Goal: Task Accomplishment & Management: Manage account settings

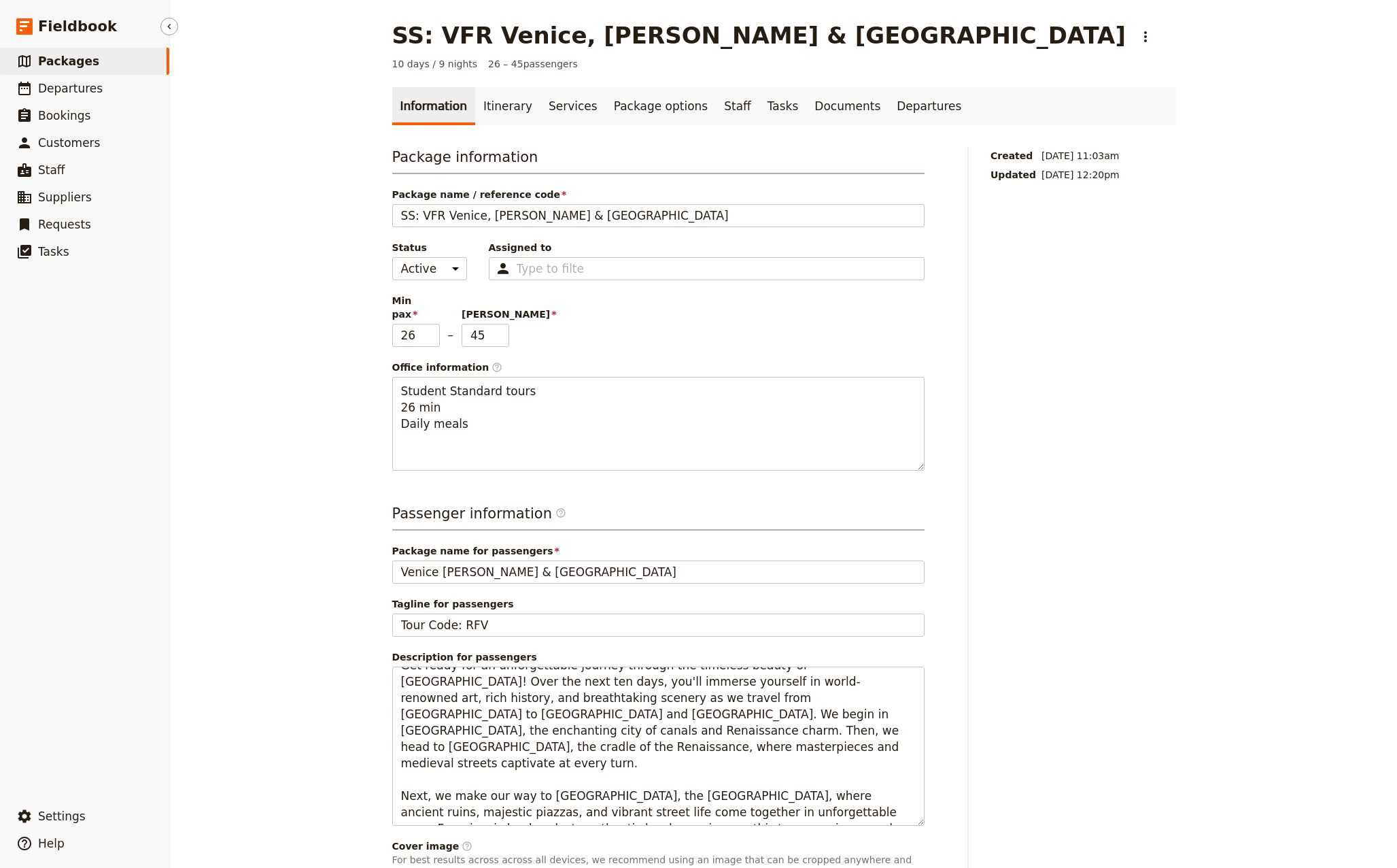
click at [73, 61] on span "Packages" at bounding box center [69, 61] width 62 height 14
select select "CREATED_AT"
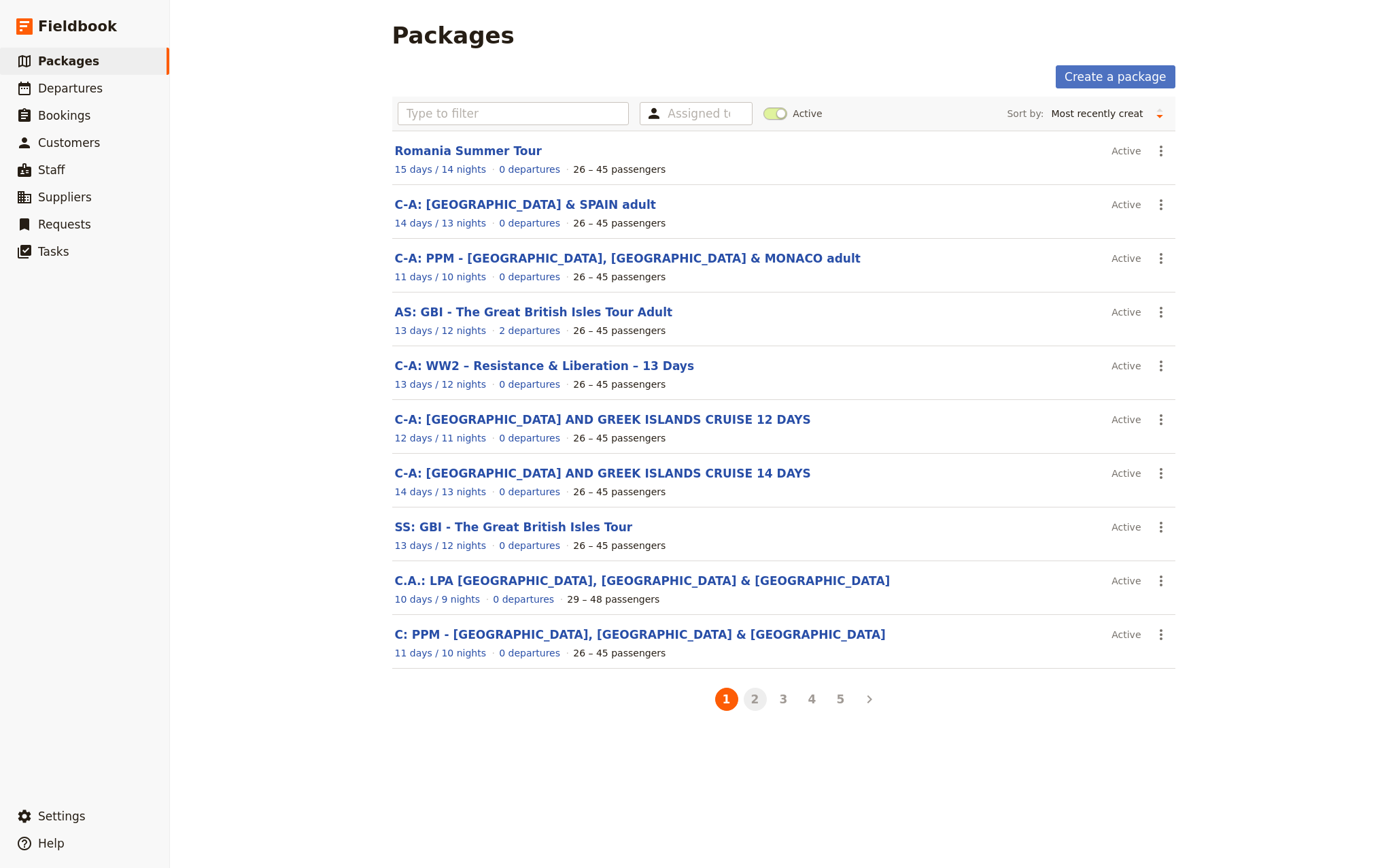
click at [752, 706] on button "2" at bounding box center [756, 699] width 24 height 24
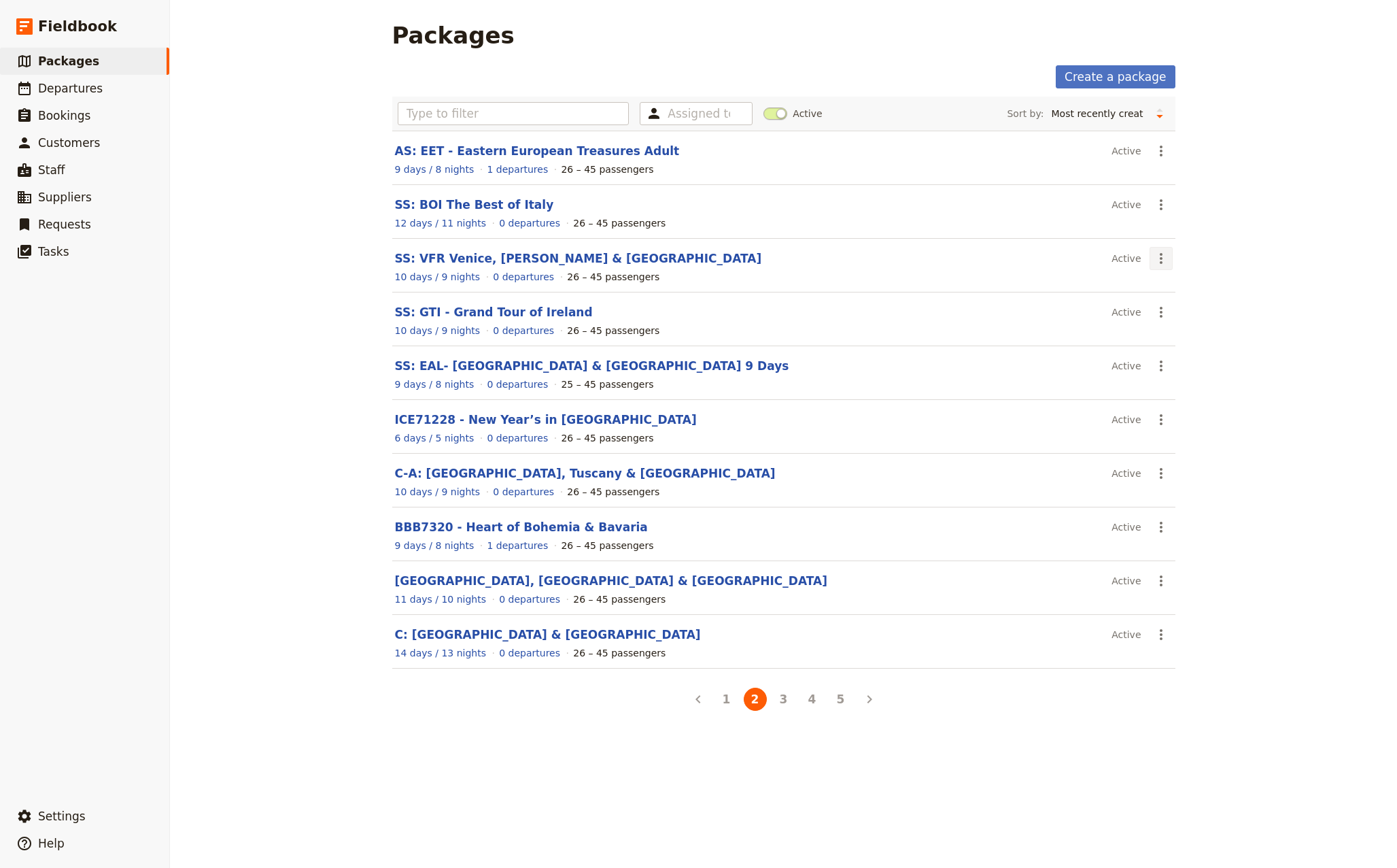
click at [1160, 263] on icon "Actions" at bounding box center [1161, 258] width 3 height 11
click at [1190, 328] on span "Clone this package" at bounding box center [1199, 326] width 91 height 14
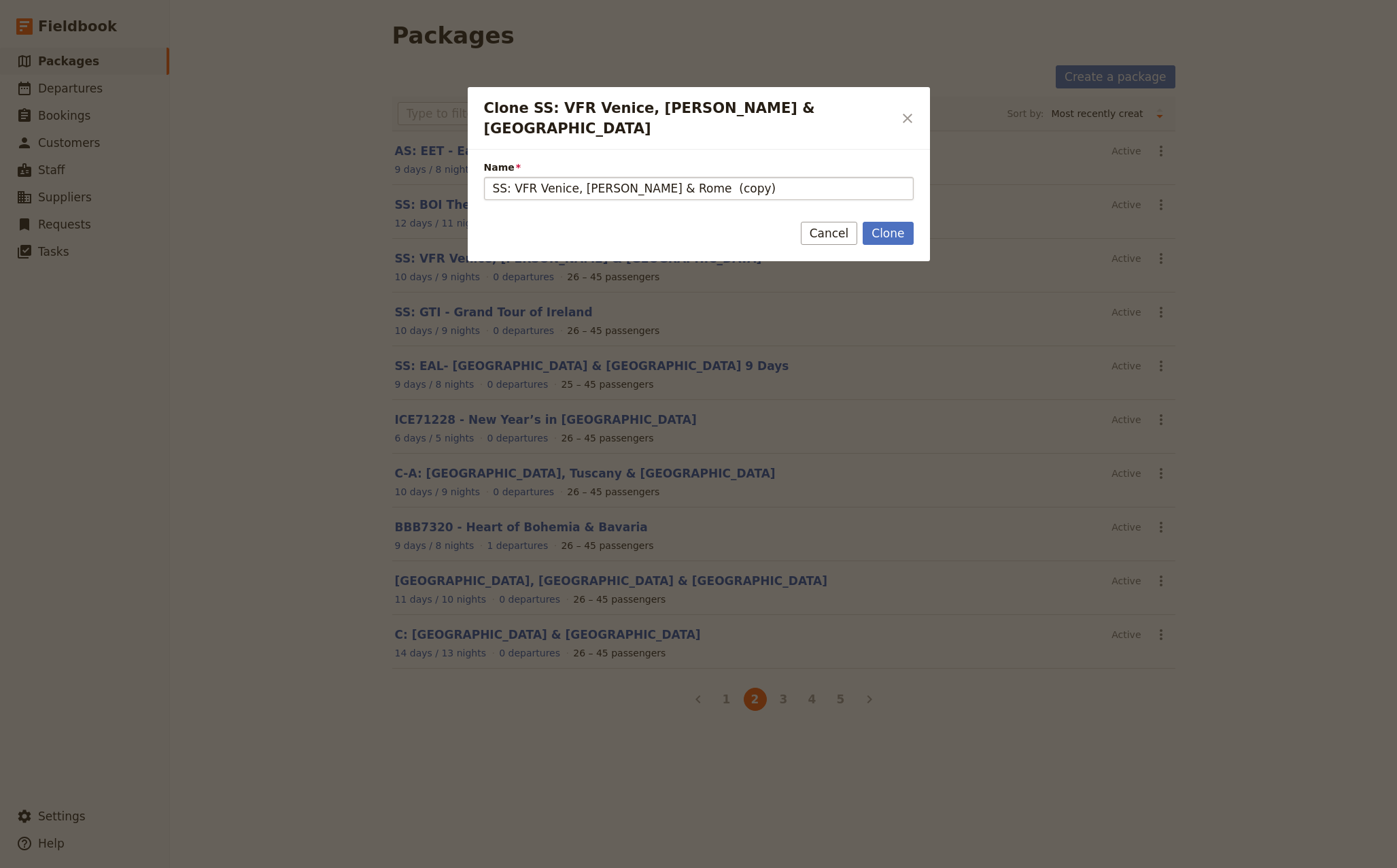
click at [494, 177] on input "SS: VFR Venice, [PERSON_NAME] & Rome (copy)" at bounding box center [698, 188] width 429 height 24
drag, startPoint x: 714, startPoint y: 172, endPoint x: 669, endPoint y: 169, distance: 45.1
click at [669, 177] on input "AS: VFR Venice, [PERSON_NAME] & Rome (copy)" at bounding box center [698, 188] width 429 height 24
type input "AS: VFR Venice, [PERSON_NAME] & [GEOGRAPHIC_DATA]"
click at [894, 222] on button "Clone" at bounding box center [888, 234] width 51 height 24
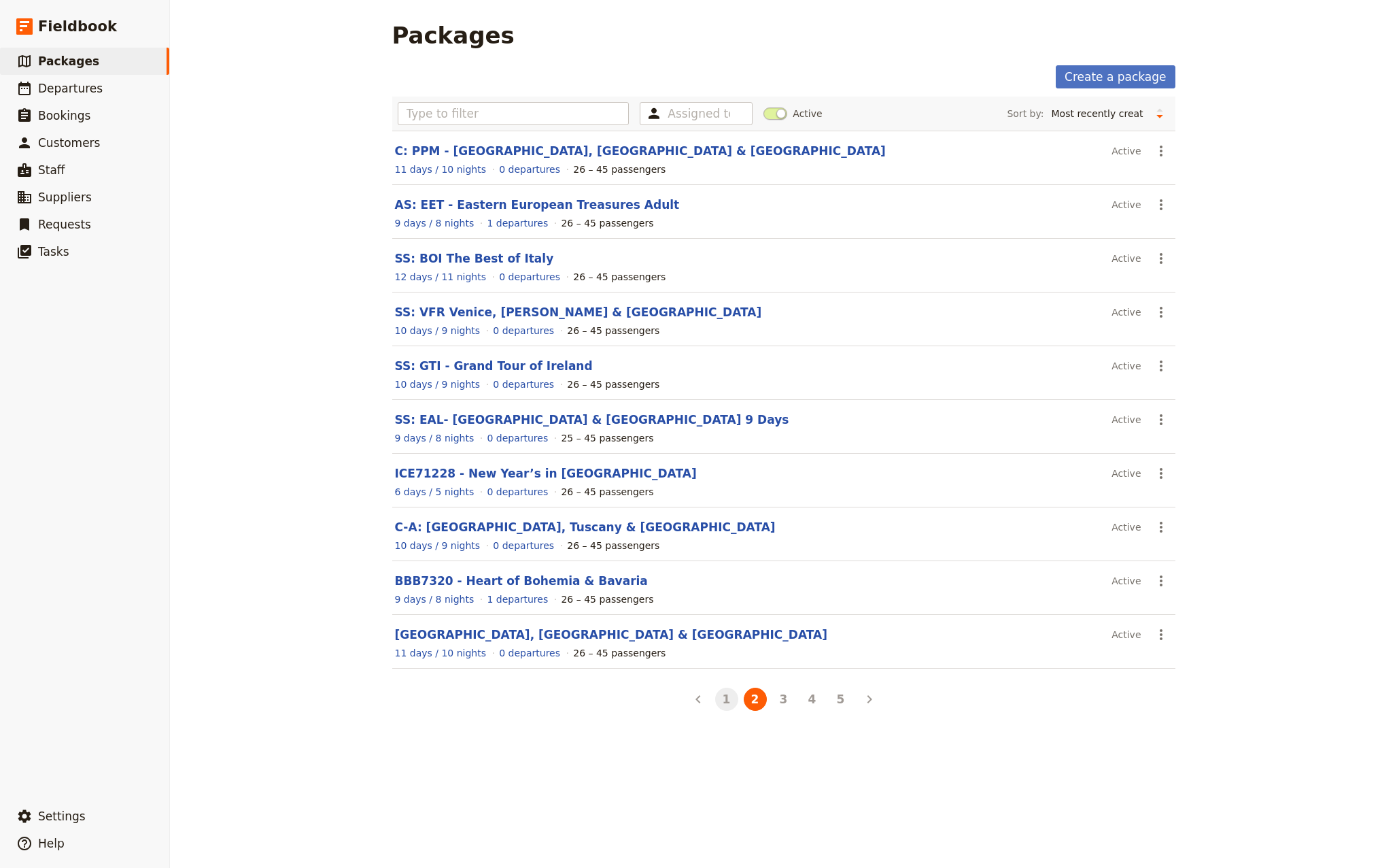
click at [723, 705] on button "1" at bounding box center [727, 699] width 24 height 24
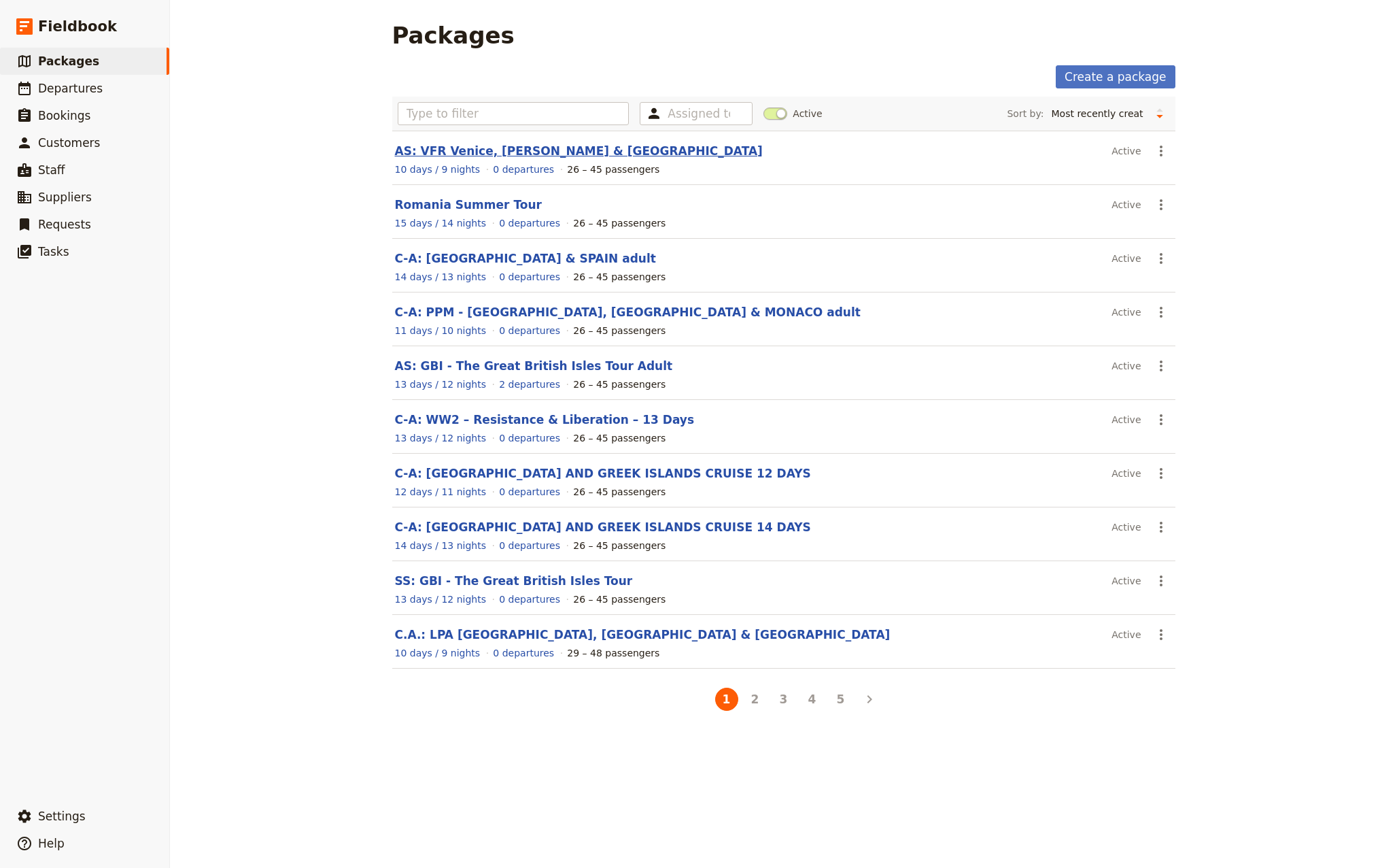
click at [459, 151] on link "AS: VFR Venice, [PERSON_NAME] & [GEOGRAPHIC_DATA]" at bounding box center [579, 150] width 368 height 14
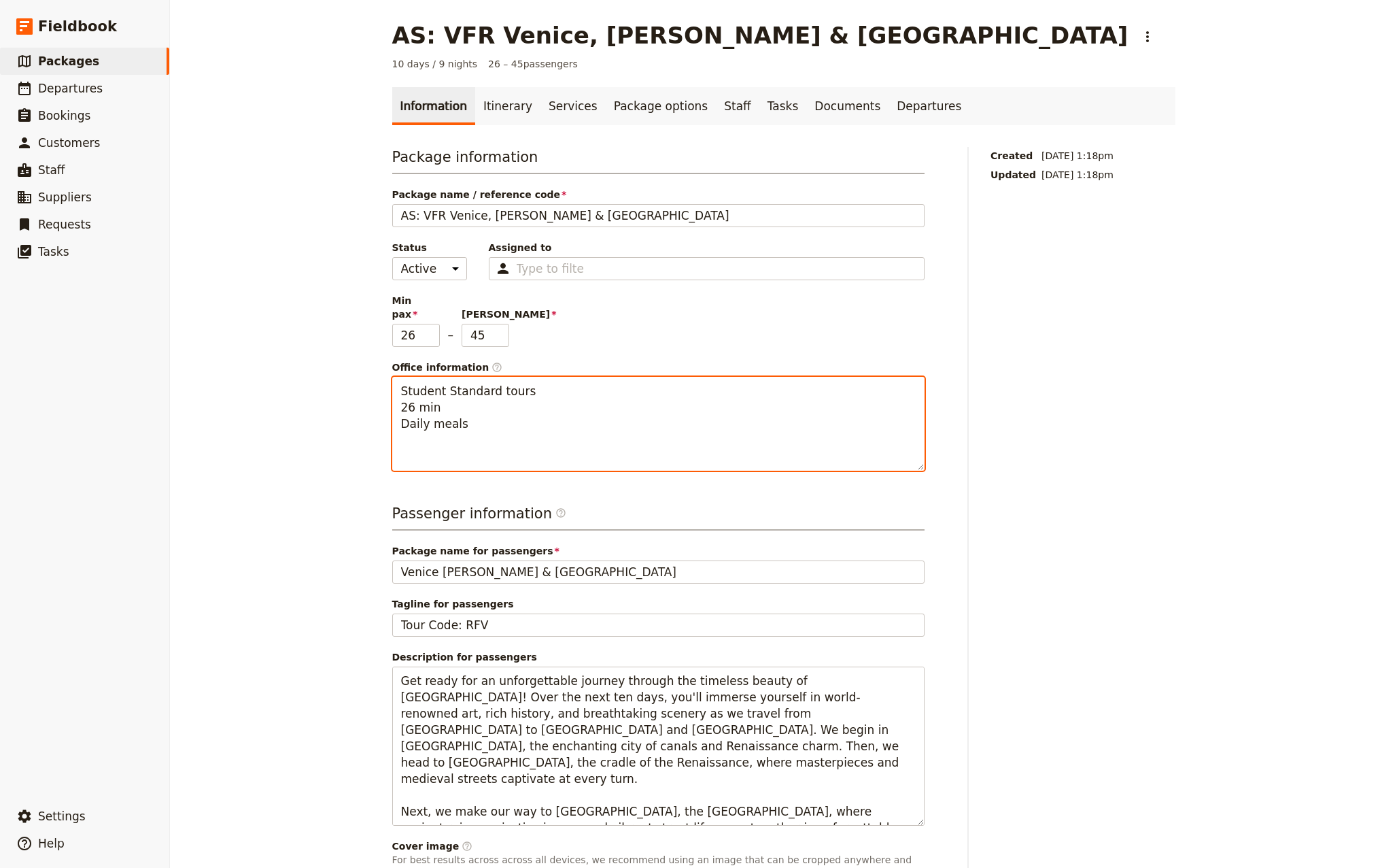
drag, startPoint x: 438, startPoint y: 375, endPoint x: 364, endPoint y: 375, distance: 74.0
click at [364, 375] on div "AS: VFR [GEOGRAPHIC_DATA], [GEOGRAPHIC_DATA] & [GEOGRAPHIC_DATA] ​ 10 days / 9 …" at bounding box center [784, 434] width 1228 height 868
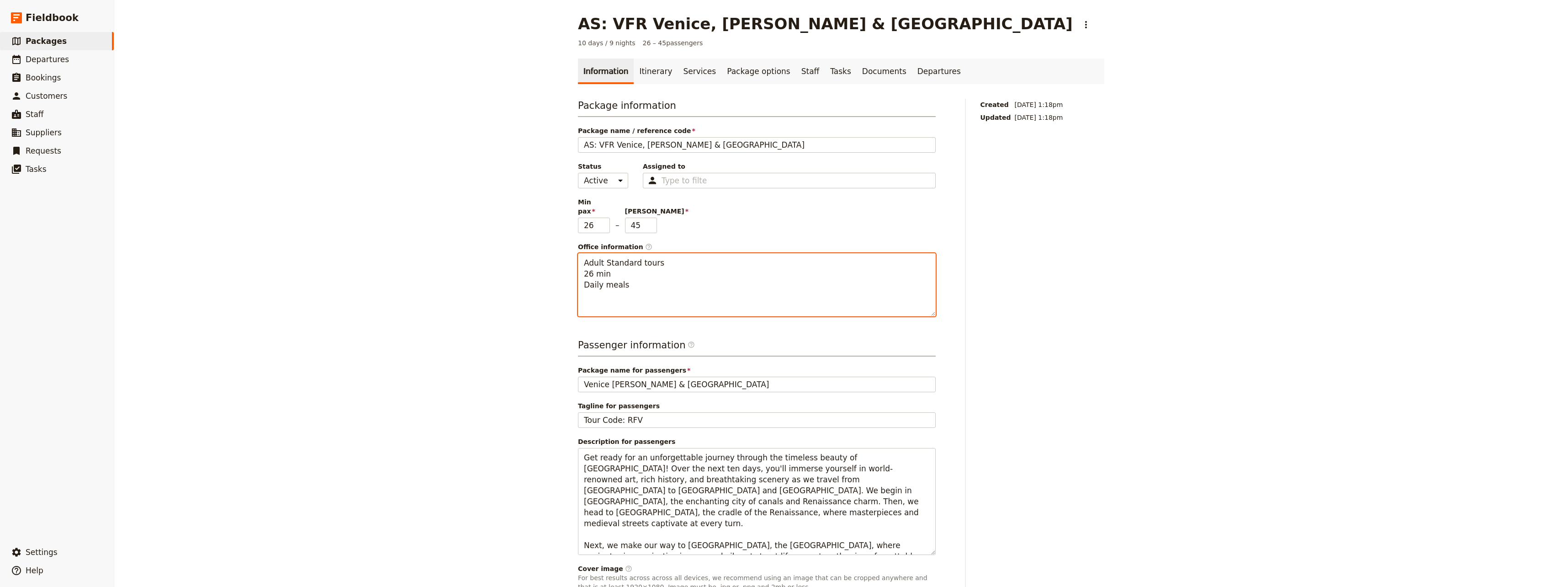
click at [590, 264] on textarea "Adult Standard tours 26 min Daily meals" at bounding box center [757, 285] width 358 height 63
drag, startPoint x: 599, startPoint y: 278, endPoint x: 575, endPoint y: 275, distance: 24.2
click at [578, 275] on textarea "Adult Standard tours 26 + 1 min Daily meals" at bounding box center [757, 285] width 358 height 63
type textarea "Adult Standard tours 26 + 1 min Selected Meals"
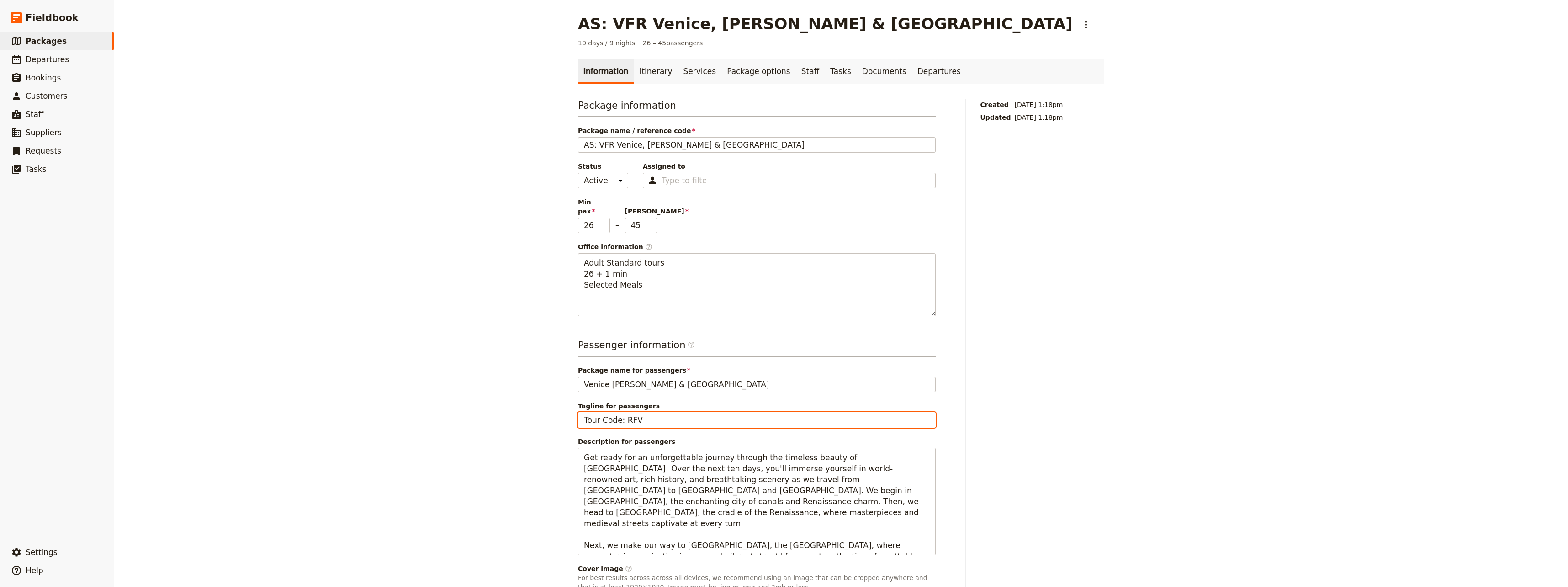
drag, startPoint x: 633, startPoint y: 413, endPoint x: 621, endPoint y: 411, distance: 12.2
click at [621, 412] on input "Tour Code: RFV" at bounding box center [757, 420] width 358 height 16
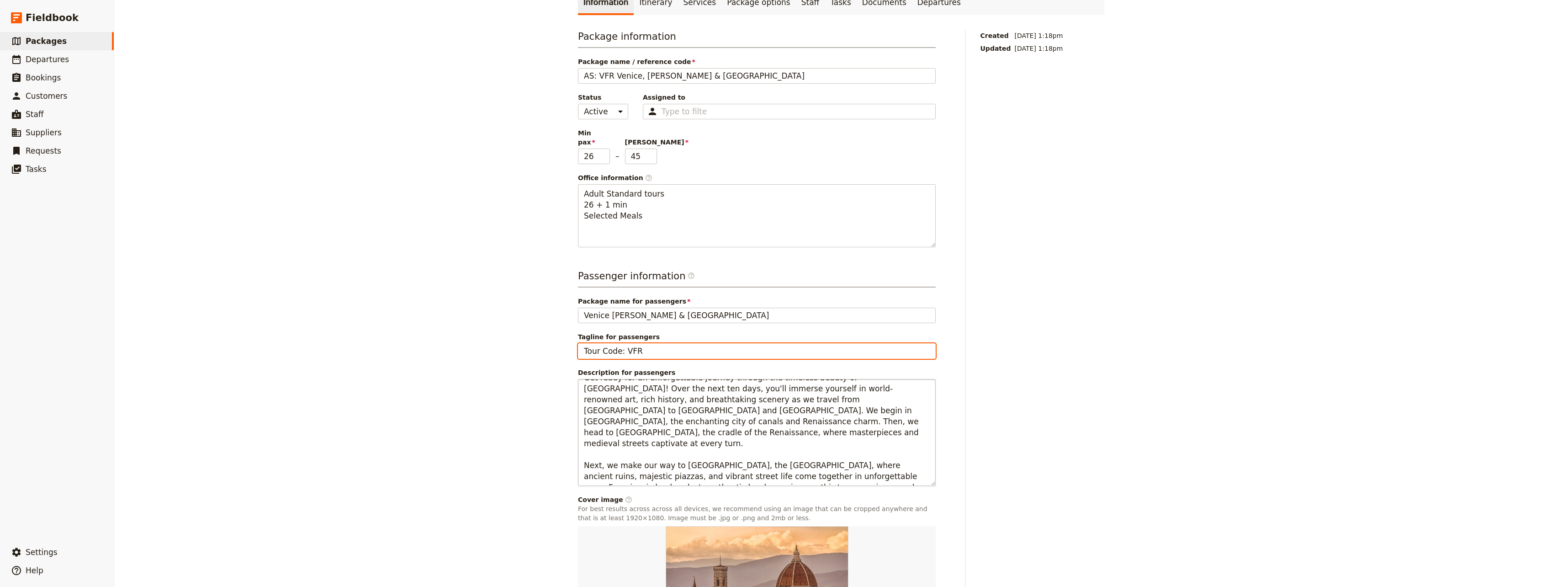
scroll to position [173, 0]
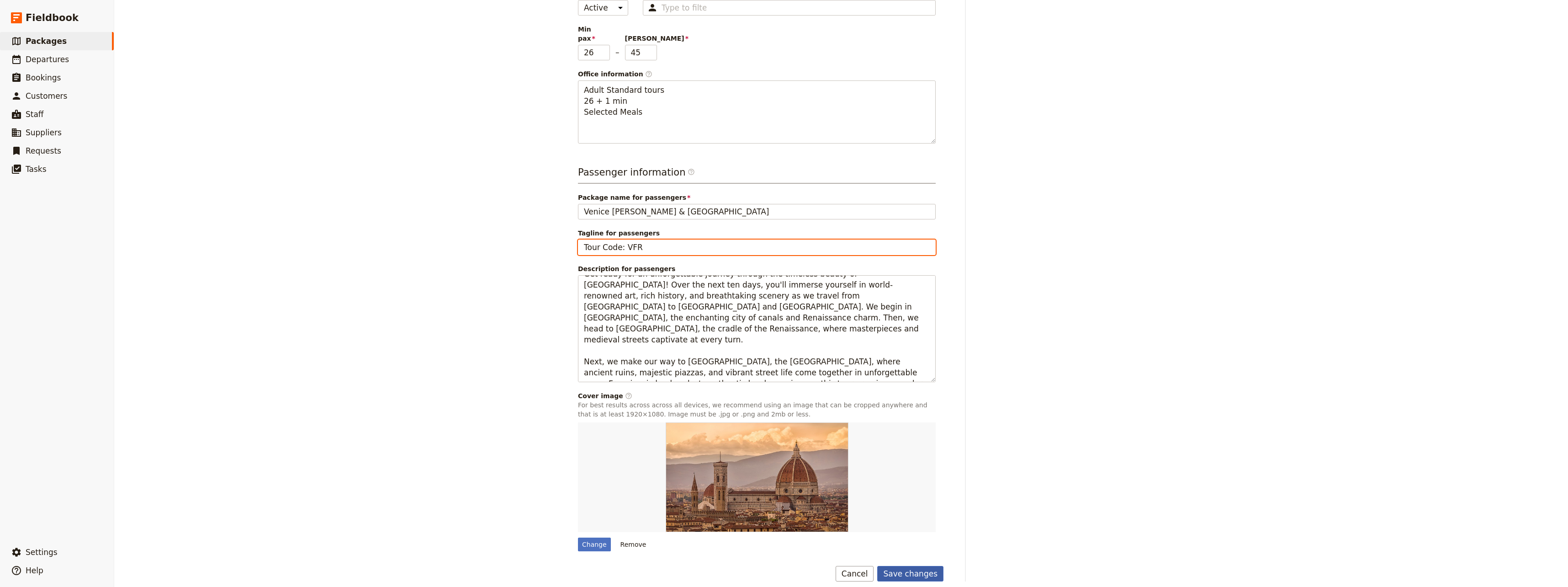
type input "Tour Code: VFR"
click at [914, 566] on button "Save changes" at bounding box center [910, 574] width 66 height 16
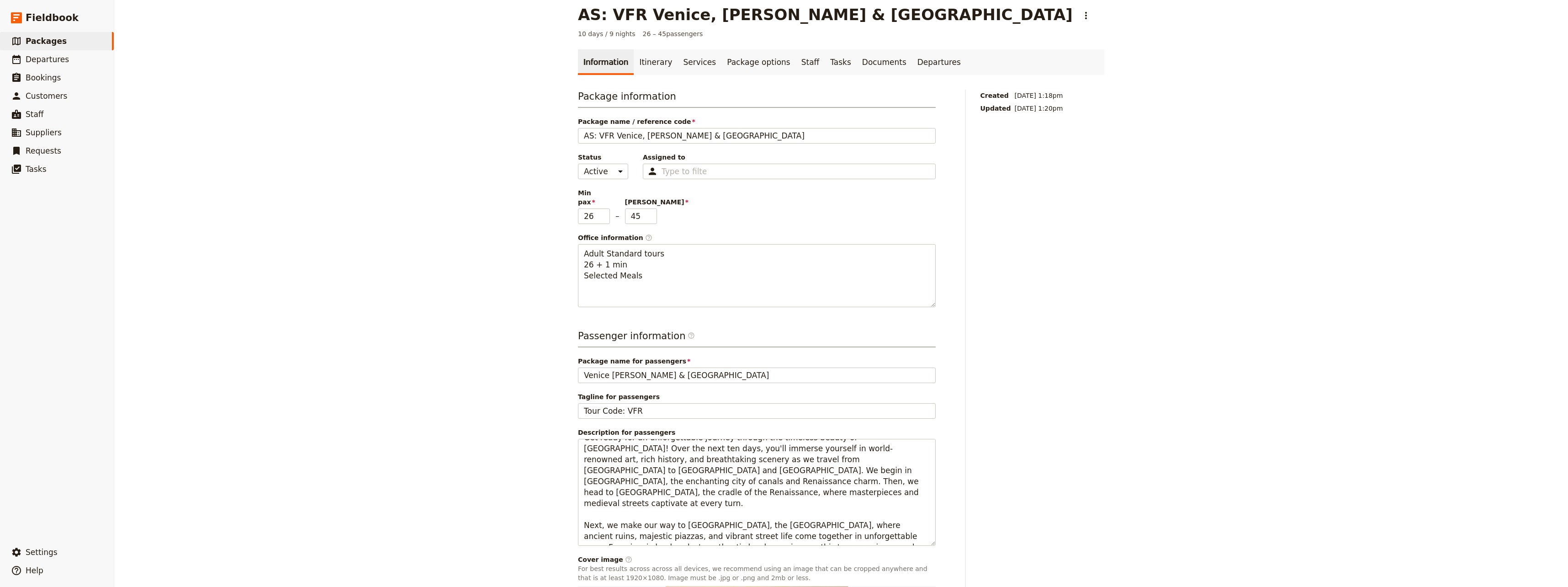
scroll to position [0, 0]
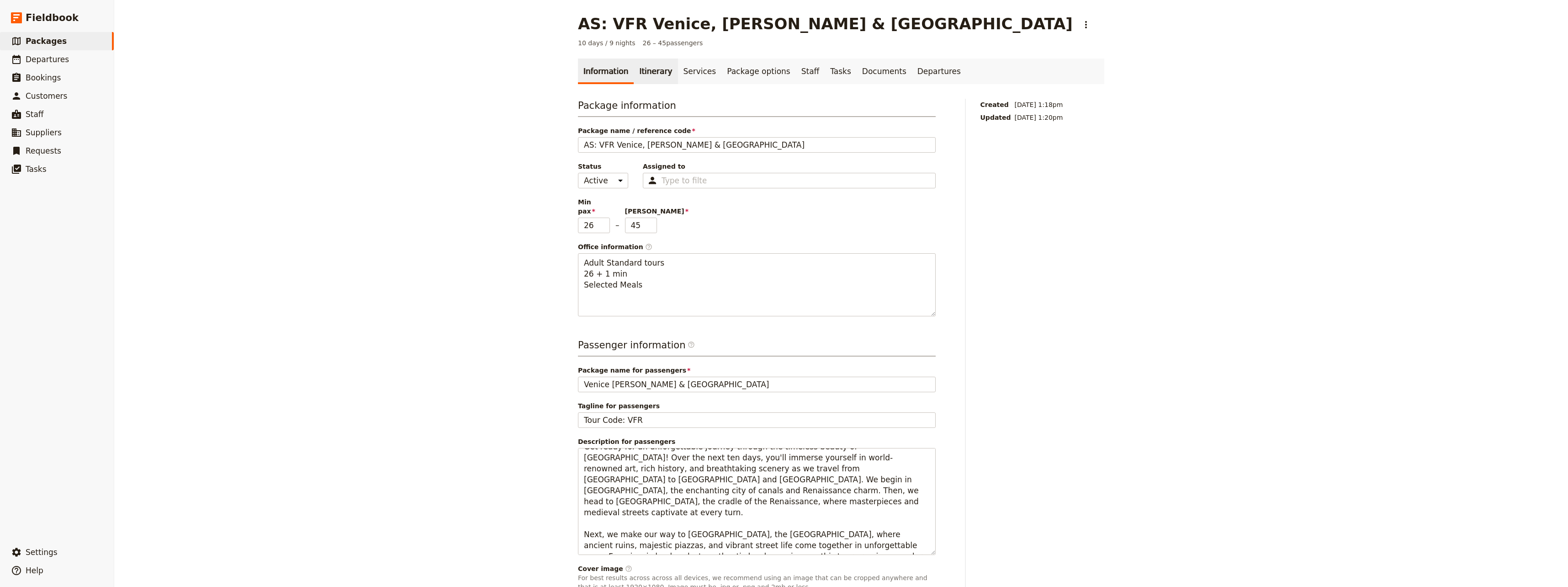
click at [649, 72] on link "Itinerary" at bounding box center [656, 71] width 44 height 26
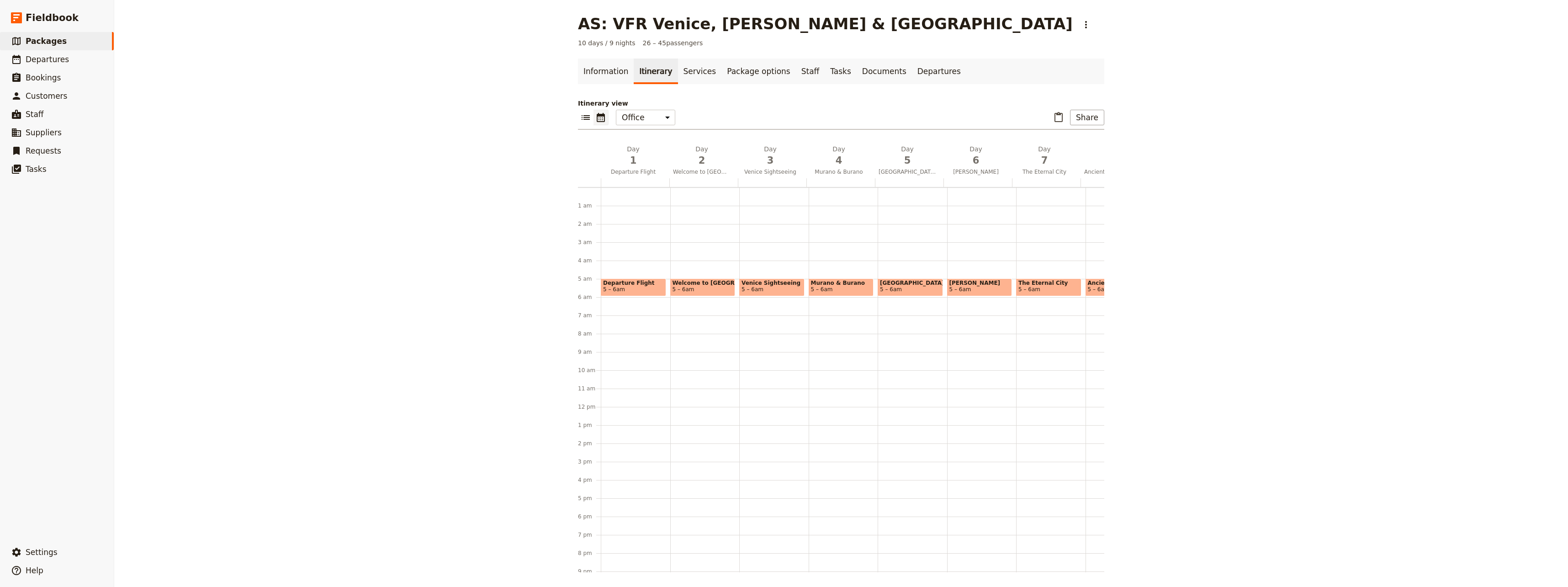
scroll to position [61, 0]
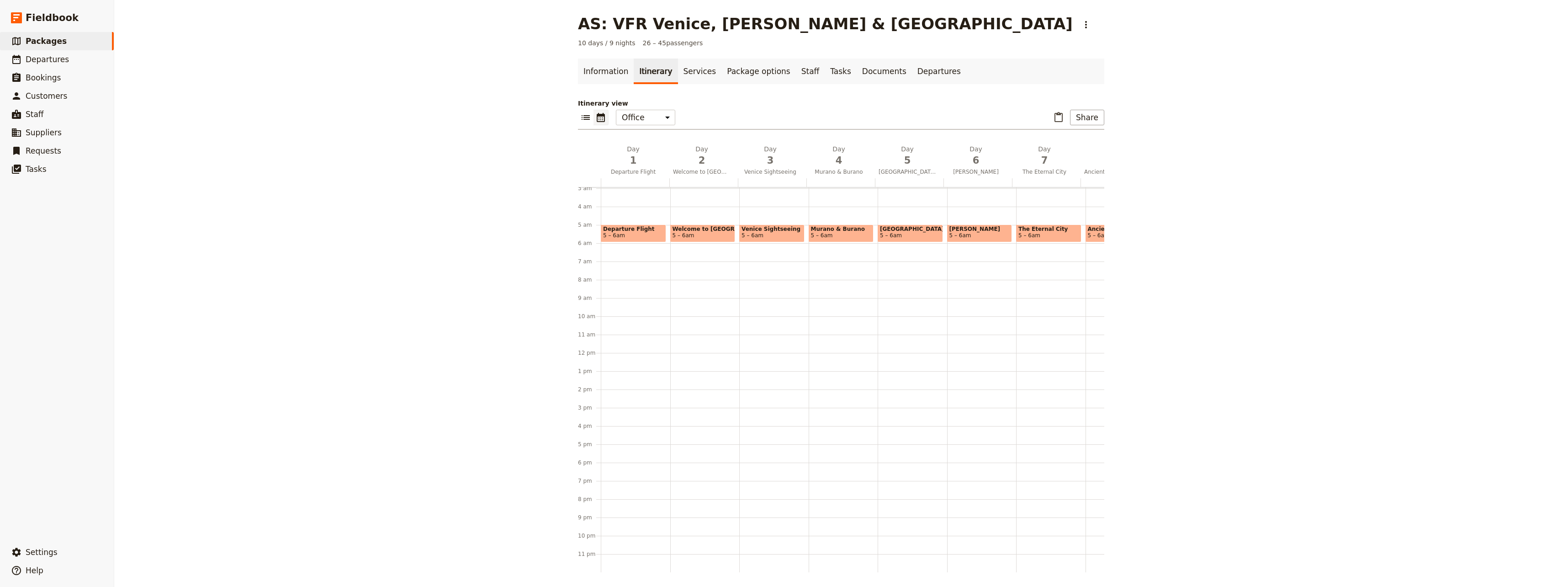
click at [699, 232] on span "5 – 6am" at bounding box center [703, 235] width 61 height 7
select select "2"
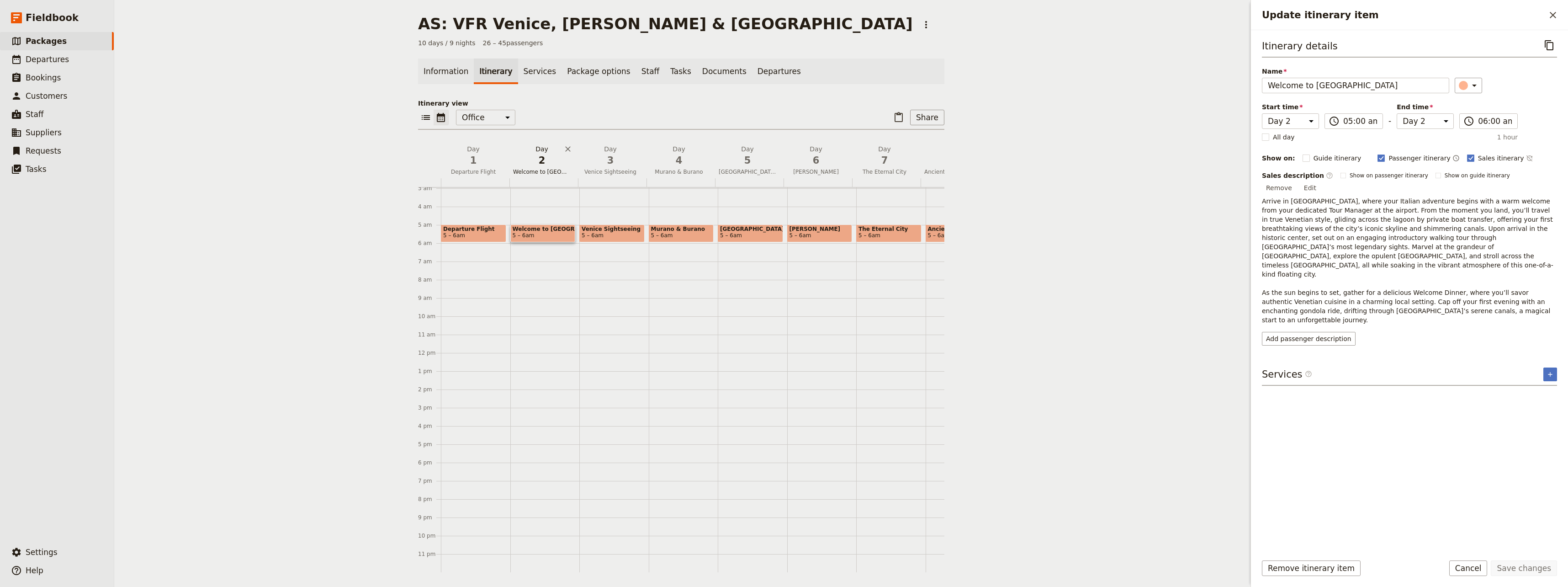
click at [531, 170] on span "Welcome to [GEOGRAPHIC_DATA]" at bounding box center [542, 172] width 65 height 7
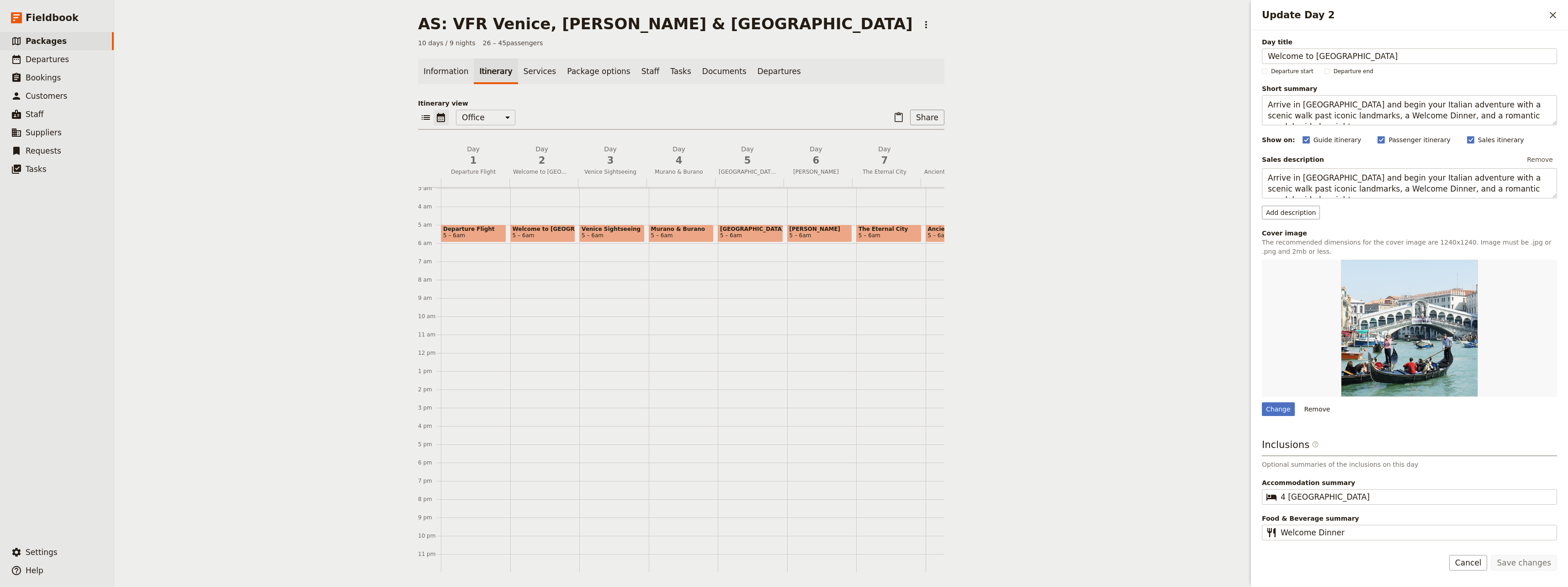
click at [543, 226] on span "Welcome to [GEOGRAPHIC_DATA]" at bounding box center [543, 229] width 61 height 7
select select "2"
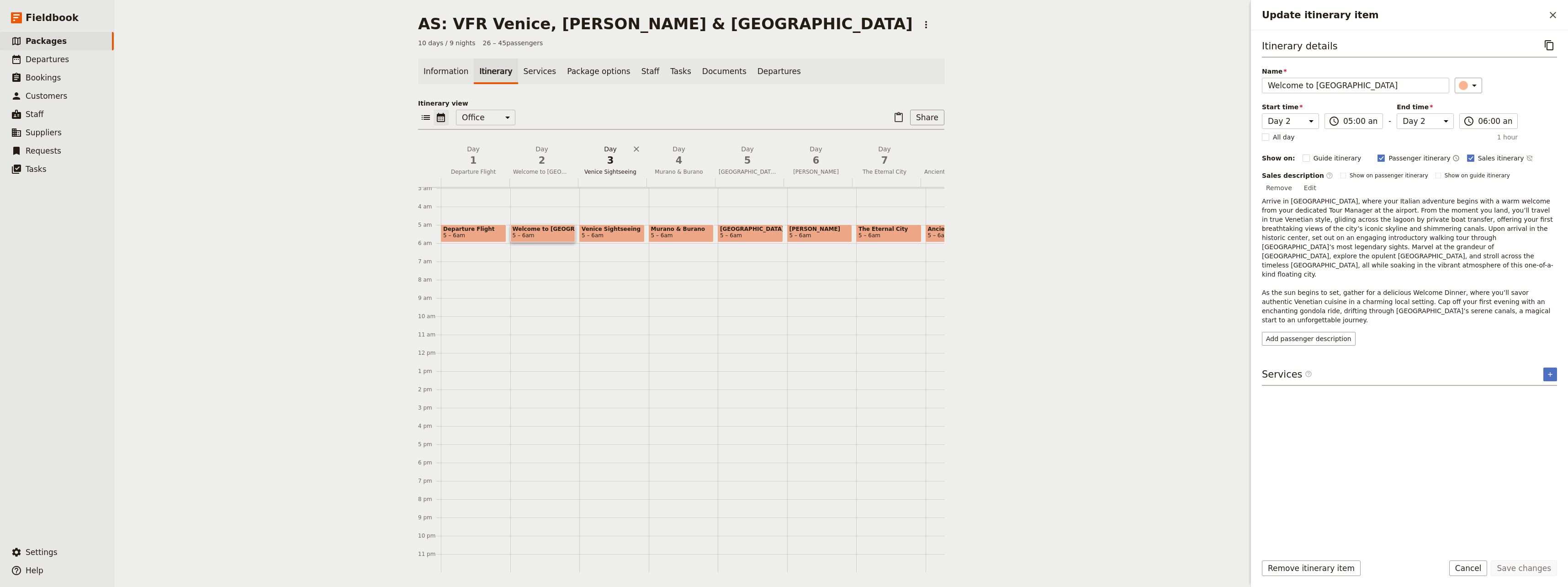
click at [609, 167] on button "Day 3 Venice Sightseeing" at bounding box center [612, 161] width 69 height 34
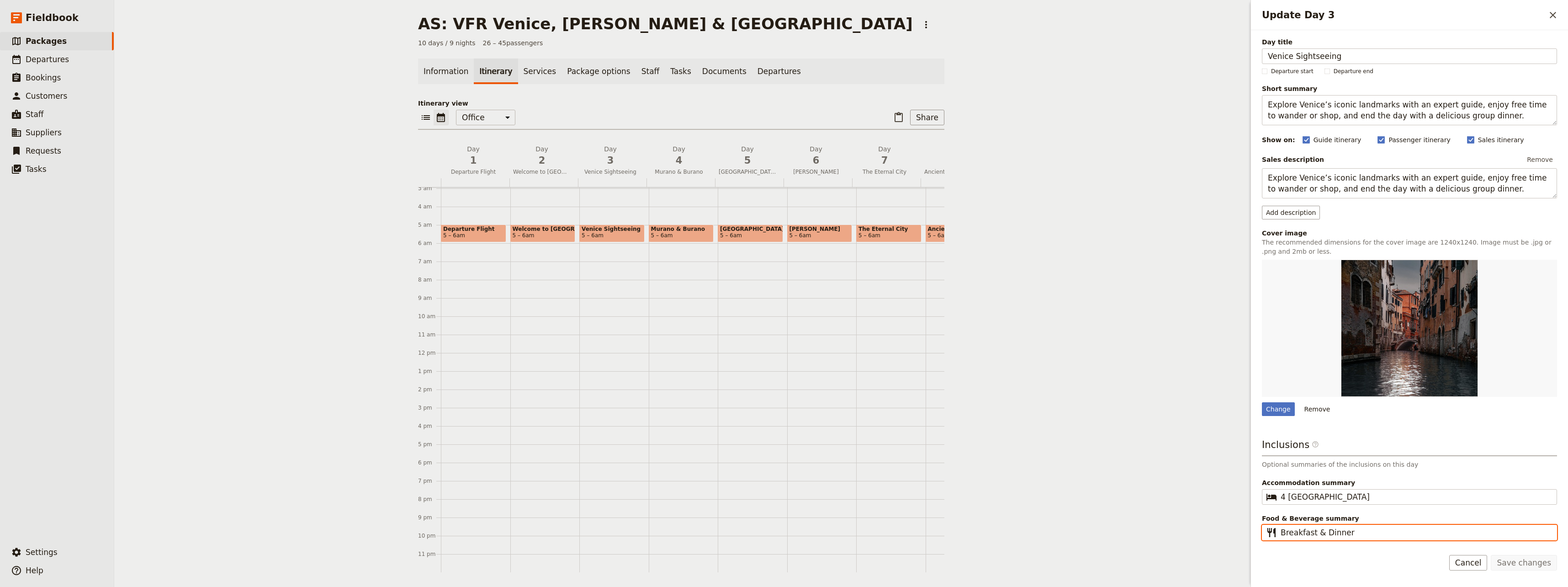
drag, startPoint x: 1348, startPoint y: 532, endPoint x: 1316, endPoint y: 532, distance: 32.0
click at [939, 532] on input "Breakfast & Dinner" at bounding box center [1416, 532] width 270 height 11
type input "Breakfast"
click at [939, 564] on button "Save changes" at bounding box center [1524, 563] width 66 height 16
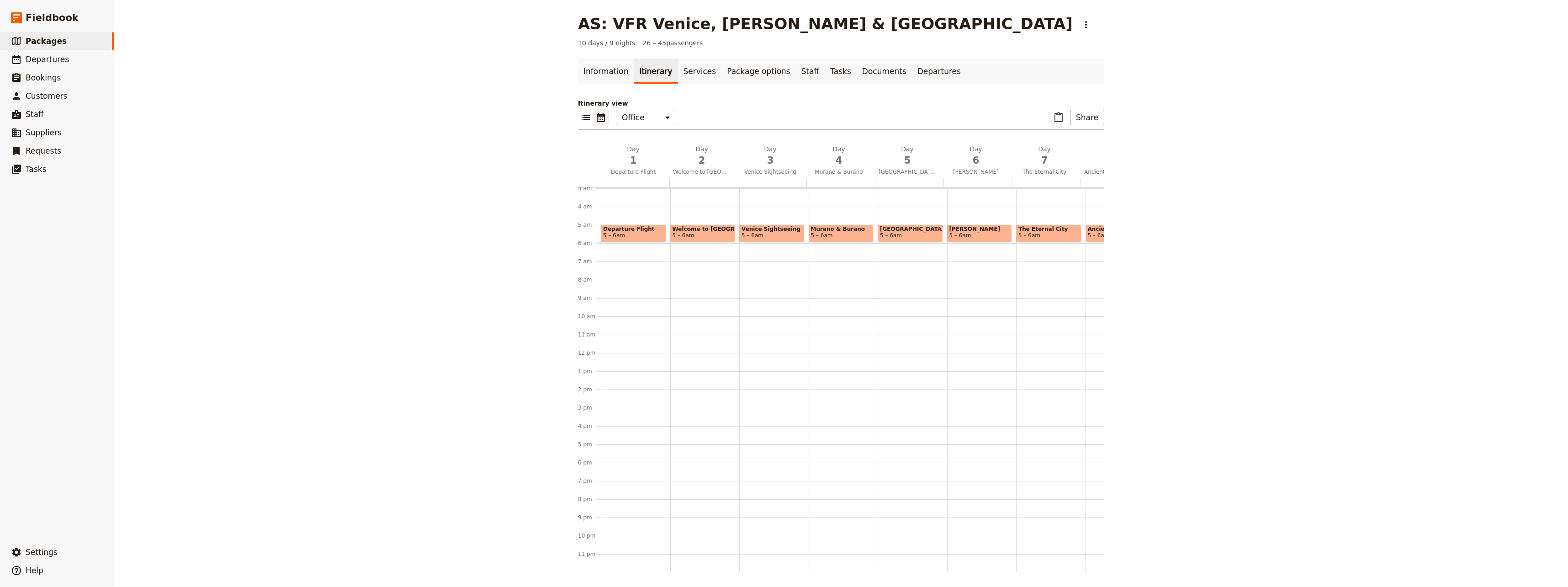
click at [769, 226] on span "Venice Sightseeing" at bounding box center [772, 229] width 61 height 7
select select "3"
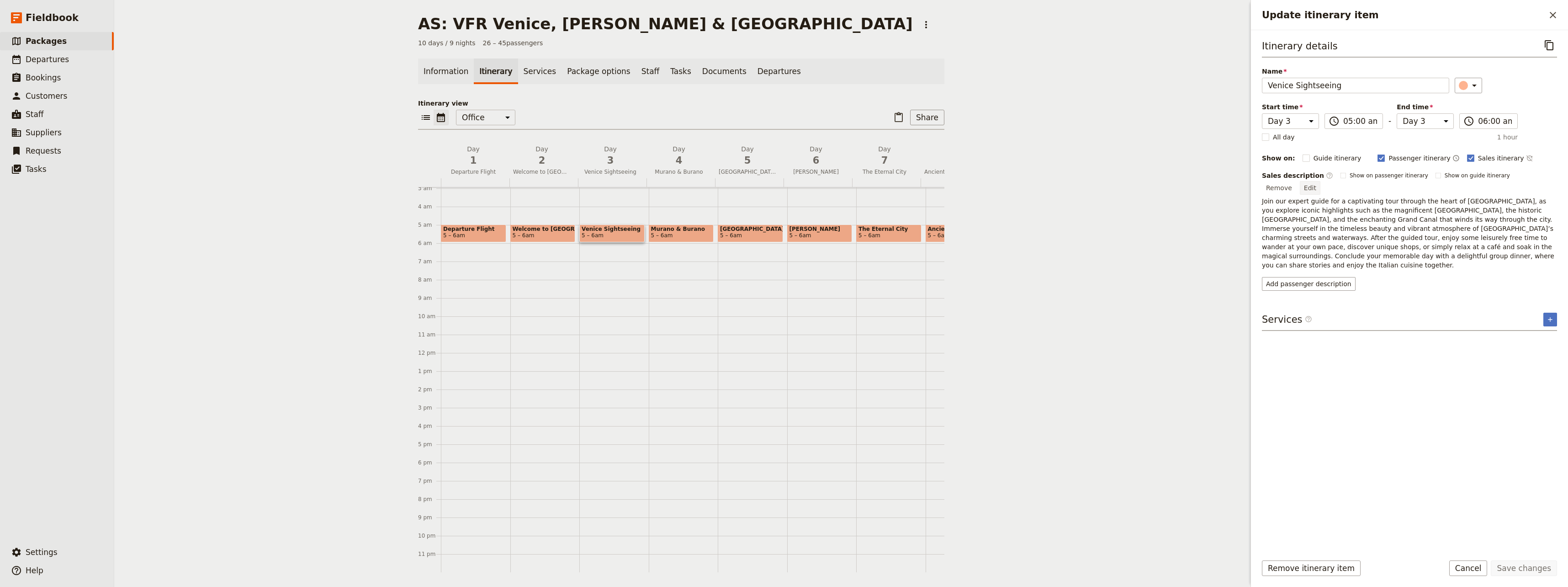
click at [939, 181] on button "Edit" at bounding box center [1310, 188] width 21 height 14
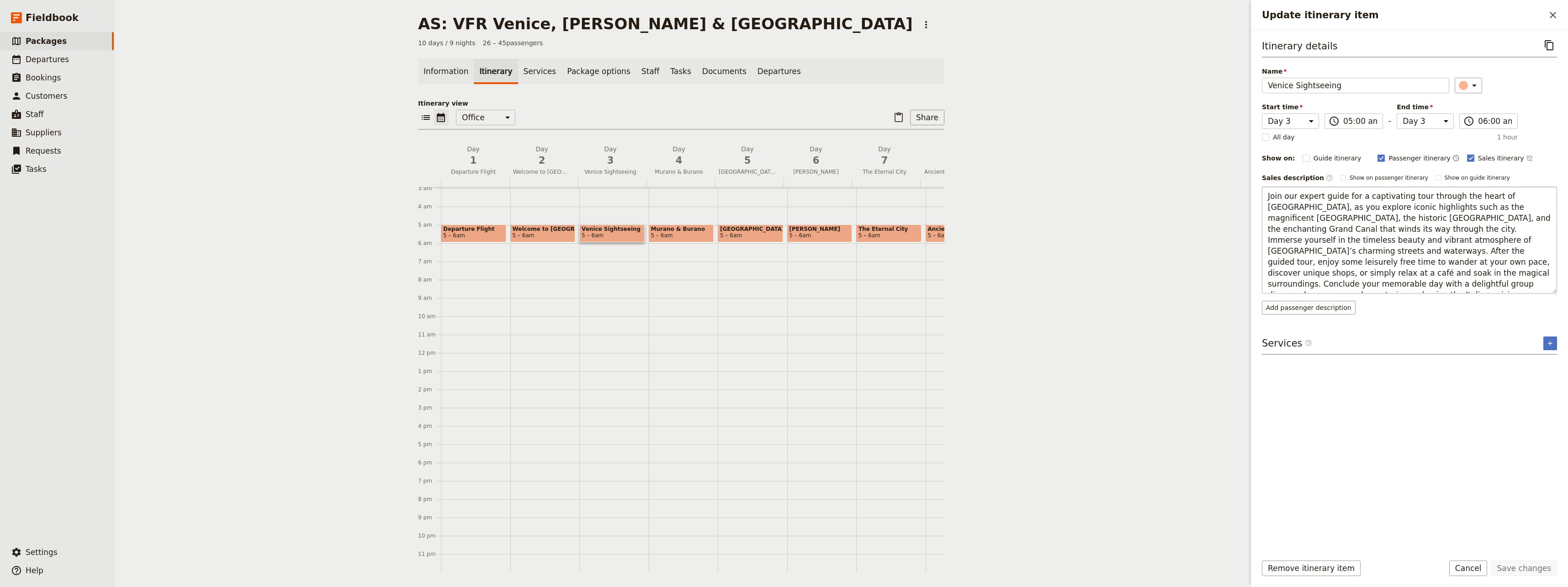
drag, startPoint x: 1402, startPoint y: 262, endPoint x: 1398, endPoint y: 285, distance: 23.3
click at [939, 285] on textarea "Join our expert guide for a captivating tour through the heart of [GEOGRAPHIC_D…" at bounding box center [1409, 240] width 295 height 107
type textarea "Join our expert guide for a captivating tour through the heart of [GEOGRAPHIC_D…"
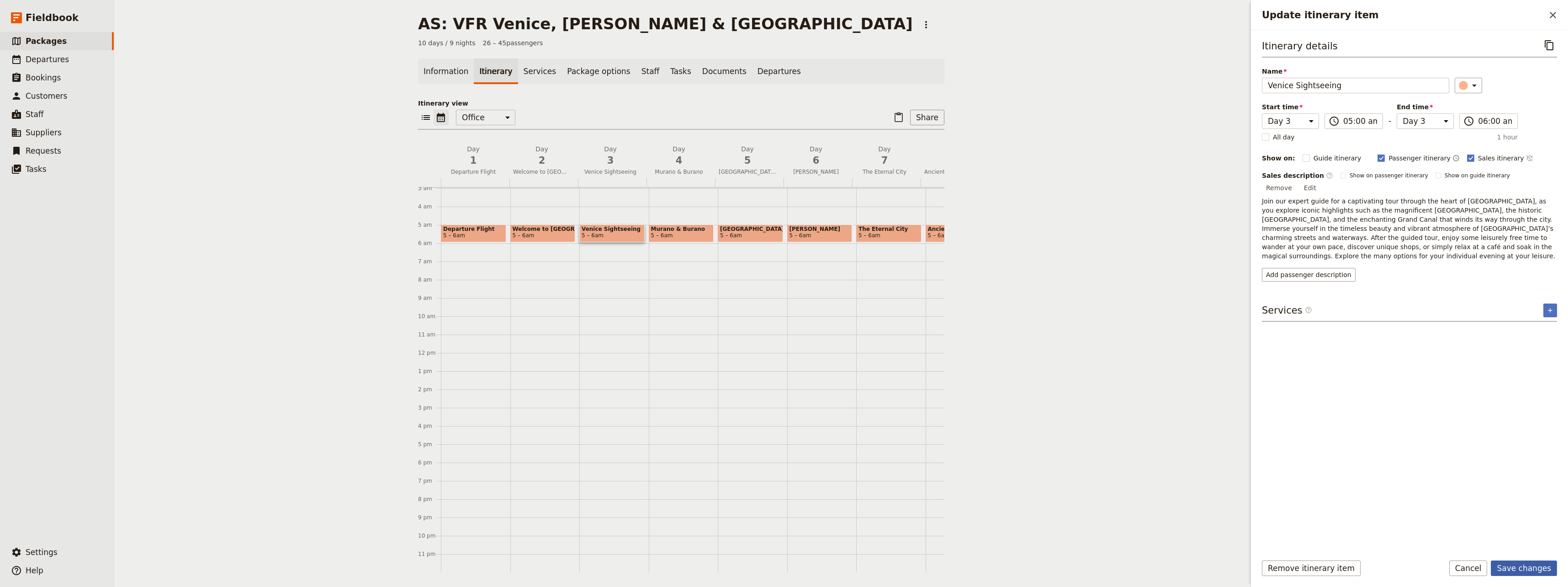
click at [939, 567] on button "Save changes" at bounding box center [1524, 568] width 66 height 16
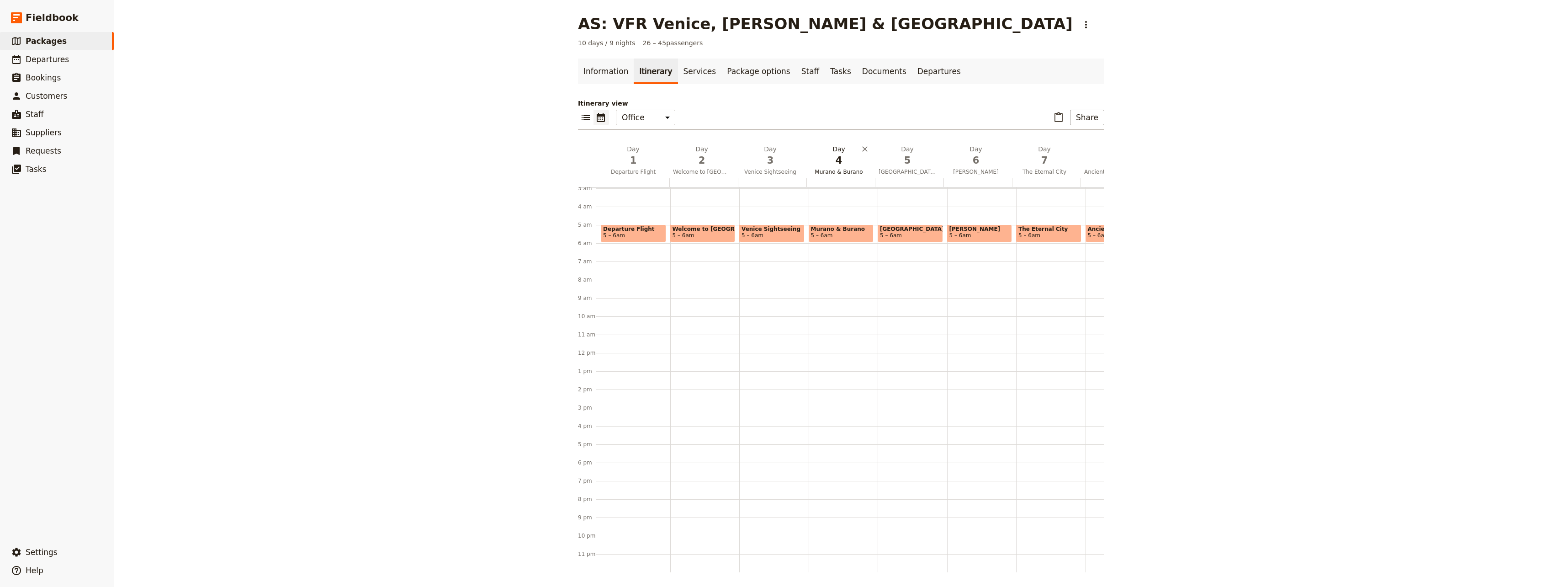
click at [835, 167] on button "Day 4 Murano & Burano" at bounding box center [841, 161] width 69 height 34
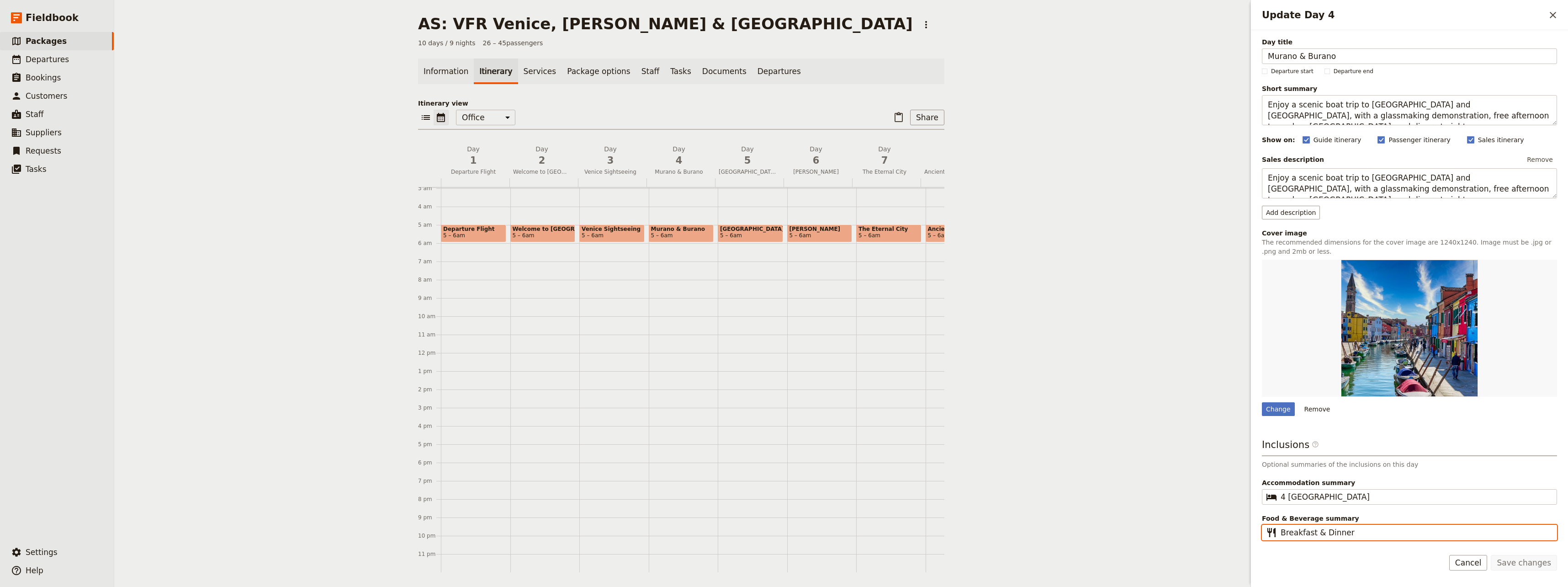
drag, startPoint x: 1362, startPoint y: 532, endPoint x: 1315, endPoint y: 529, distance: 47.1
click at [939, 529] on input "Breakfast & Dinner" at bounding box center [1416, 532] width 270 height 11
type input "Breakfast"
click at [939, 117] on textarea "Enjoy a scenic boat trip to [GEOGRAPHIC_DATA] and [GEOGRAPHIC_DATA], with a gla…" at bounding box center [1409, 110] width 295 height 30
type textarea "Enjoy a scenic boat trip to [GEOGRAPHIC_DATA] and [GEOGRAPHIC_DATA], with a gla…"
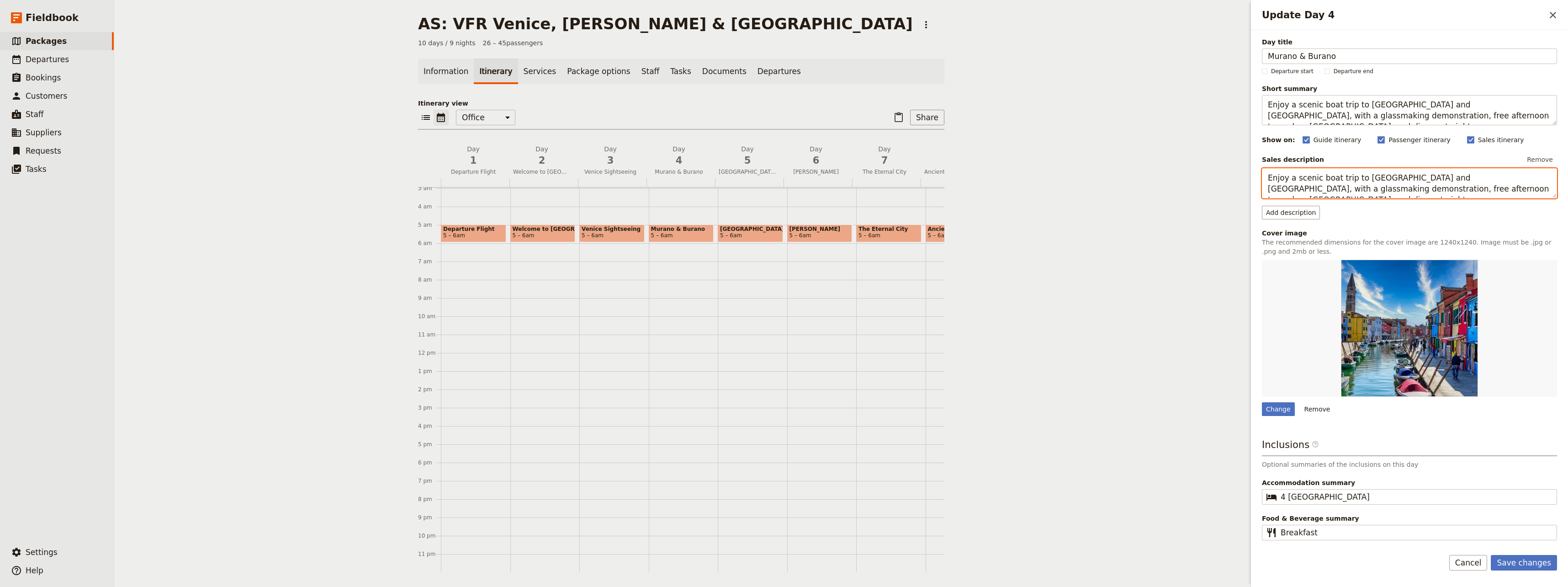
click at [939, 191] on textarea "Enjoy a scenic boat trip to [GEOGRAPHIC_DATA] and [GEOGRAPHIC_DATA], with a gla…" at bounding box center [1409, 183] width 295 height 30
type textarea "Enjoy a scenic boat trip to [GEOGRAPHIC_DATA] and [GEOGRAPHIC_DATA], with a gla…"
click at [939, 142] on rect "Update Day 4" at bounding box center [1381, 139] width 7 height 7
click at [939, 135] on input "Passenger itinerary" at bounding box center [1377, 135] width 1 height 1
checkbox input "false"
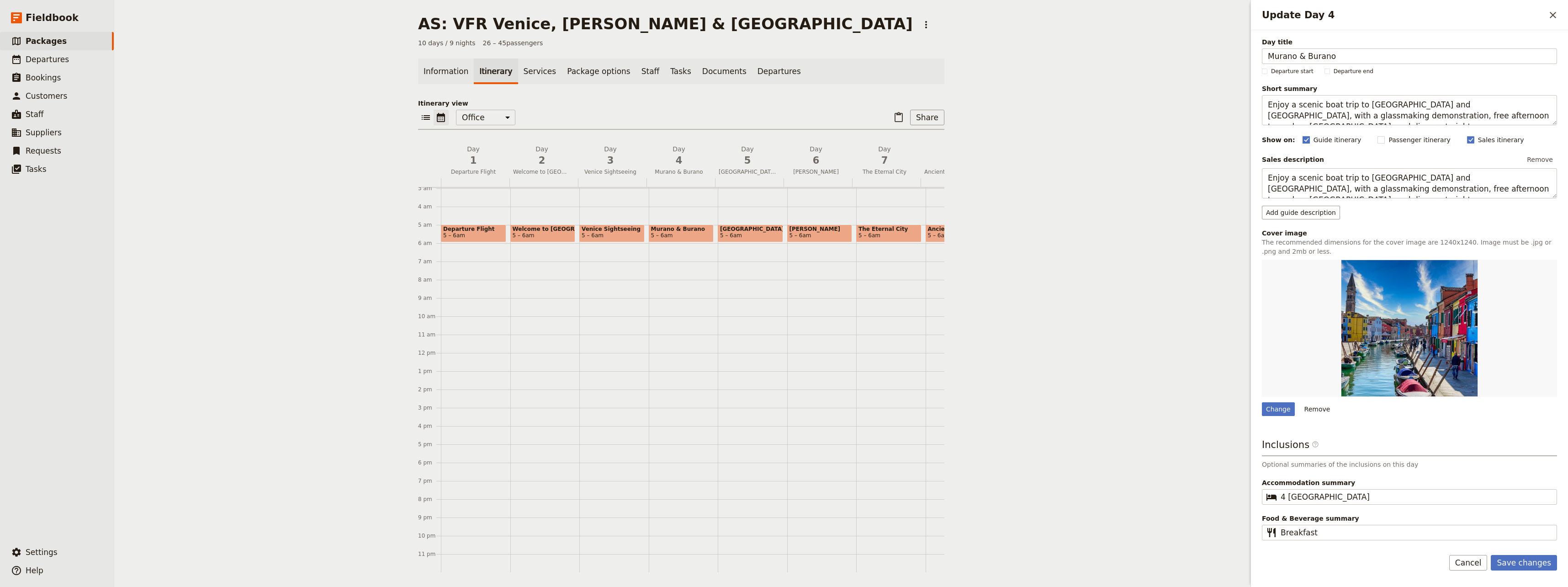
click at [939, 138] on polygon "Update Day 4" at bounding box center [1306, 139] width 5 height 5
click at [939, 135] on input "Guide itinerary" at bounding box center [1302, 135] width 1 height 1
checkbox input "false"
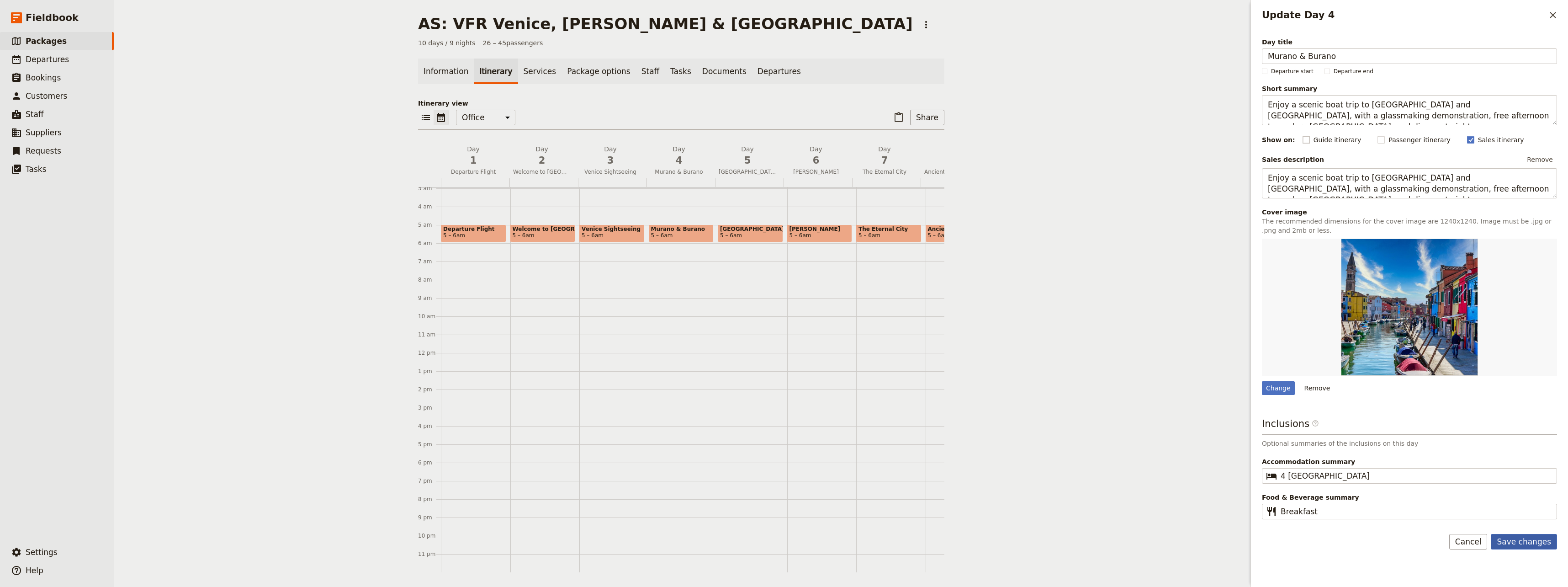
click at [939, 541] on button "Save changes" at bounding box center [1524, 542] width 66 height 16
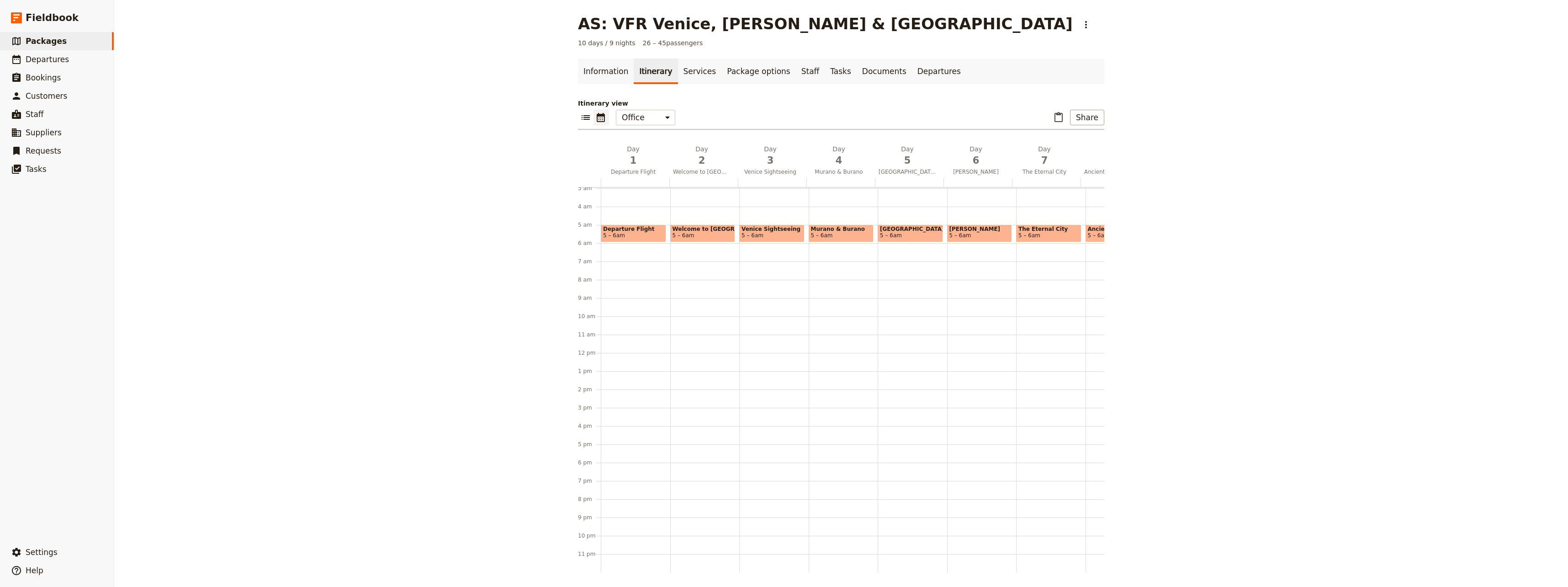
click at [827, 232] on span "5 – 6am" at bounding box center [841, 235] width 61 height 7
select select "4"
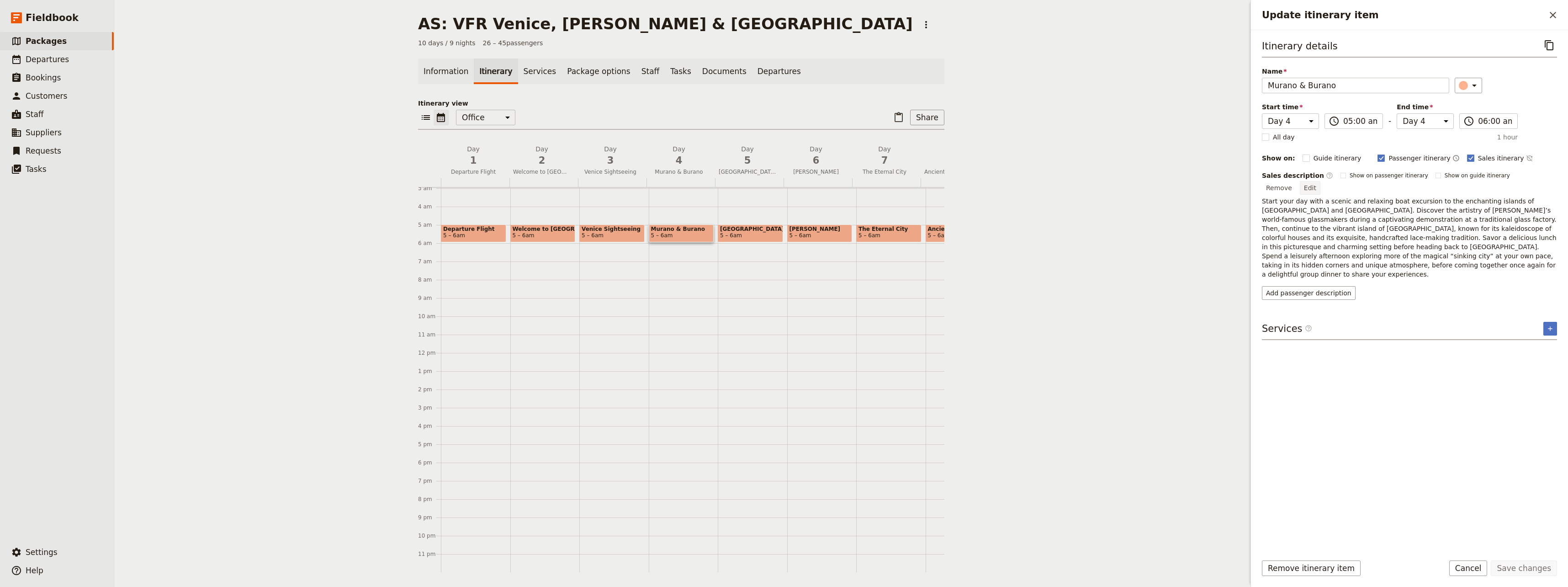
click at [939, 181] on button "Edit" at bounding box center [1310, 188] width 21 height 14
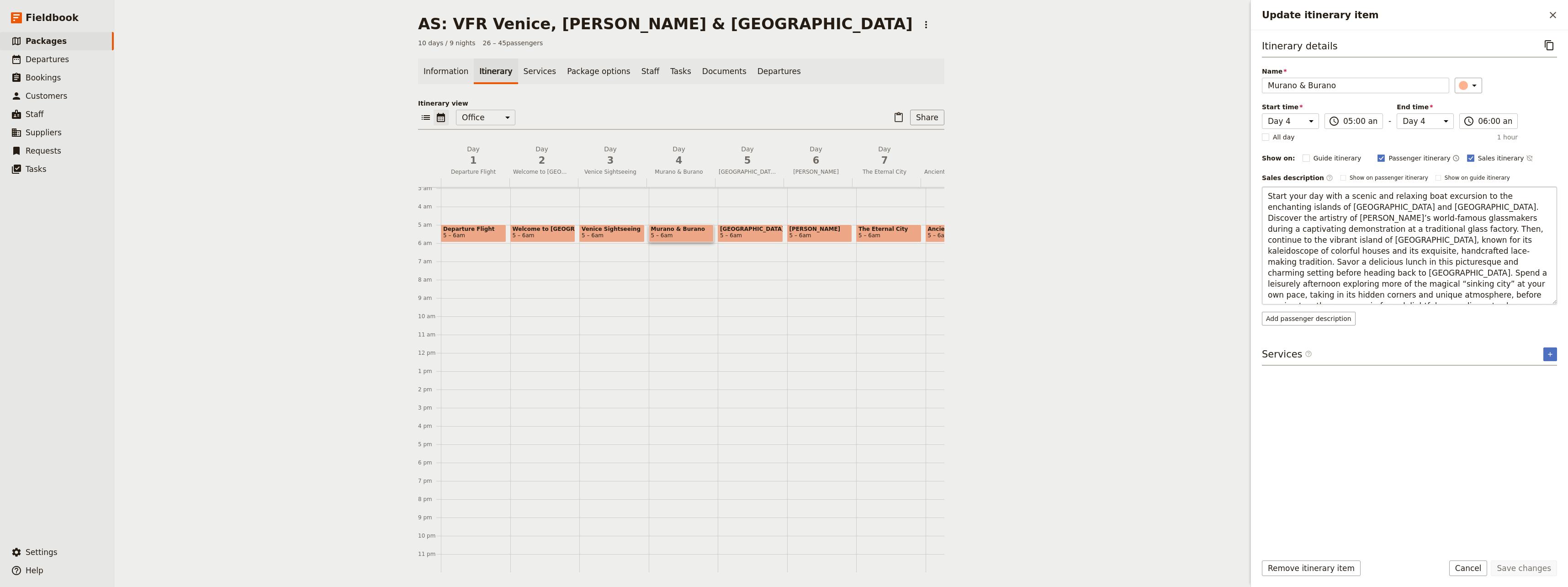
click at [939, 274] on textarea "Start your day with a scenic and relaxing boat excursion to the enchanting isla…" at bounding box center [1409, 245] width 295 height 118
click at [939, 283] on textarea "Start your day with a scenic and relaxing boat excursion to the enchanting isla…" at bounding box center [1409, 245] width 295 height 118
drag, startPoint x: 1274, startPoint y: 281, endPoint x: 1269, endPoint y: 281, distance: 5.0
click at [939, 281] on textarea "Start your day with a scenic and relaxing boat excursion to the enchanting isla…" at bounding box center [1409, 240] width 295 height 107
type textarea "Start your day with a scenic and relaxing boat excursion to the enchanting isla…"
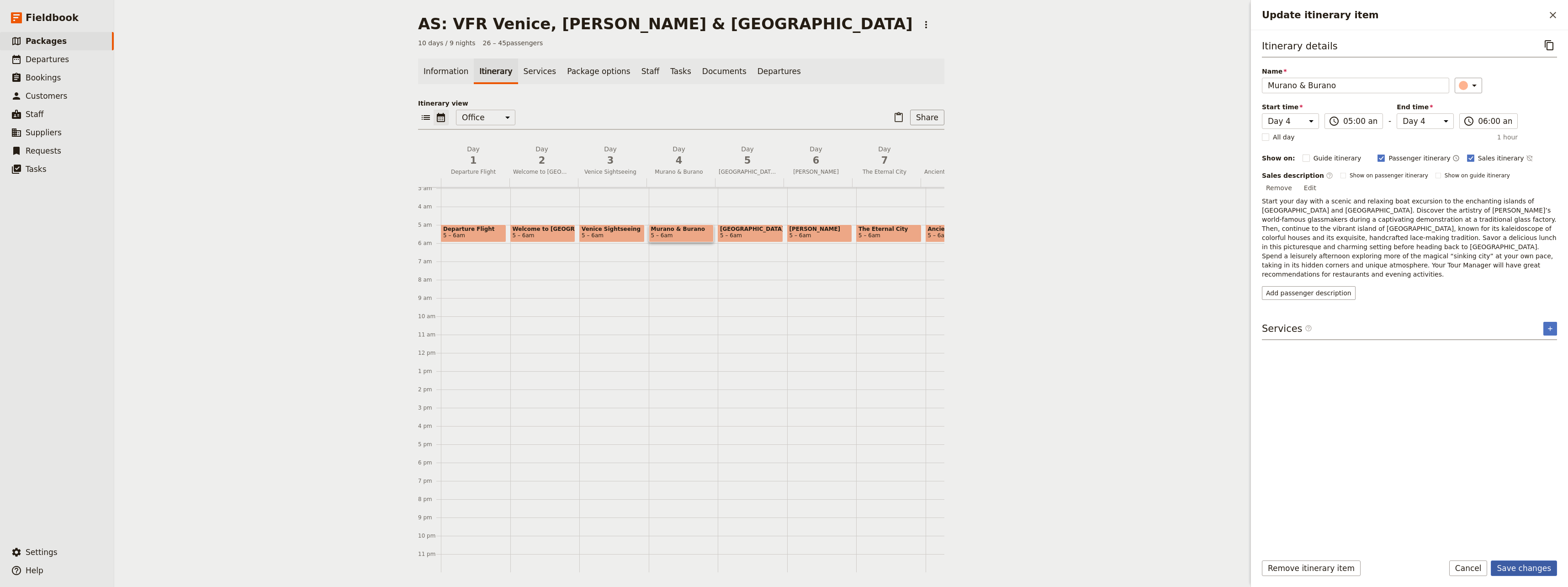
click at [939, 570] on button "Save changes" at bounding box center [1524, 568] width 66 height 16
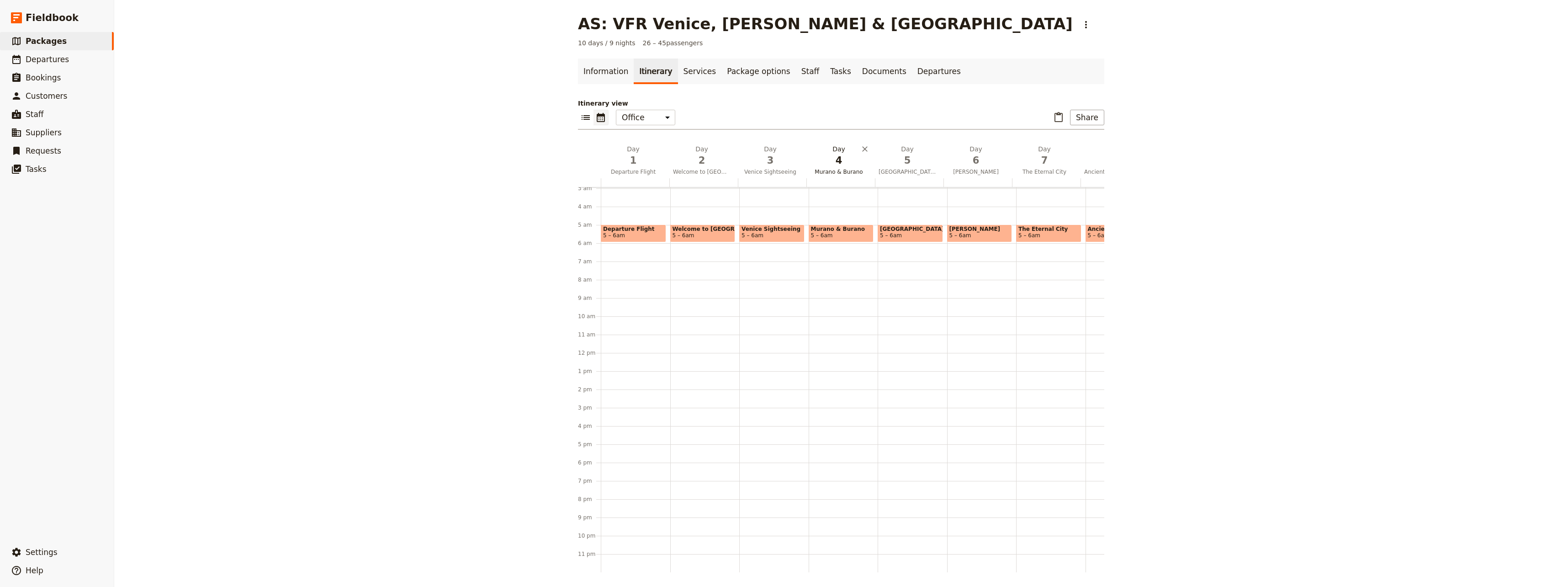
click at [835, 170] on span "Murano & Burano" at bounding box center [839, 172] width 65 height 7
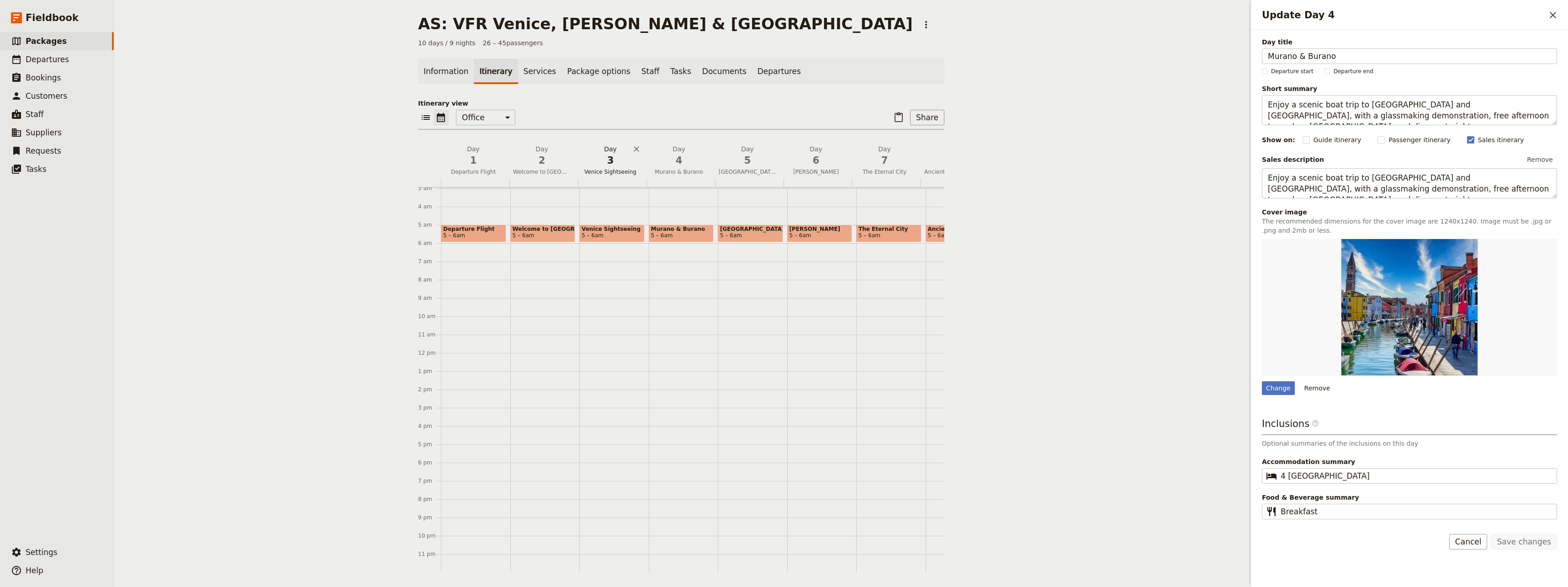
click at [606, 168] on span "Venice Sightseeing" at bounding box center [610, 172] width 65 height 7
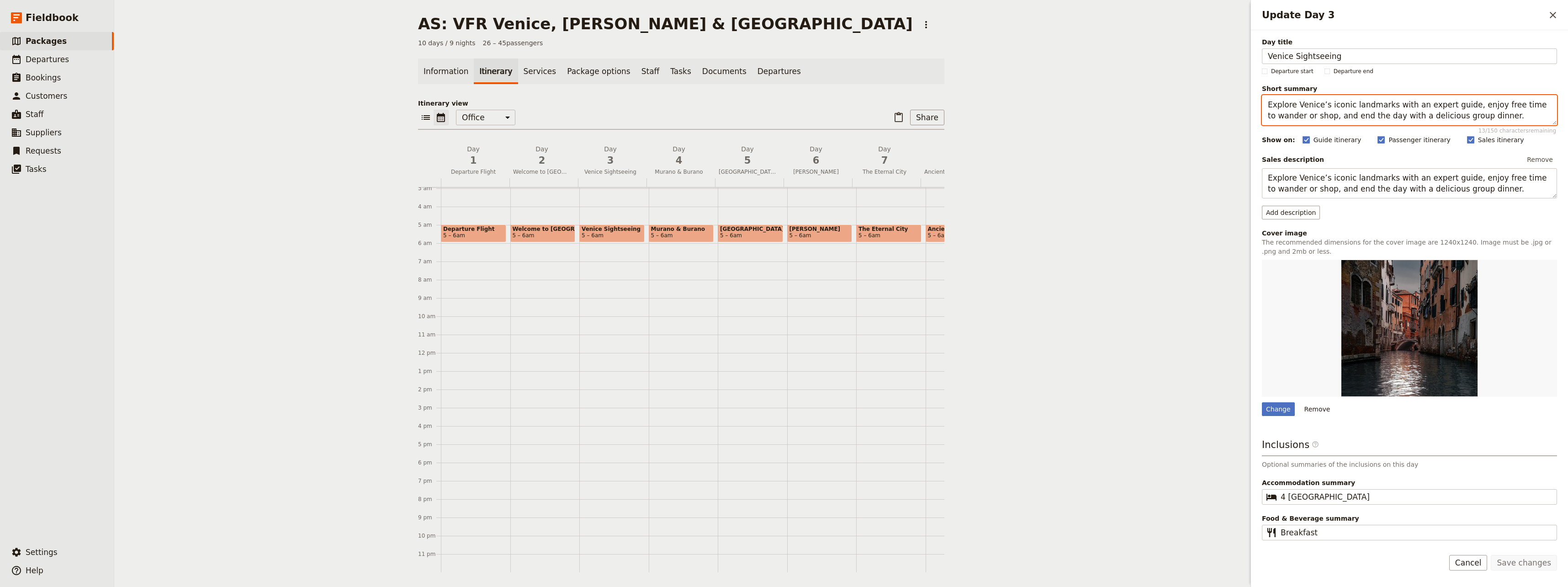
drag, startPoint x: 1372, startPoint y: 116, endPoint x: 1455, endPoint y: 113, distance: 83.1
click at [939, 113] on textarea "Explore Venice’s iconic landmarks with an expert guide, enjoy free time to wand…" at bounding box center [1409, 110] width 295 height 30
drag, startPoint x: 1432, startPoint y: 118, endPoint x: 1251, endPoint y: 102, distance: 181.7
click at [939, 102] on div "Day title Venice Sightseeing Departure start Departure end Short summary Explor…" at bounding box center [1409, 286] width 317 height 511
type textarea "Explore Venice’s iconic landmarks with an expert guide, enjoy free time to wand…"
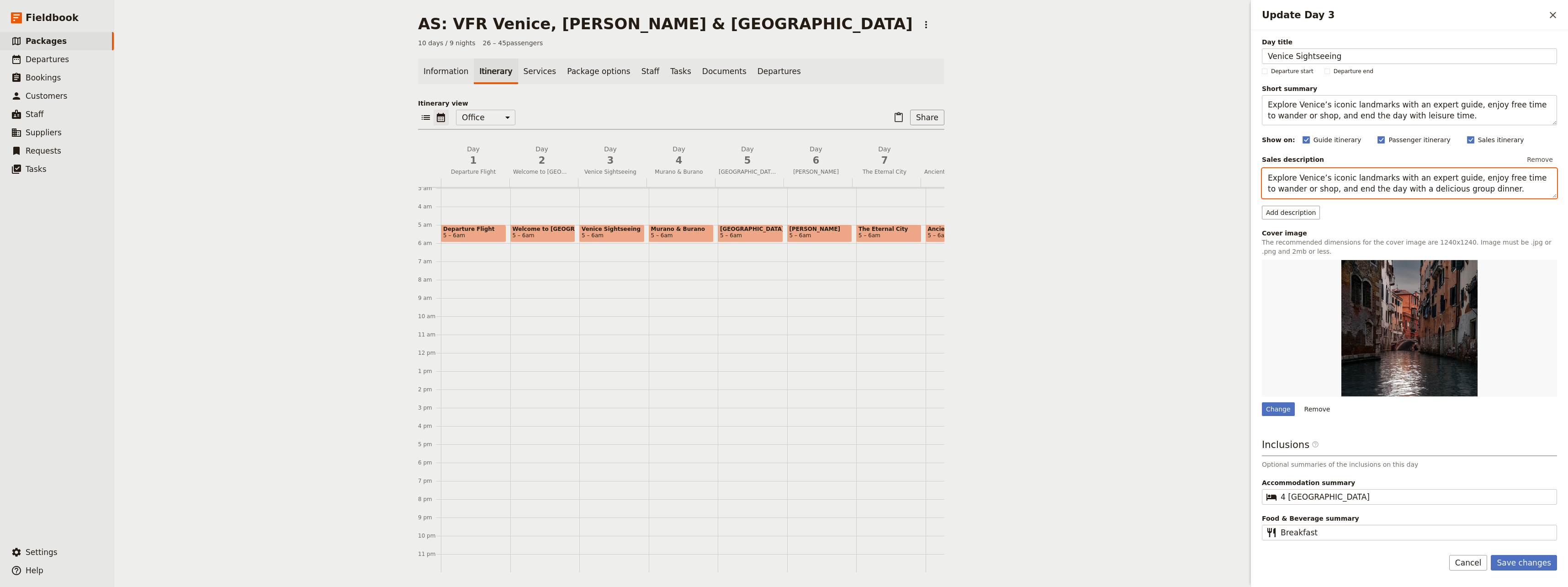
drag, startPoint x: 1463, startPoint y: 191, endPoint x: 1236, endPoint y: 175, distance: 227.6
click at [939, 175] on div "AS: VFR [GEOGRAPHIC_DATA], [GEOGRAPHIC_DATA] & [GEOGRAPHIC_DATA] ​ 10 days / 9 …" at bounding box center [841, 294] width 1454 height 587
paste textarea "leisure time"
type textarea "Explore Venice’s iconic landmarks with an expert guide, enjoy free time to wand…"
click at [939, 208] on div "Add description" at bounding box center [1409, 213] width 295 height 14
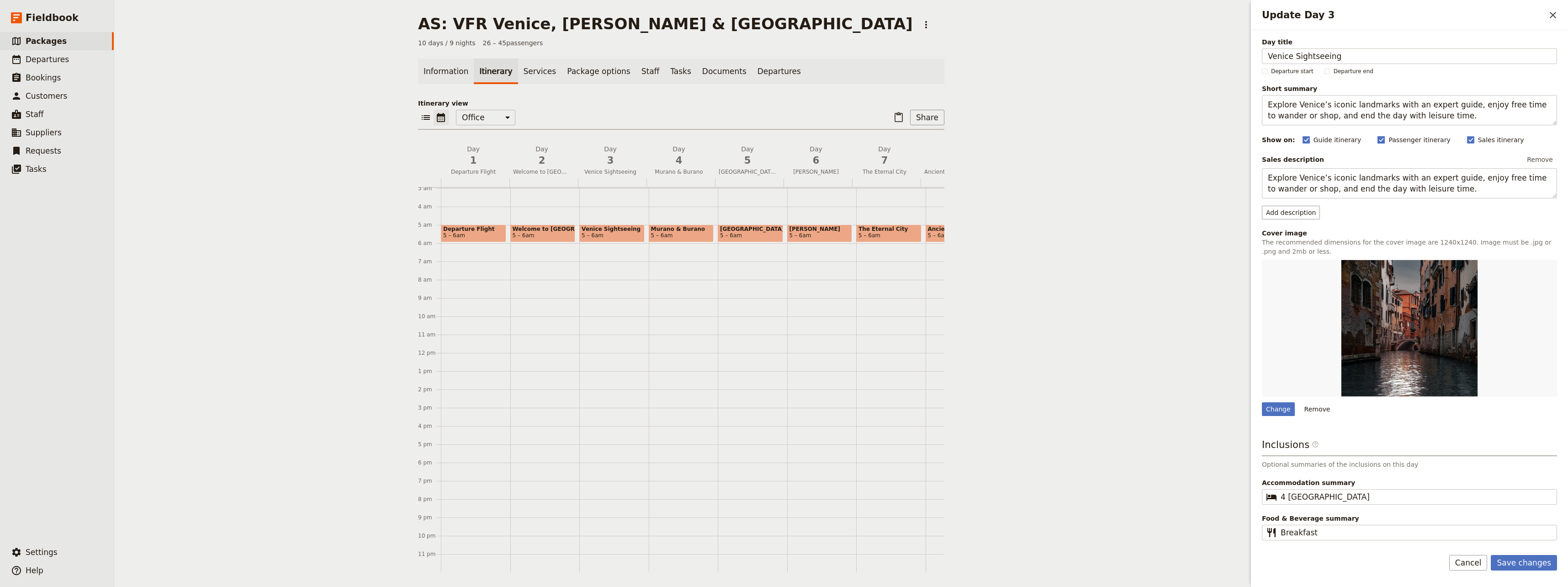
click at [939, 141] on polygon "Update Day 3" at bounding box center [1382, 139] width 5 height 5
click at [939, 135] on input "Passenger itinerary" at bounding box center [1377, 135] width 1 height 1
checkbox input "false"
click at [939, 142] on rect "Update Day 3" at bounding box center [1306, 139] width 7 height 7
click at [939, 135] on input "Guide itinerary" at bounding box center [1302, 135] width 1 height 1
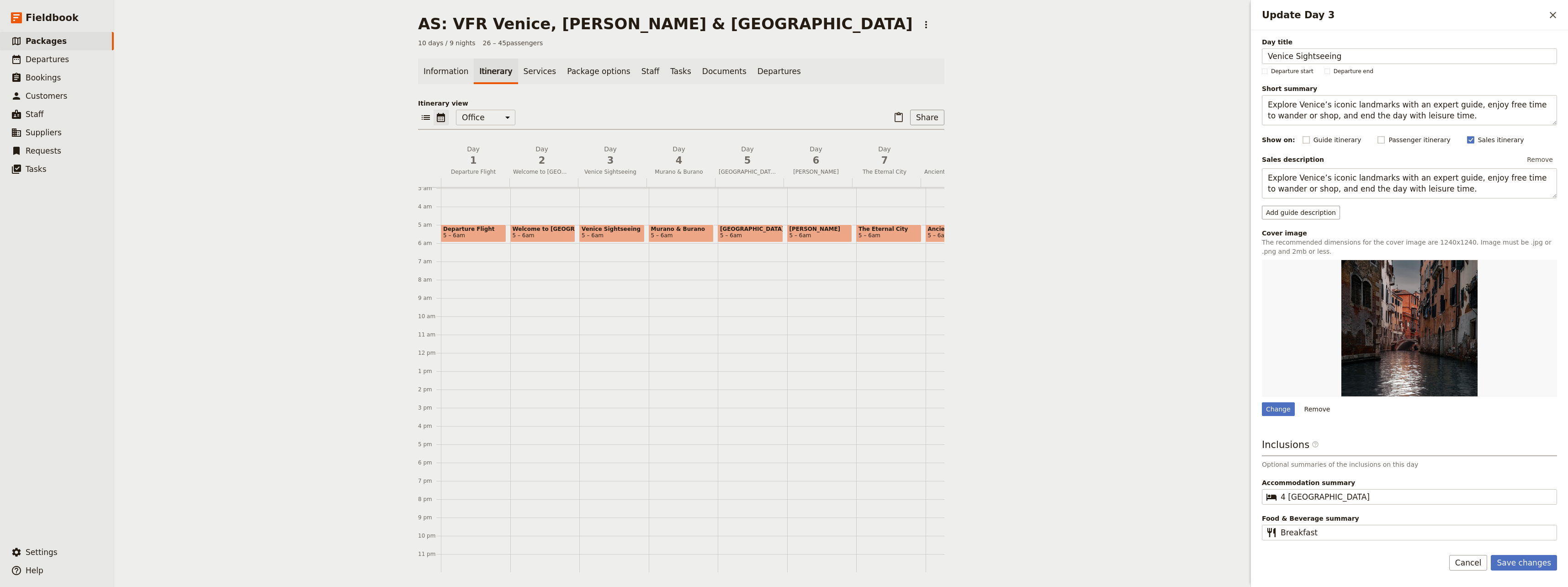
checkbox input "false"
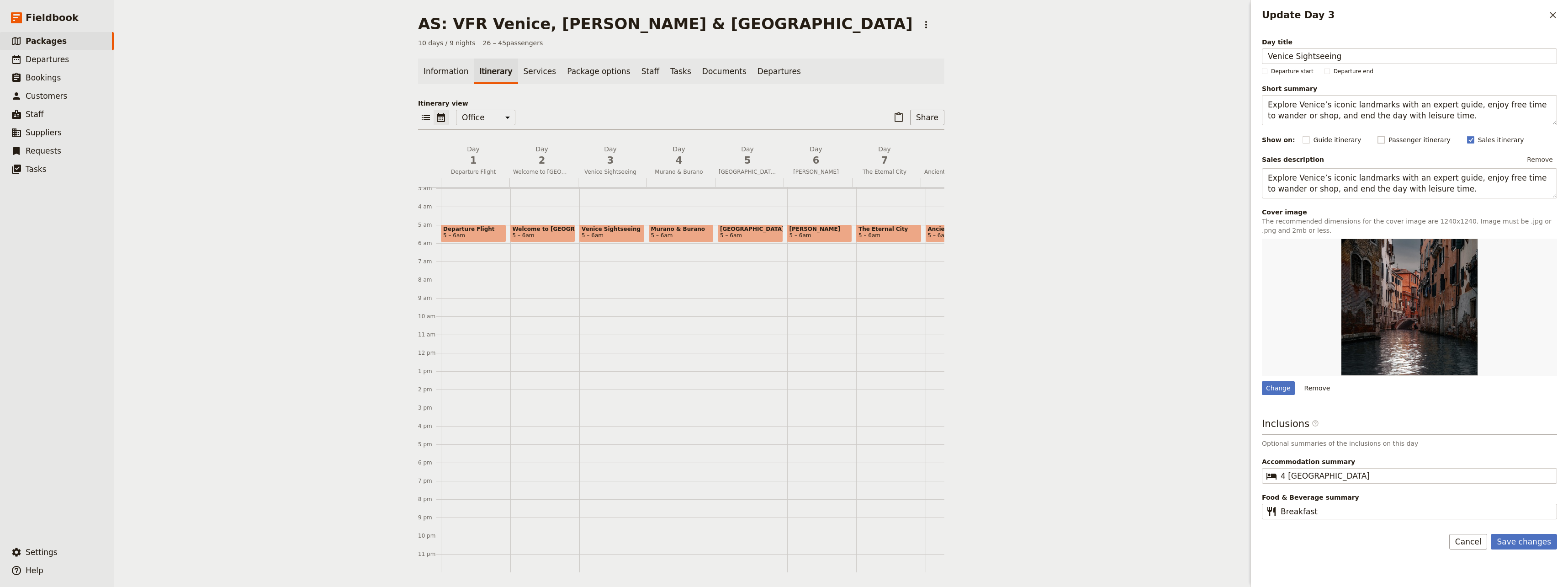
click at [939, 139] on rect "Update Day 3" at bounding box center [1381, 139] width 7 height 7
click at [939, 135] on input "Passenger itinerary" at bounding box center [1377, 135] width 1 height 1
checkbox input "true"
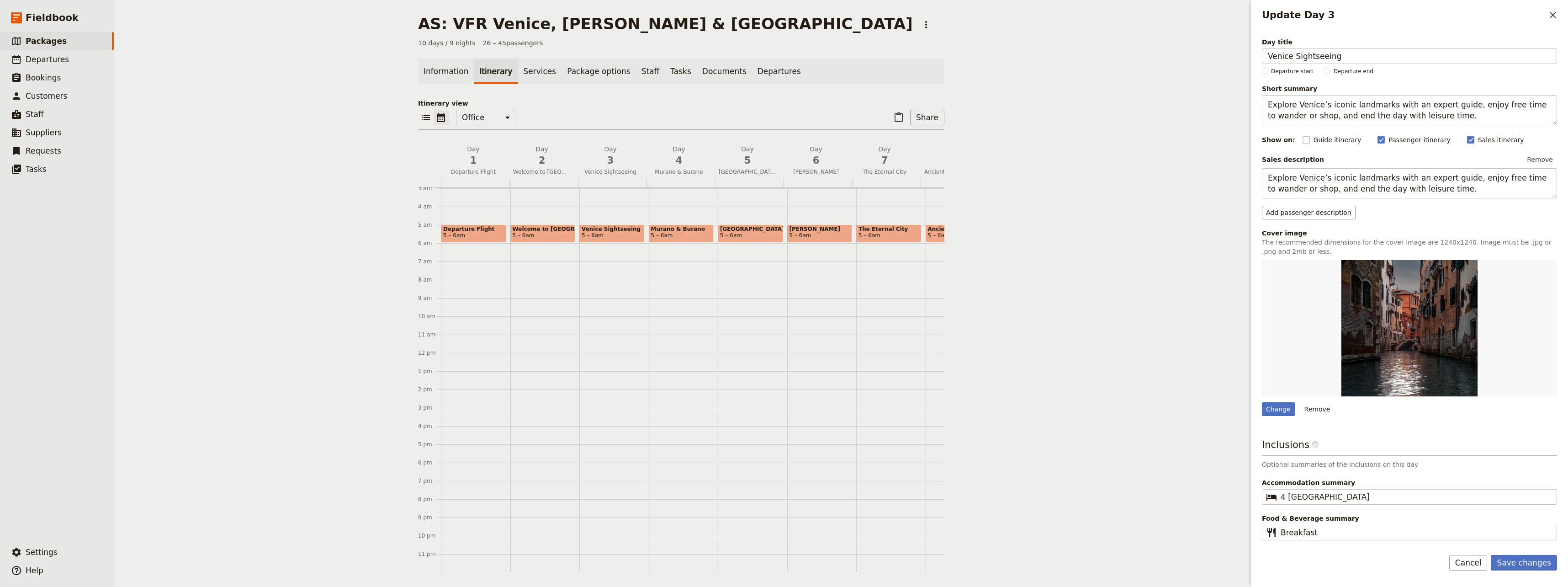
click at [939, 141] on rect "Update Day 3" at bounding box center [1306, 139] width 7 height 7
click at [939, 135] on input "Guide itinerary" at bounding box center [1302, 135] width 1 height 1
checkbox input "true"
click at [939, 560] on button "Save changes" at bounding box center [1524, 563] width 66 height 16
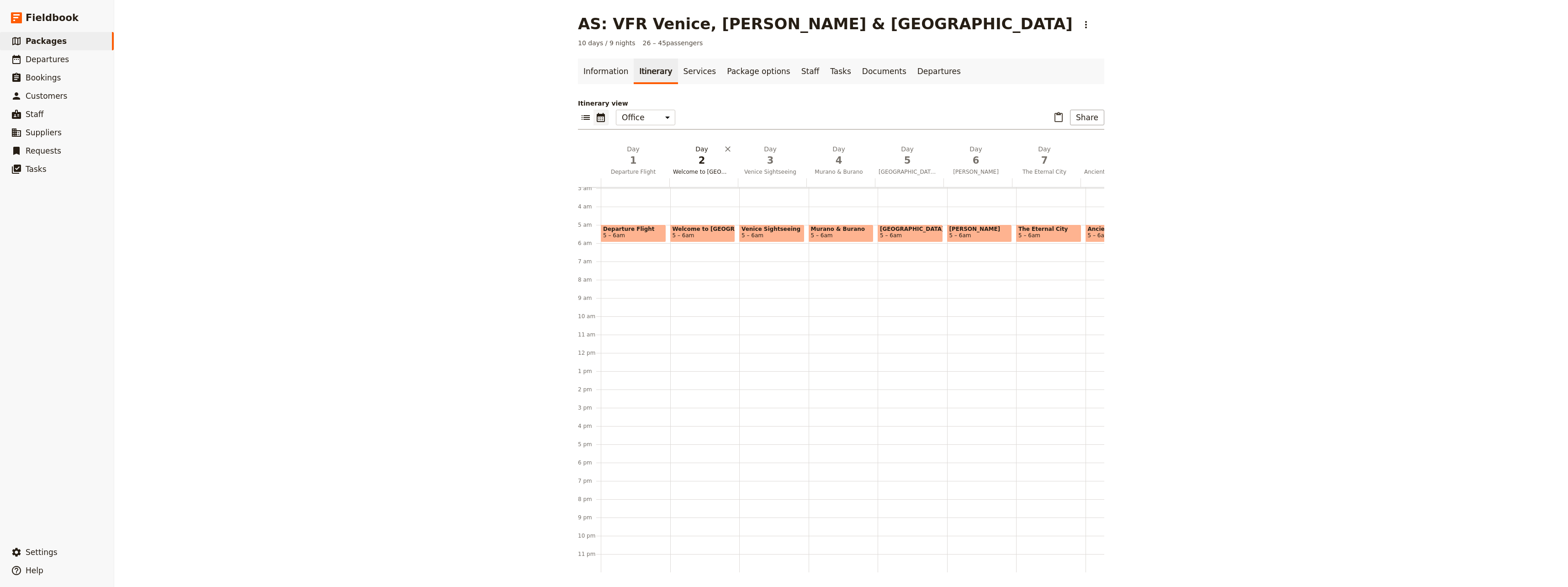
click at [700, 167] on button "Day 2 Welcome to [GEOGRAPHIC_DATA]" at bounding box center [704, 161] width 69 height 34
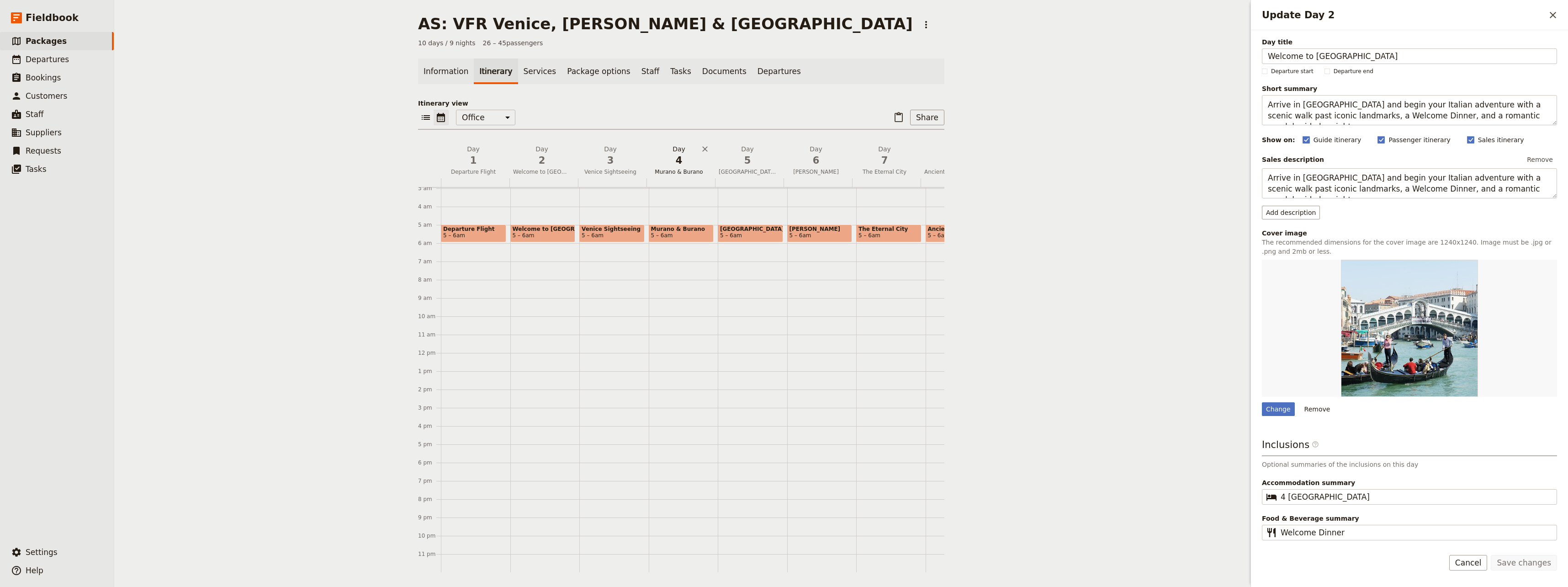
click at [682, 168] on span "Murano & Burano" at bounding box center [679, 172] width 65 height 7
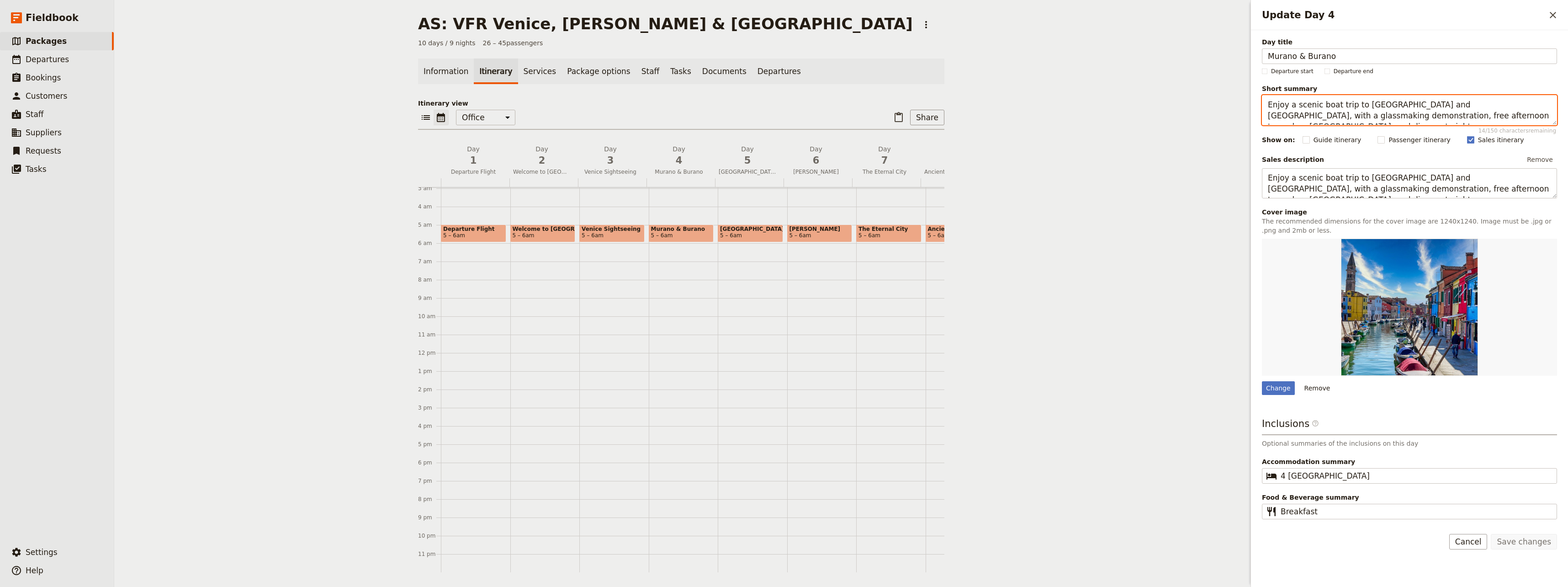
click at [939, 116] on textarea "Enjoy a scenic boat trip to [GEOGRAPHIC_DATA] and [GEOGRAPHIC_DATA], with a gla…" at bounding box center [1409, 110] width 295 height 30
drag, startPoint x: 1493, startPoint y: 119, endPoint x: 1268, endPoint y: 104, distance: 225.5
click at [939, 104] on textarea "Enjoy a scenic boat trip to [GEOGRAPHIC_DATA] and [GEOGRAPHIC_DATA], with a gla…" at bounding box center [1409, 110] width 295 height 30
type textarea "Enjoy a scenic boat trip to [GEOGRAPHIC_DATA] and [GEOGRAPHIC_DATA], with a gla…"
drag, startPoint x: 1317, startPoint y: 183, endPoint x: 1185, endPoint y: 177, distance: 132.1
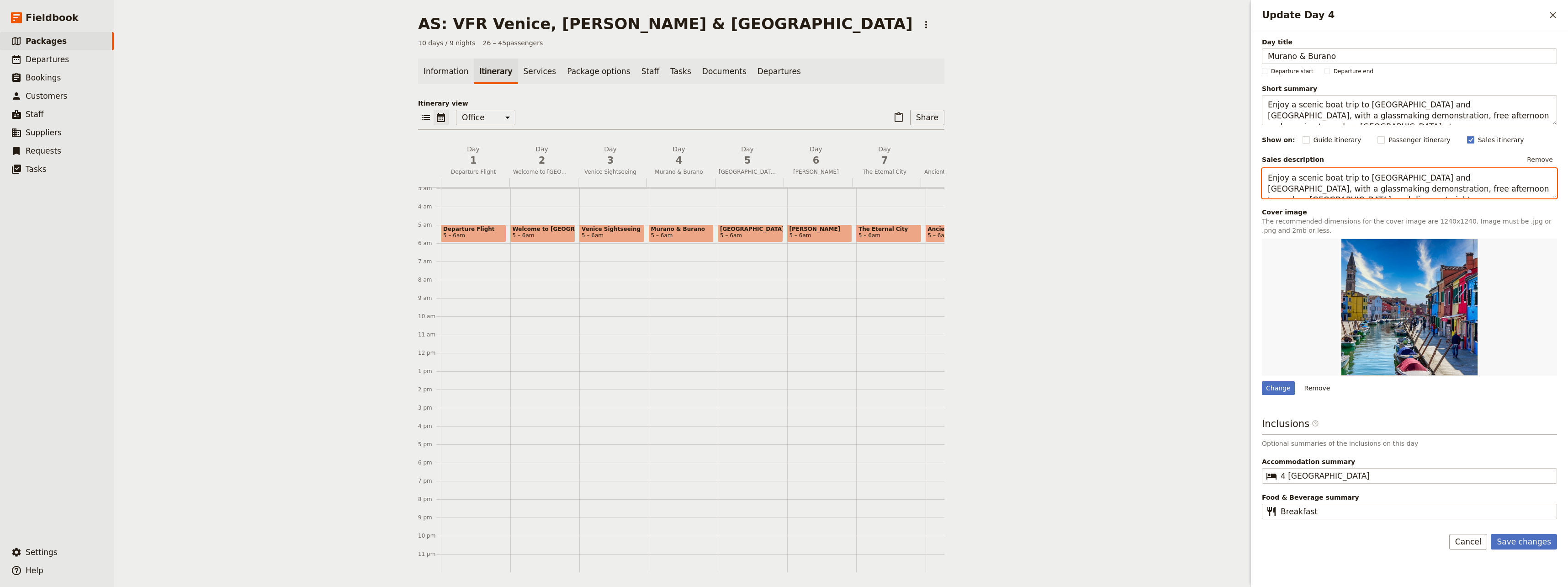
click at [939, 177] on div "AS: VFR [GEOGRAPHIC_DATA], [GEOGRAPHIC_DATA] & [GEOGRAPHIC_DATA] ​ 10 days / 9 …" at bounding box center [841, 294] width 1454 height 587
paste textarea "and evening to explore [GEOGRAPHIC_DATA] at your own pace"
type textarea "Enjoy a scenic boat trip to [GEOGRAPHIC_DATA] and [GEOGRAPHIC_DATA], with a gla…"
click at [939, 139] on rect "Update Day 4" at bounding box center [1306, 139] width 7 height 7
click at [939, 135] on input "Guide itinerary" at bounding box center [1302, 135] width 1 height 1
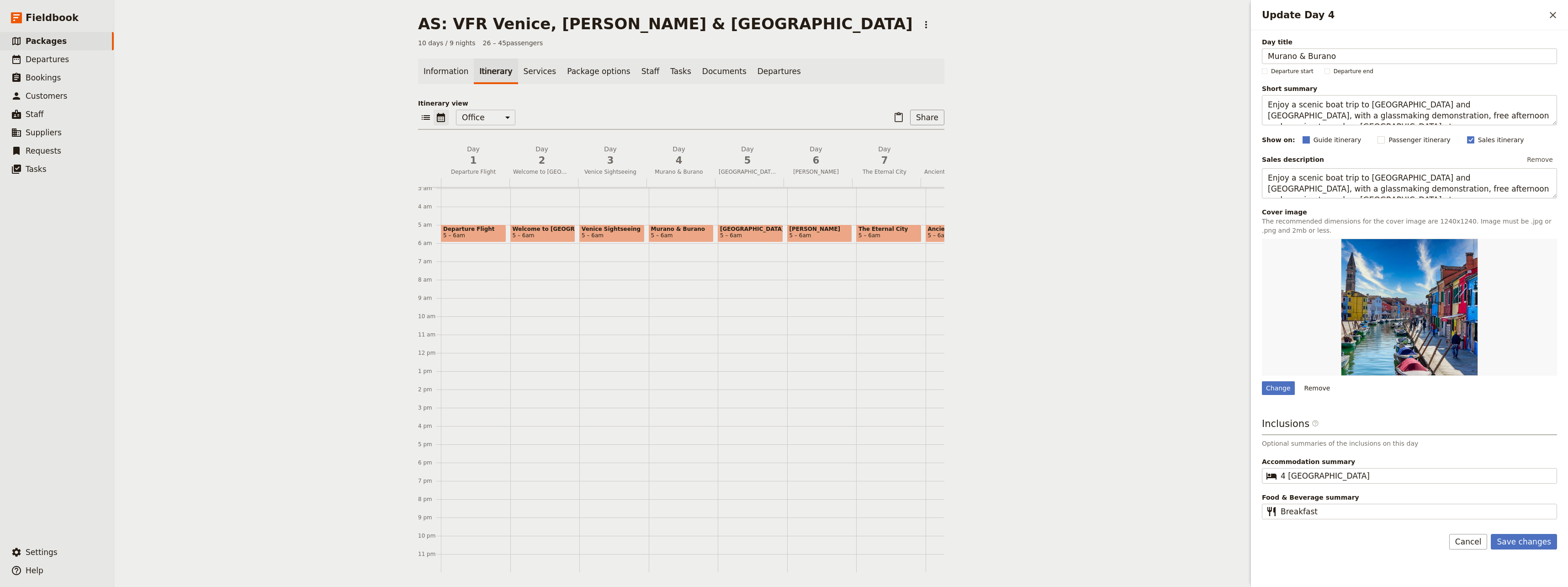
checkbox input "true"
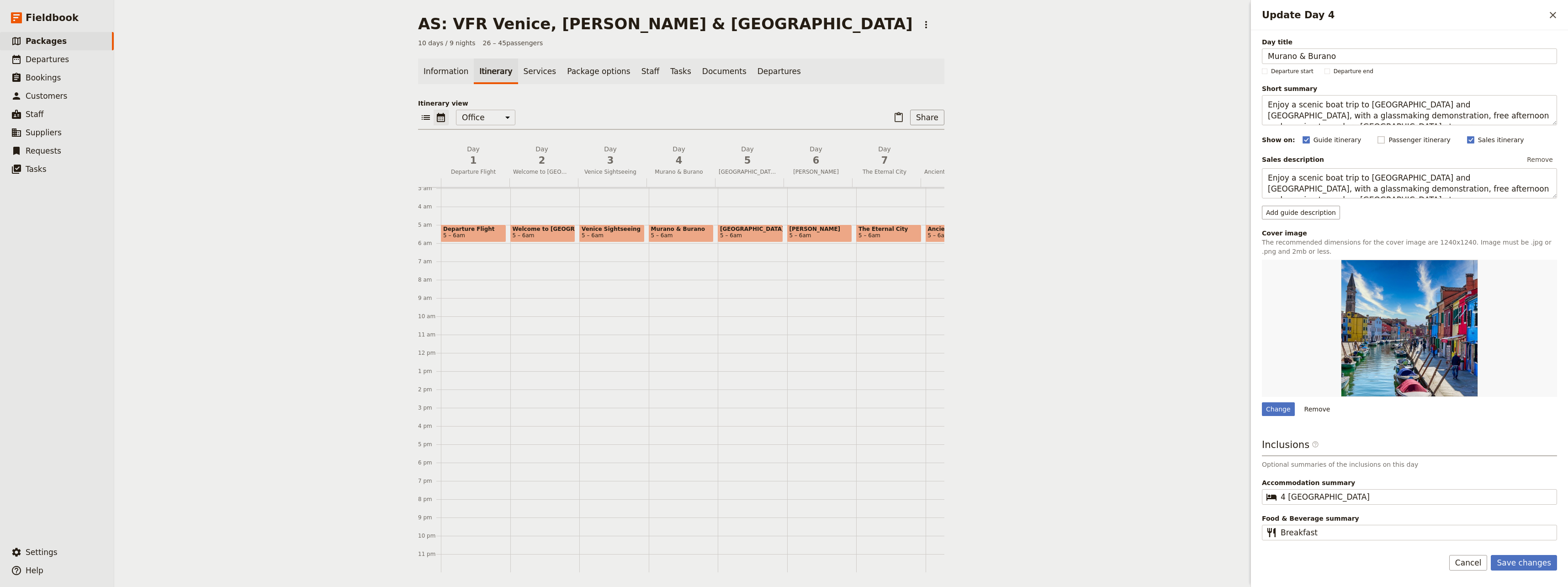
click at [939, 140] on rect "Update Day 4" at bounding box center [1381, 139] width 7 height 7
click at [939, 135] on input "Passenger itinerary" at bounding box center [1377, 135] width 1 height 1
checkbox input "true"
click at [939, 563] on button "Save changes" at bounding box center [1524, 563] width 66 height 16
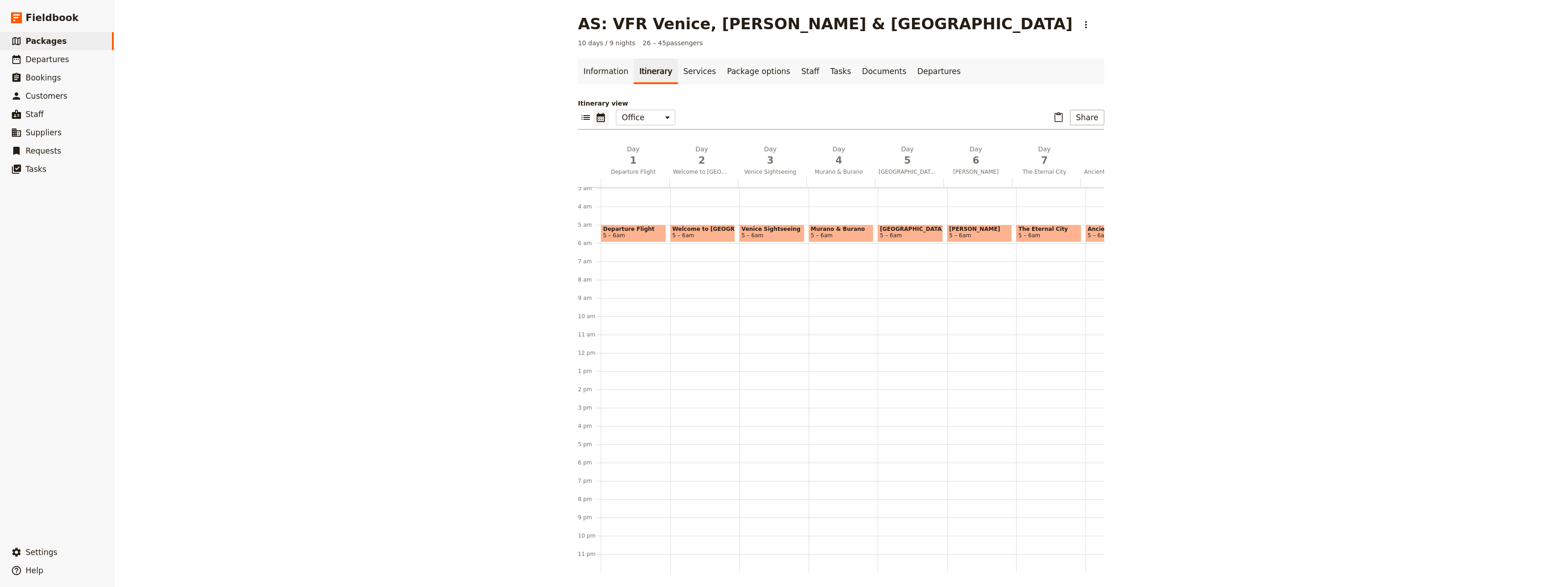
click at [903, 232] on span "5 – 6am" at bounding box center [911, 235] width 61 height 7
select select "5"
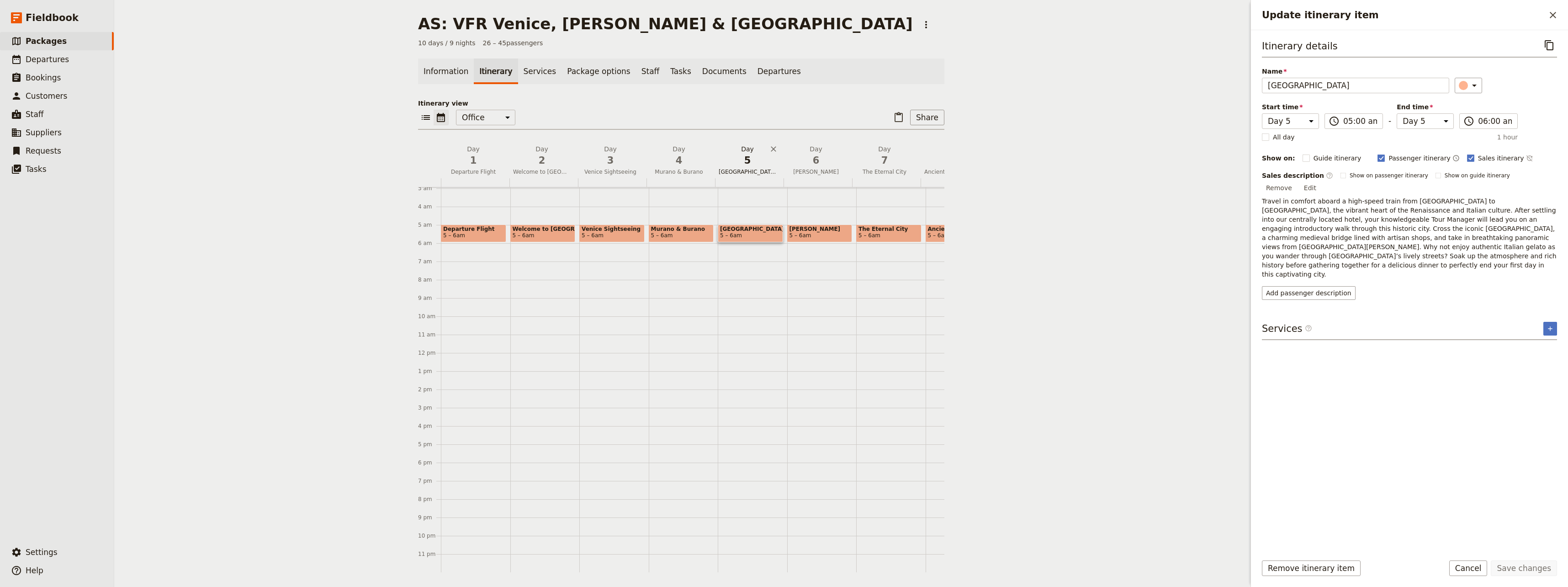
click at [745, 168] on span "[GEOGRAPHIC_DATA]" at bounding box center [747, 172] width 65 height 7
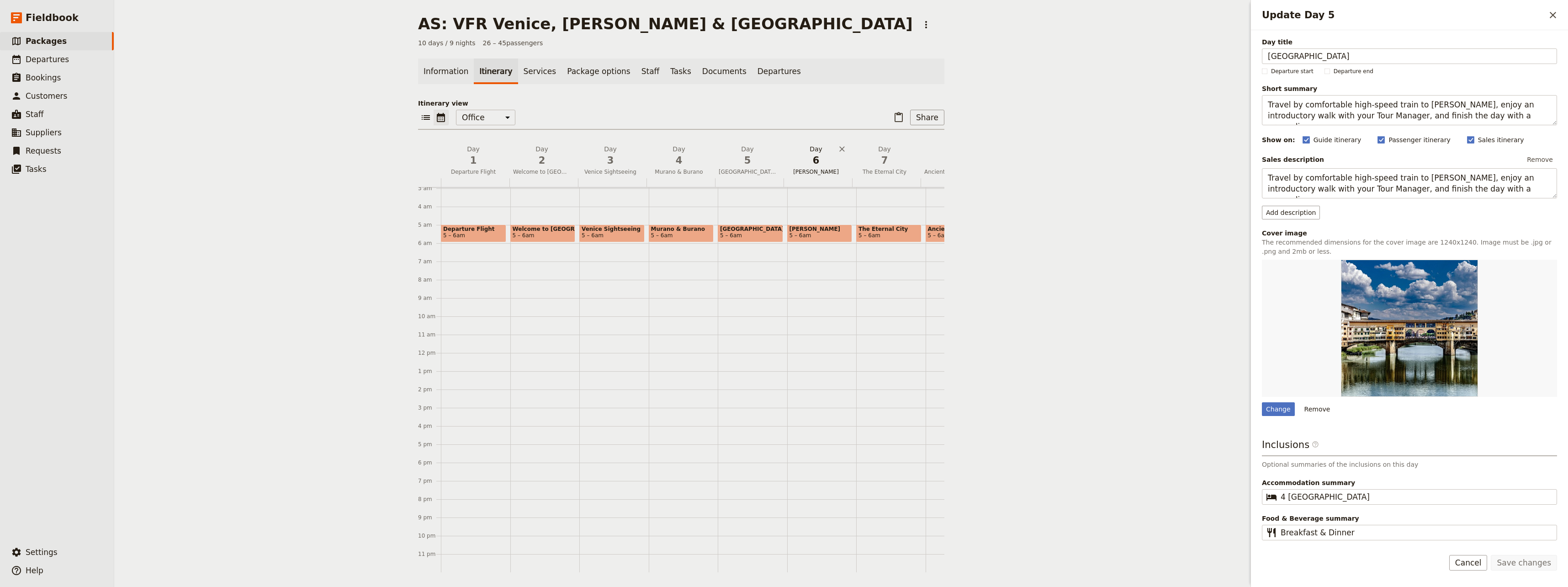
click at [813, 168] on span "[PERSON_NAME]" at bounding box center [816, 172] width 65 height 7
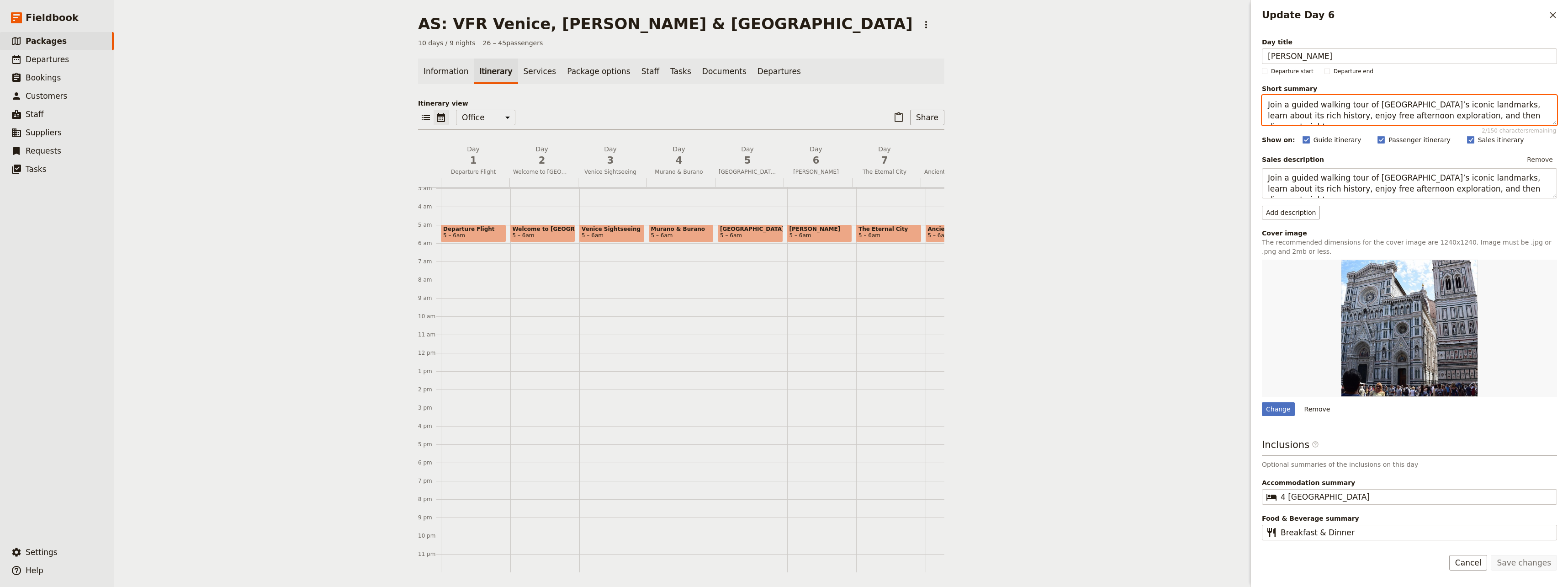
click at [939, 116] on textarea "Join a guided walking tour of [GEOGRAPHIC_DATA]’s iconic landmarks, learn about…" at bounding box center [1409, 110] width 295 height 30
drag, startPoint x: 1496, startPoint y: 113, endPoint x: 1258, endPoint y: 102, distance: 238.3
click at [939, 102] on div "Day title [PERSON_NAME] Sightseeing Departure start Departure end Short summary…" at bounding box center [1409, 286] width 317 height 511
type textarea "Join a guided walking tour of [GEOGRAPHIC_DATA]’s iconic landmarks, learn about…"
drag, startPoint x: 1498, startPoint y: 191, endPoint x: 1225, endPoint y: 166, distance: 274.1
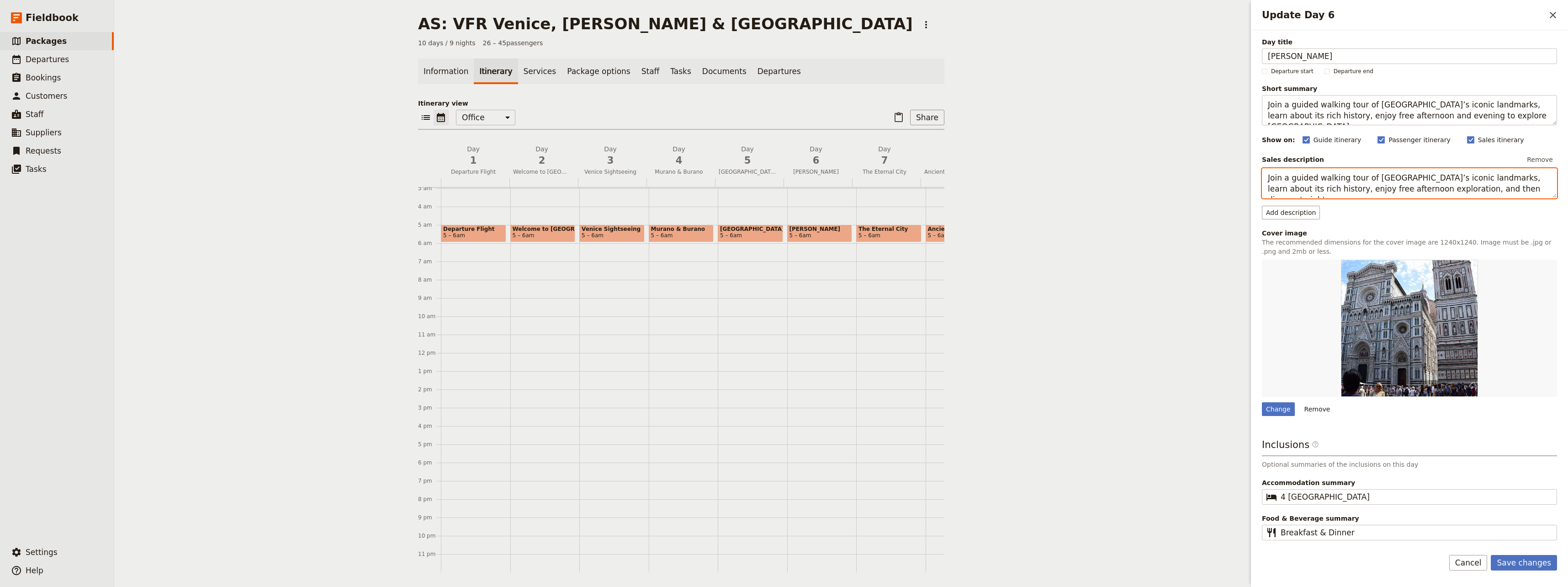
click at [939, 166] on div "AS: VFR [GEOGRAPHIC_DATA], [GEOGRAPHIC_DATA] & [GEOGRAPHIC_DATA] ​ 10 days / 9 …" at bounding box center [841, 294] width 1454 height 587
paste textarea "and evening to explore [GEOGRAPHIC_DATA]"
type textarea "Join a guided walking tour of [GEOGRAPHIC_DATA]’s iconic landmarks, learn about…"
drag, startPoint x: 1356, startPoint y: 534, endPoint x: 1317, endPoint y: 535, distance: 39.0
click at [939, 535] on input "Breakfast & Dinner" at bounding box center [1416, 532] width 270 height 11
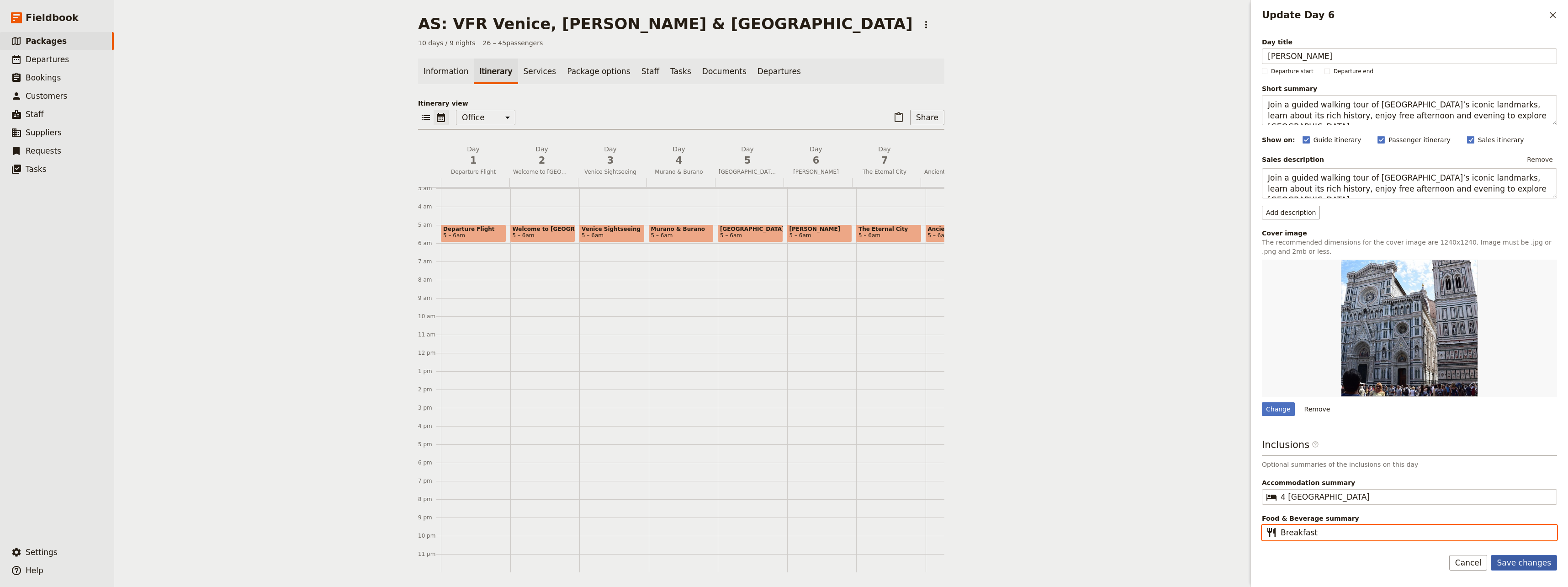
type input "Breakfast"
click at [939, 561] on button "Save changes" at bounding box center [1524, 563] width 66 height 16
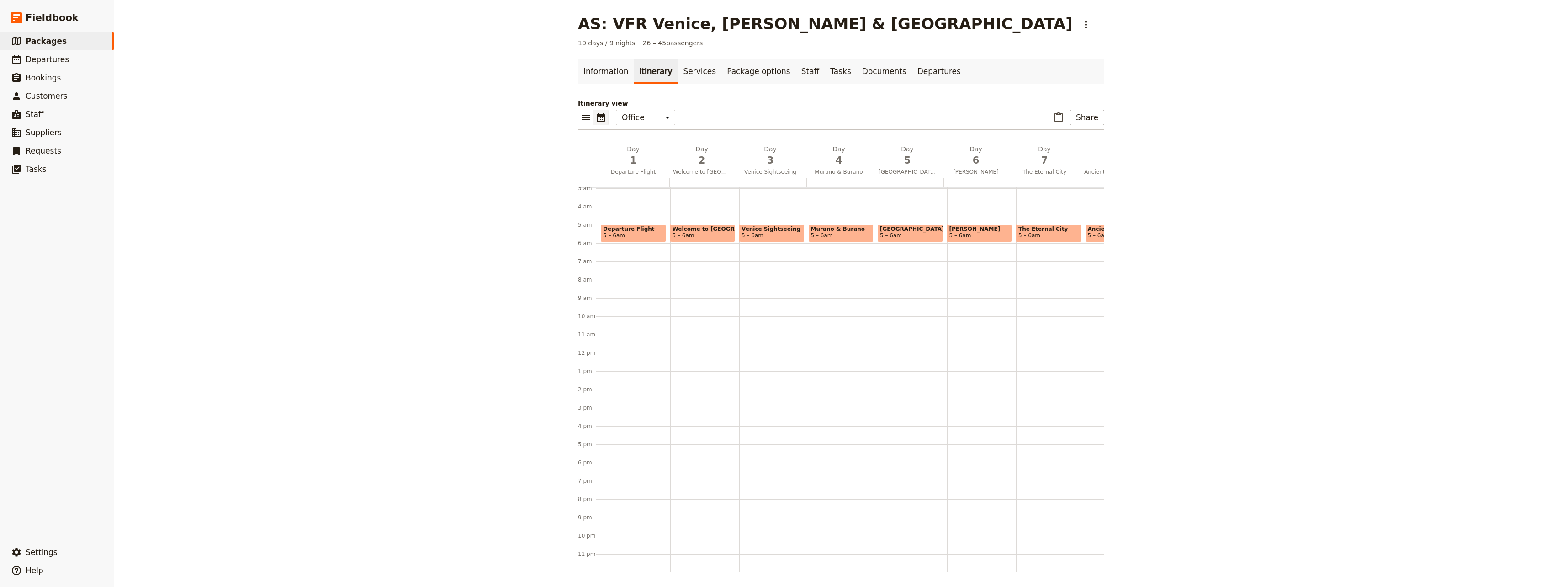
click at [939, 232] on span "5 – 6am" at bounding box center [961, 235] width 22 height 7
select select "6"
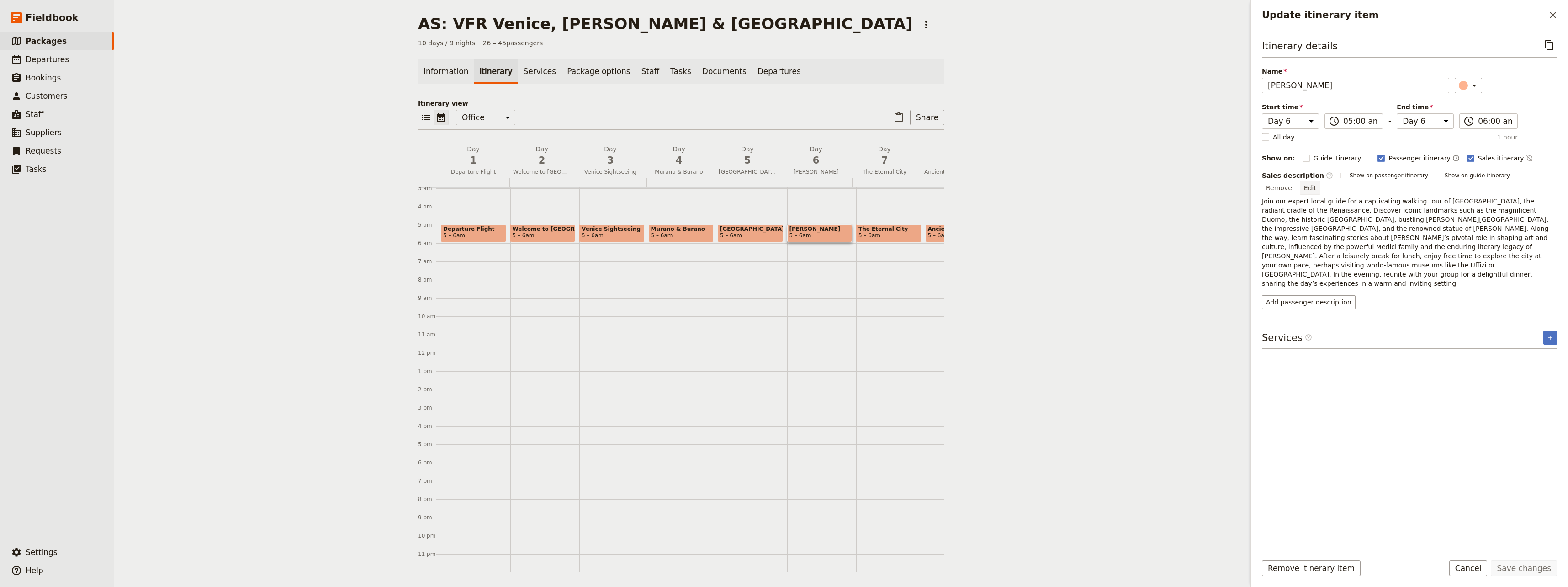
click at [939, 181] on button "Edit" at bounding box center [1310, 188] width 21 height 14
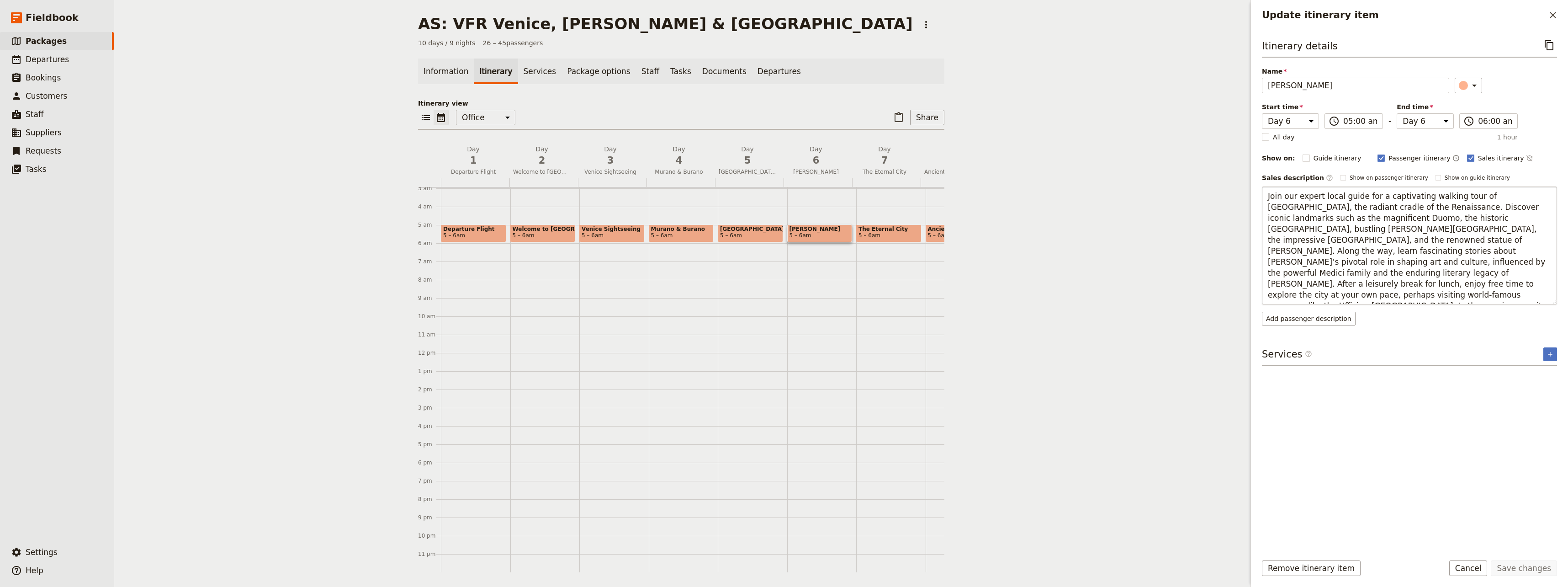
click at [939, 273] on textarea "Join our expert local guide for a captivating walking tour of [GEOGRAPHIC_DATA]…" at bounding box center [1409, 245] width 295 height 118
drag, startPoint x: 1334, startPoint y: 285, endPoint x: 1493, endPoint y: 297, distance: 159.5
click at [939, 297] on textarea "Join our expert local guide for a captivating walking tour of [GEOGRAPHIC_DATA]…" at bounding box center [1409, 245] width 295 height 118
type textarea "Join our expert local guide for a captivating walking tour of [GEOGRAPHIC_DATA]…"
click at [939, 567] on button "Save changes" at bounding box center [1524, 568] width 66 height 16
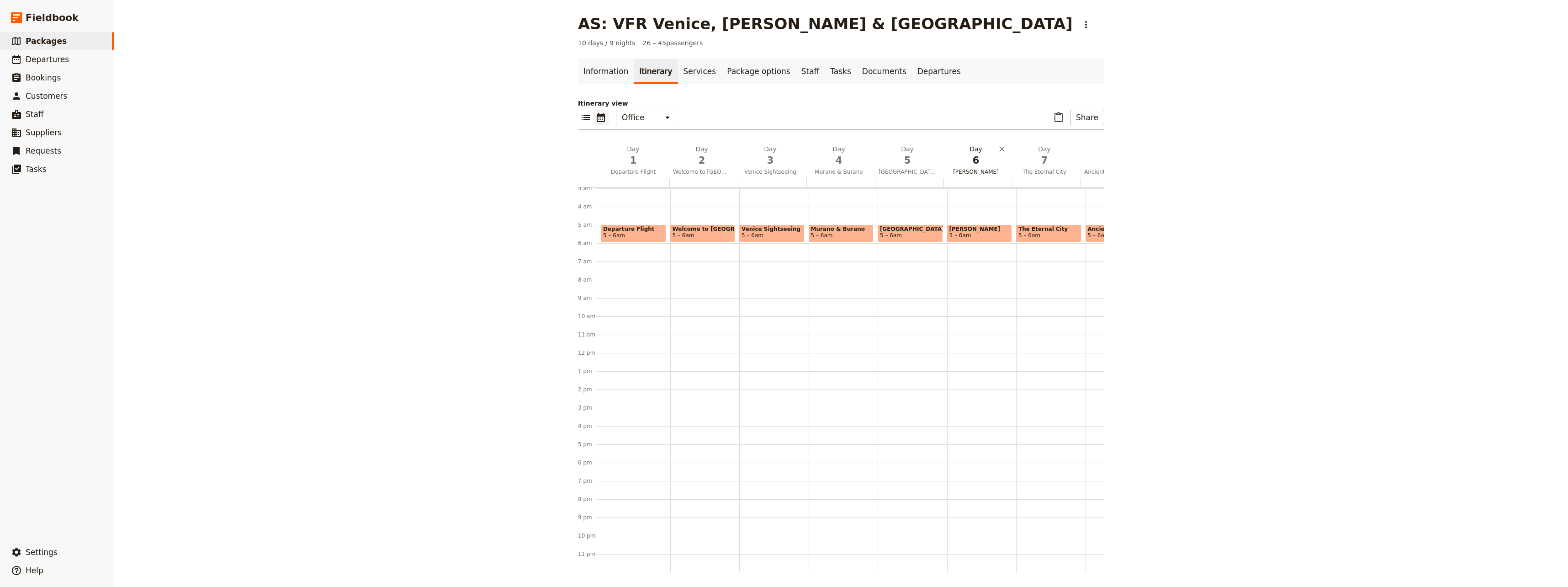
click at [939, 169] on span "[PERSON_NAME]" at bounding box center [976, 172] width 65 height 7
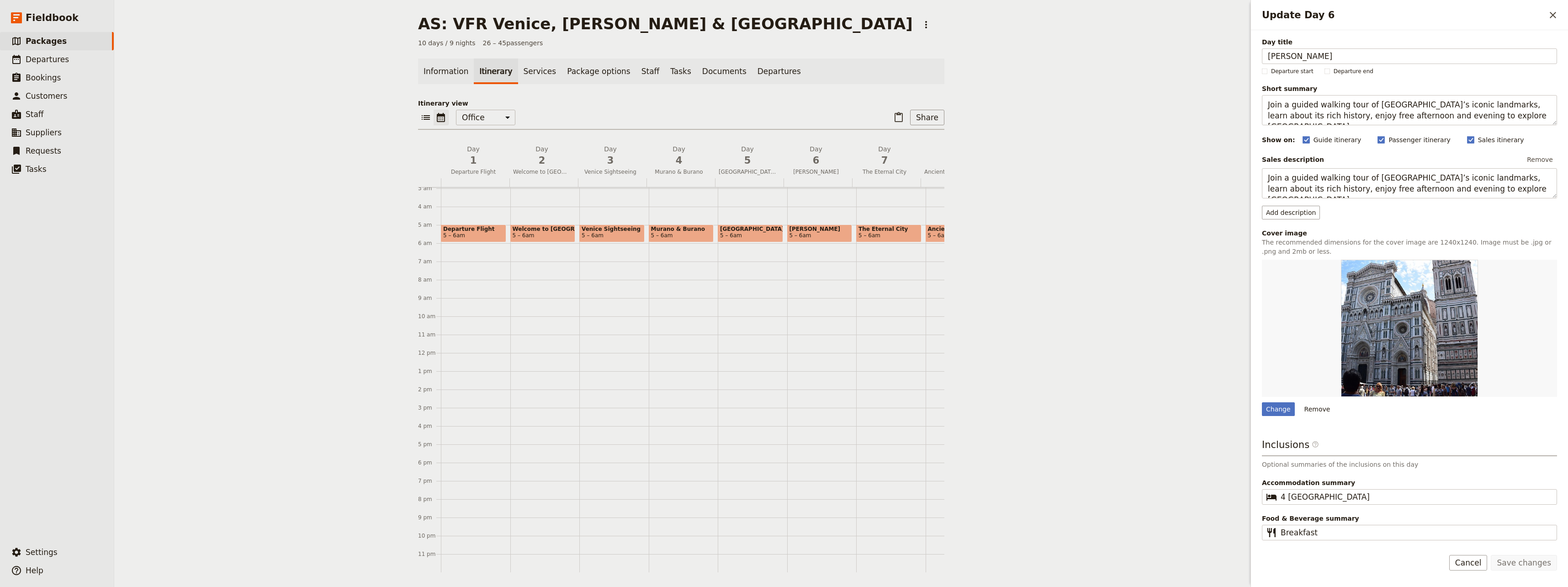
click at [816, 232] on span "5 – 6am" at bounding box center [820, 235] width 61 height 7
select select "6"
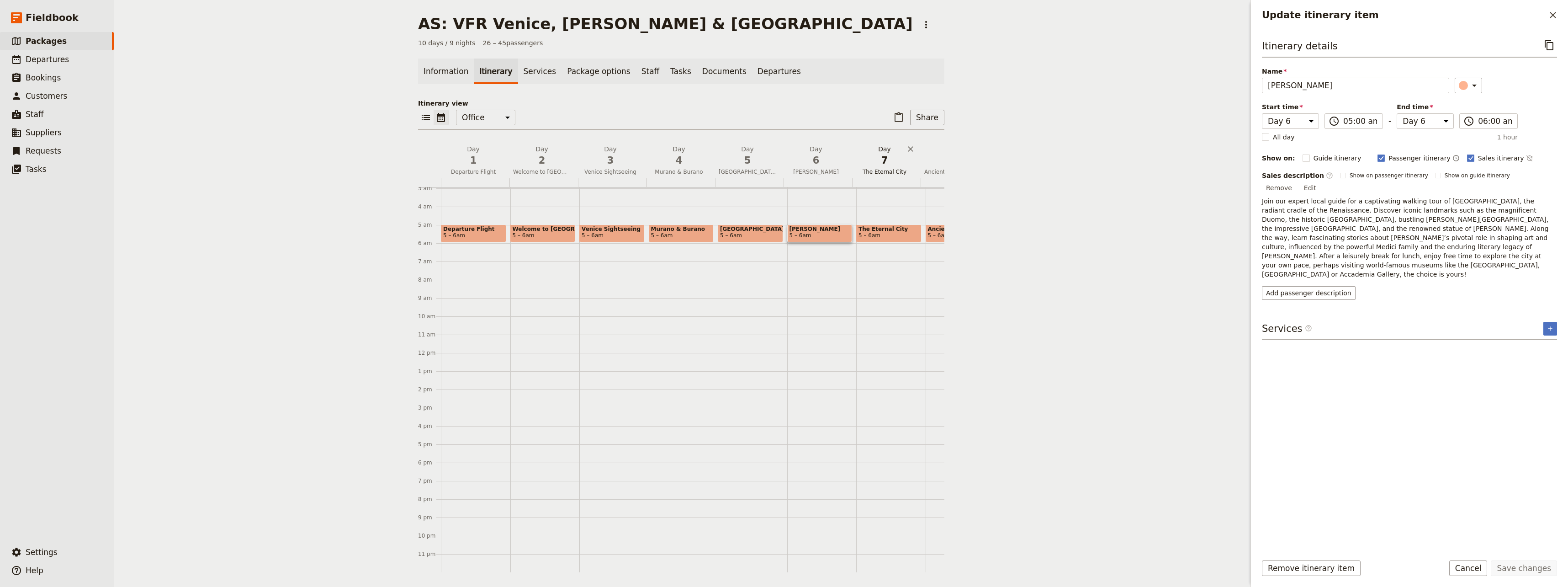
click at [881, 166] on span "7" at bounding box center [884, 160] width 58 height 14
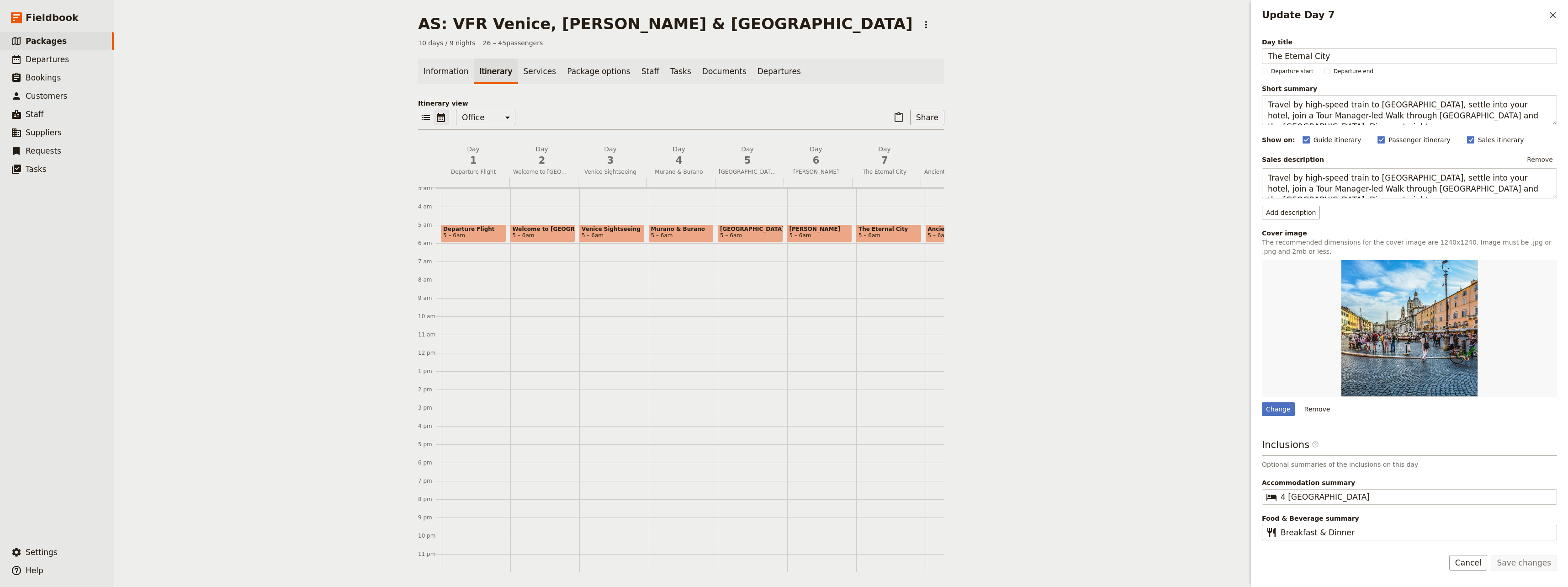
click at [878, 232] on span "5 – 6am" at bounding box center [889, 235] width 61 height 7
select select "7"
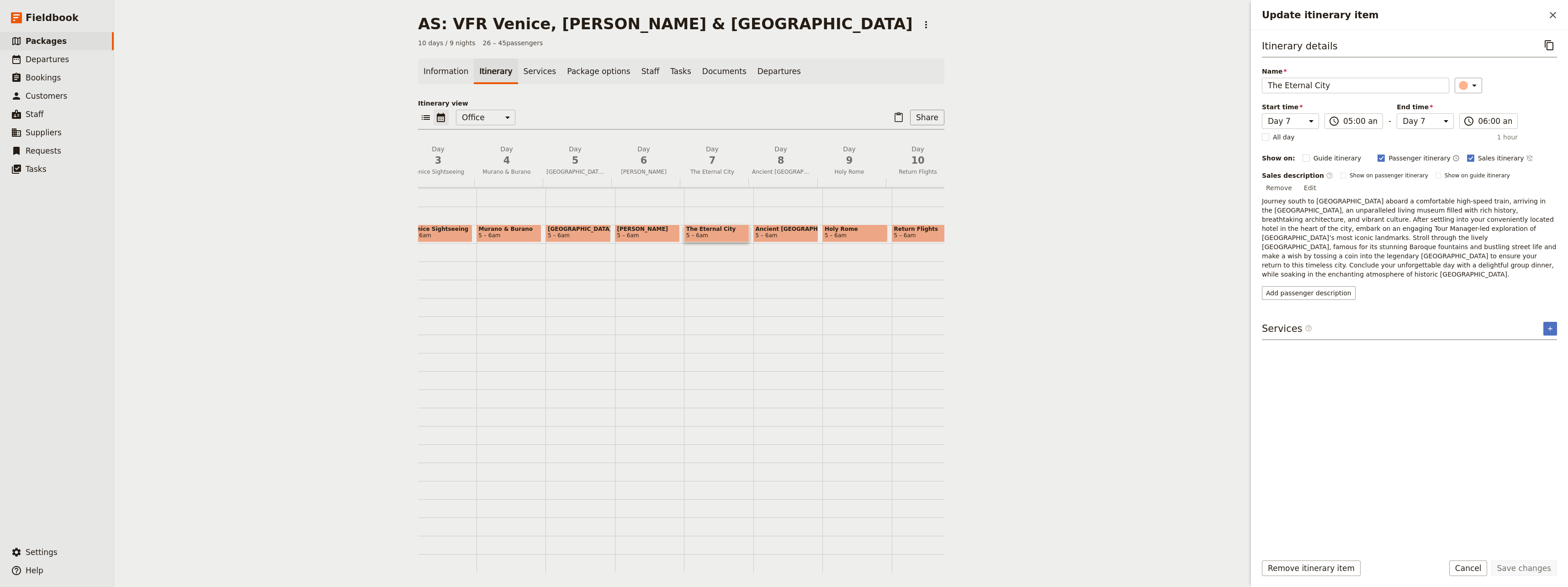
scroll to position [0, 193]
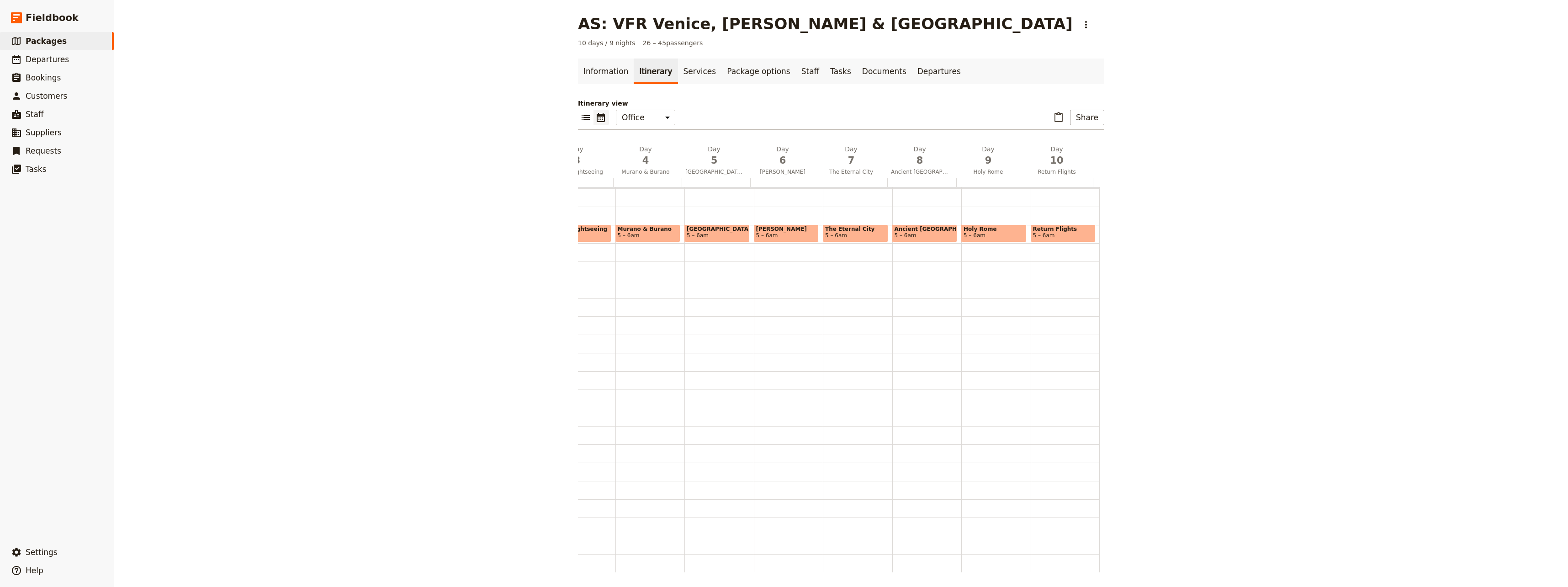
click at [915, 226] on span "Ancient [GEOGRAPHIC_DATA]" at bounding box center [925, 229] width 61 height 7
select select "8"
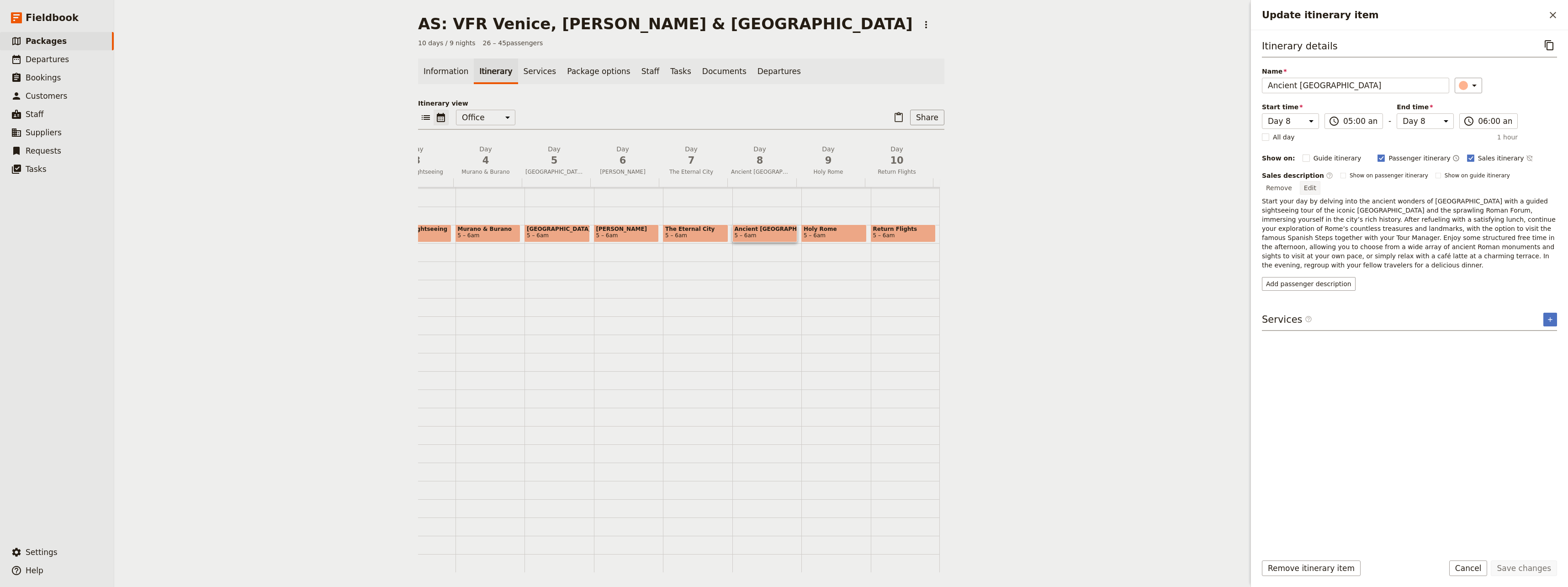
click at [939, 181] on button "Edit" at bounding box center [1310, 188] width 21 height 14
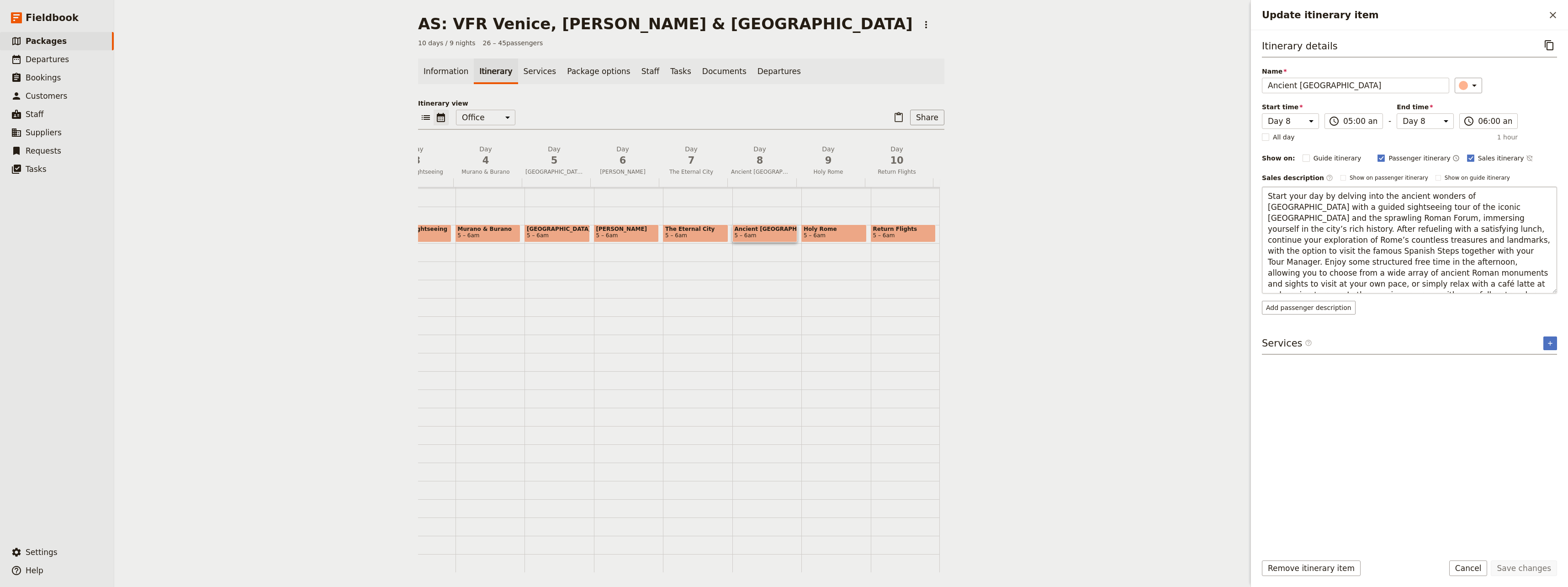
drag, startPoint x: 1471, startPoint y: 273, endPoint x: 1516, endPoint y: 269, distance: 45.2
click at [939, 269] on textarea "Start your day by delving into the ancient wonders of [GEOGRAPHIC_DATA] with a …" at bounding box center [1409, 240] width 295 height 107
type textarea "Start your day by delving into the ancient wonders of [GEOGRAPHIC_DATA] with a …"
click at [939, 570] on button "Save changes" at bounding box center [1524, 568] width 66 height 16
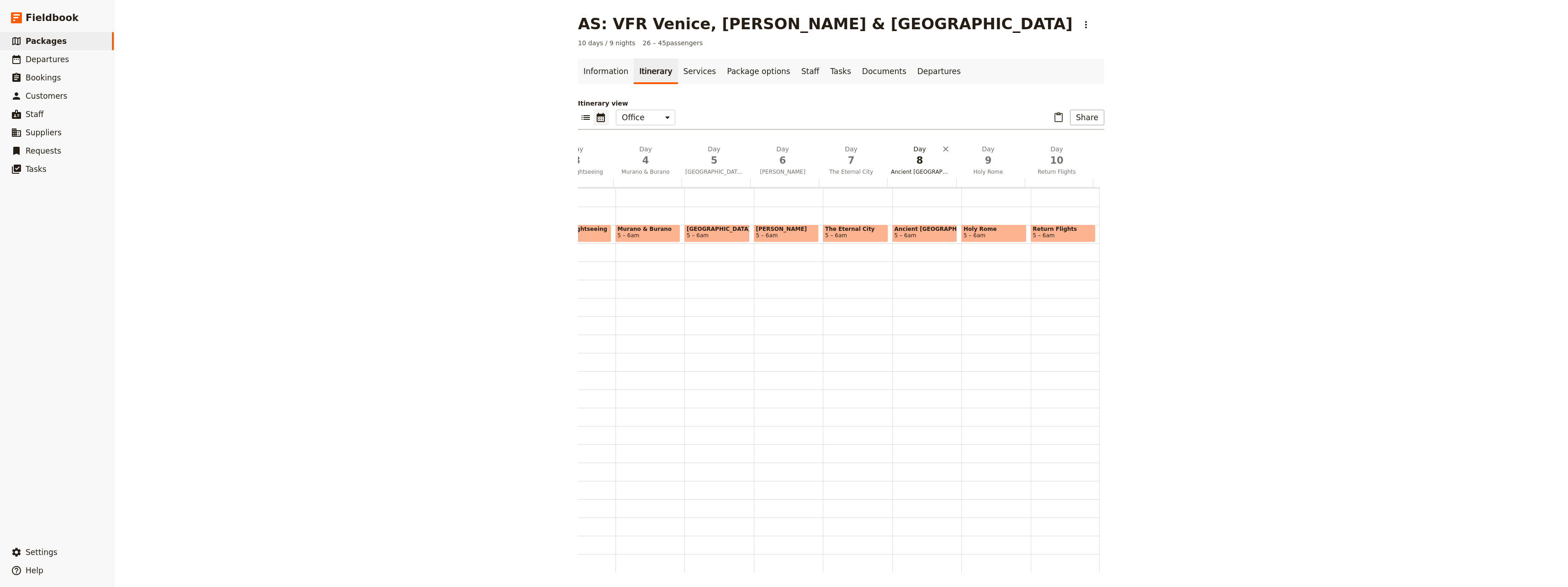
click at [912, 166] on span "8" at bounding box center [920, 160] width 58 height 14
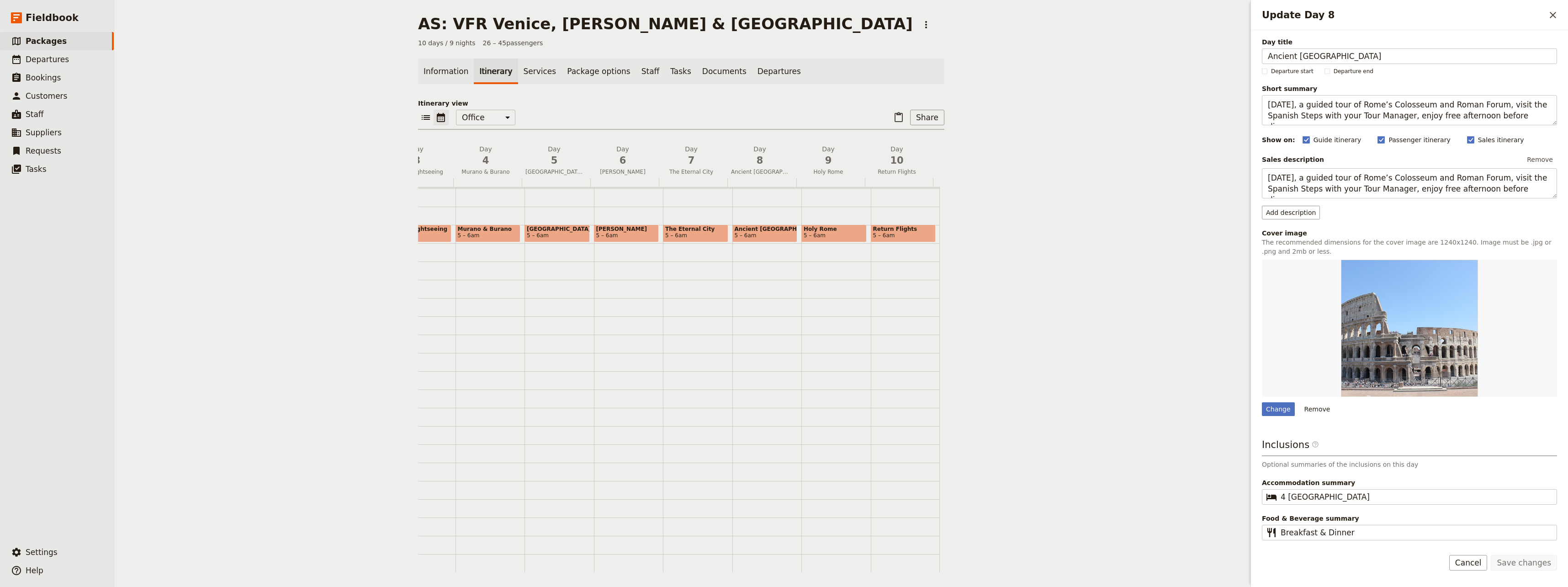
click at [763, 232] on span "5 – 6am" at bounding box center [765, 235] width 61 height 7
select select "8"
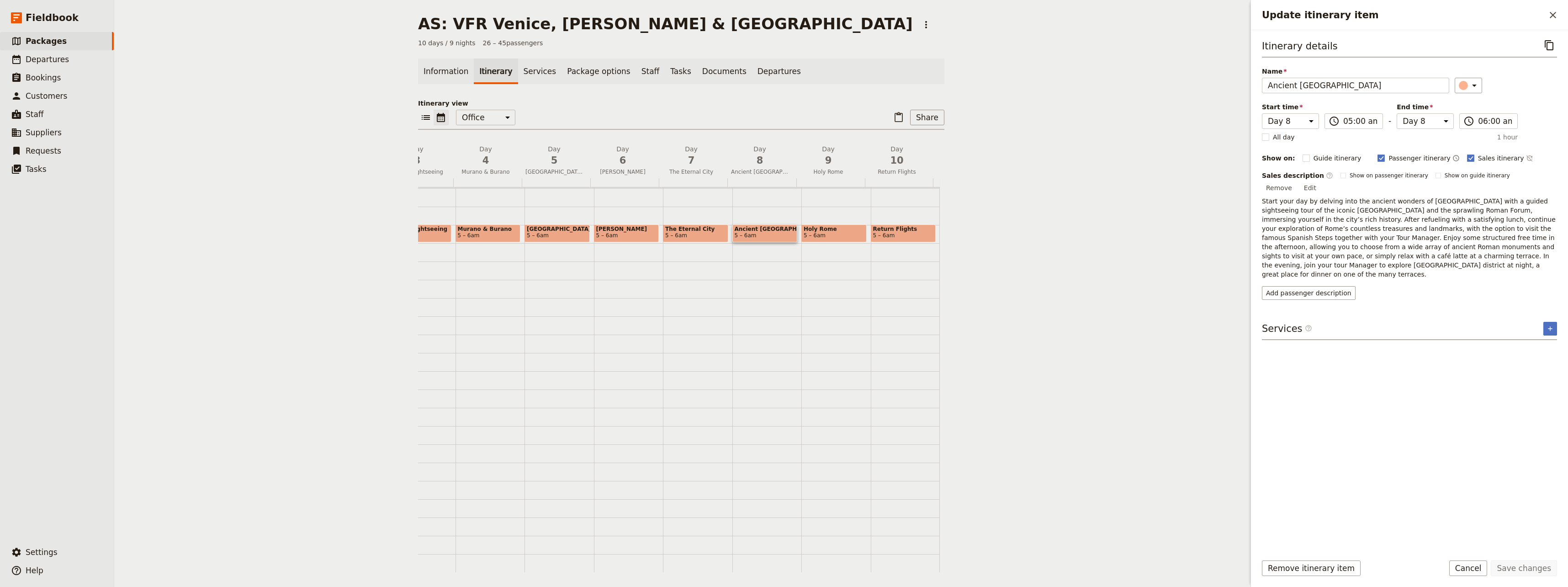
click at [688, 232] on span "5 – 6am" at bounding box center [696, 235] width 61 height 7
select select "7"
click at [750, 232] on span "5 – 6am" at bounding box center [765, 235] width 61 height 7
select select "8"
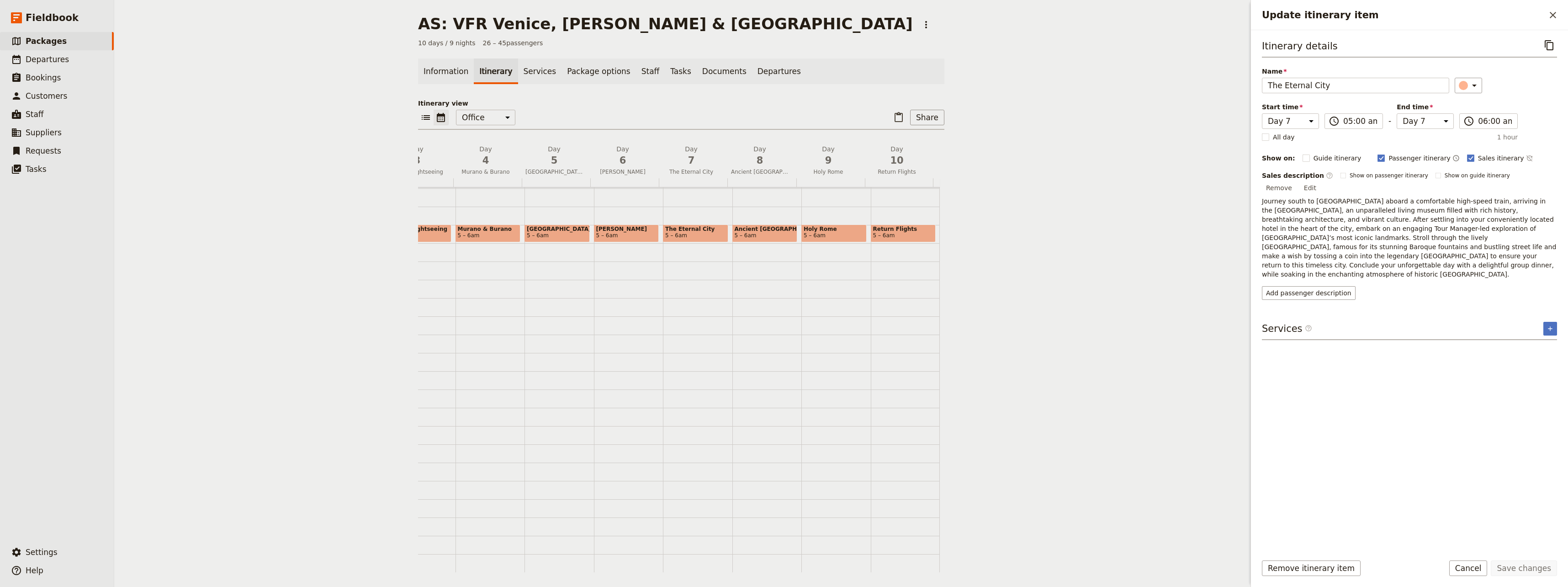
select select "8"
click at [757, 165] on span "8" at bounding box center [760, 160] width 58 height 14
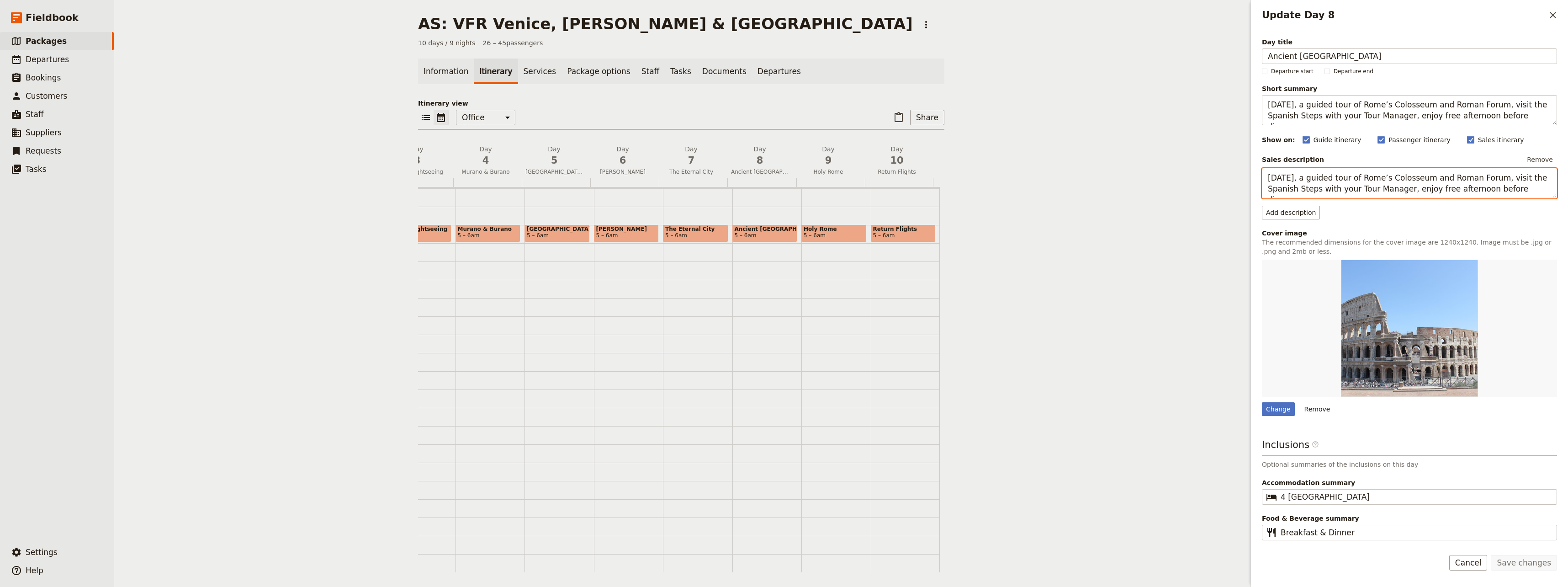
click at [939, 190] on textarea "[DATE], a guided tour of Rome’s Colosseum and Roman Forum, visit the Spanish St…" at bounding box center [1409, 183] width 295 height 30
drag, startPoint x: 1484, startPoint y: 189, endPoint x: 1254, endPoint y: 170, distance: 230.8
click at [939, 170] on div "Day title Ancient Rome Departure start Departure end Short summary [DATE], a gu…" at bounding box center [1409, 286] width 317 height 511
type textarea "[DATE], a guided tour of Rome’s Colosseum and Roman Forum, visit the Spanish St…"
drag, startPoint x: 1498, startPoint y: 118, endPoint x: 1252, endPoint y: 99, distance: 246.7
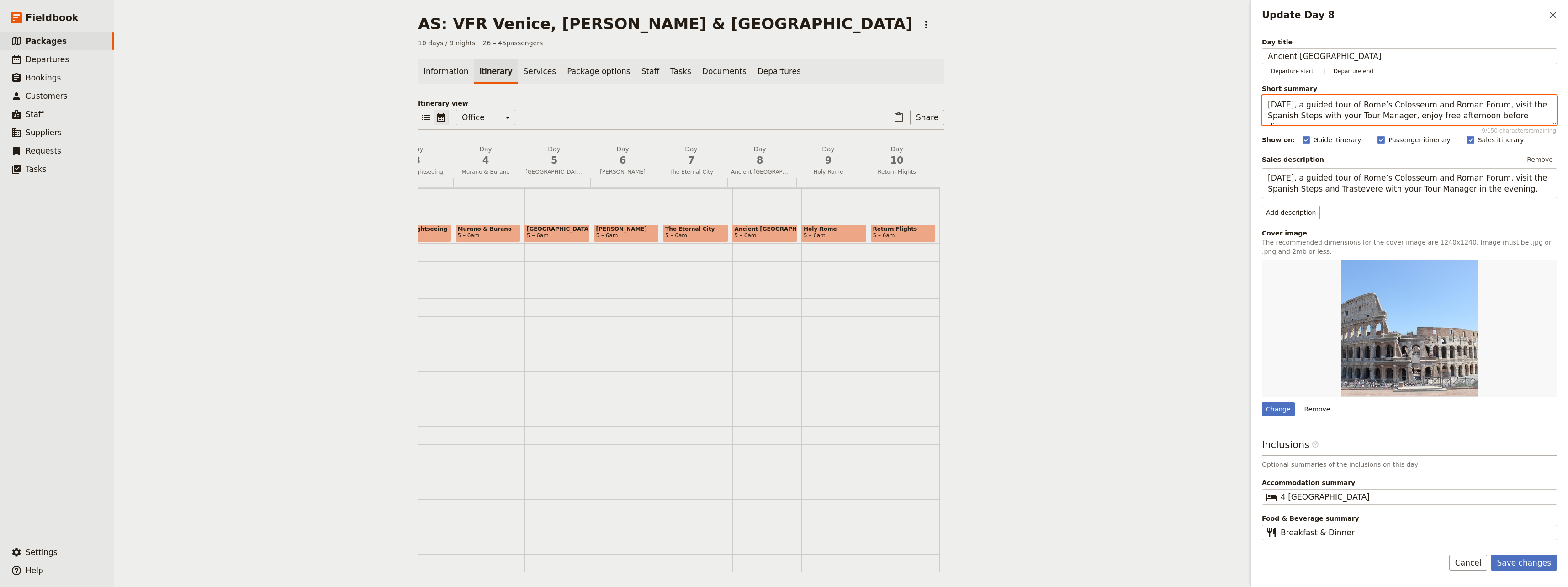
click at [939, 99] on div "Day title Ancient Rome Departure start Departure end Short summary [DATE], a gu…" at bounding box center [1409, 286] width 317 height 511
paste textarea "and Trastevere with your Tour Manager in the evening."
type textarea "[DATE], a guided tour of Rome’s Colosseum and Roman Forum, visit the Spanish St…"
drag, startPoint x: 1356, startPoint y: 534, endPoint x: 1316, endPoint y: 534, distance: 40.0
click at [939, 534] on input "Breakfast & Dinner" at bounding box center [1416, 532] width 270 height 11
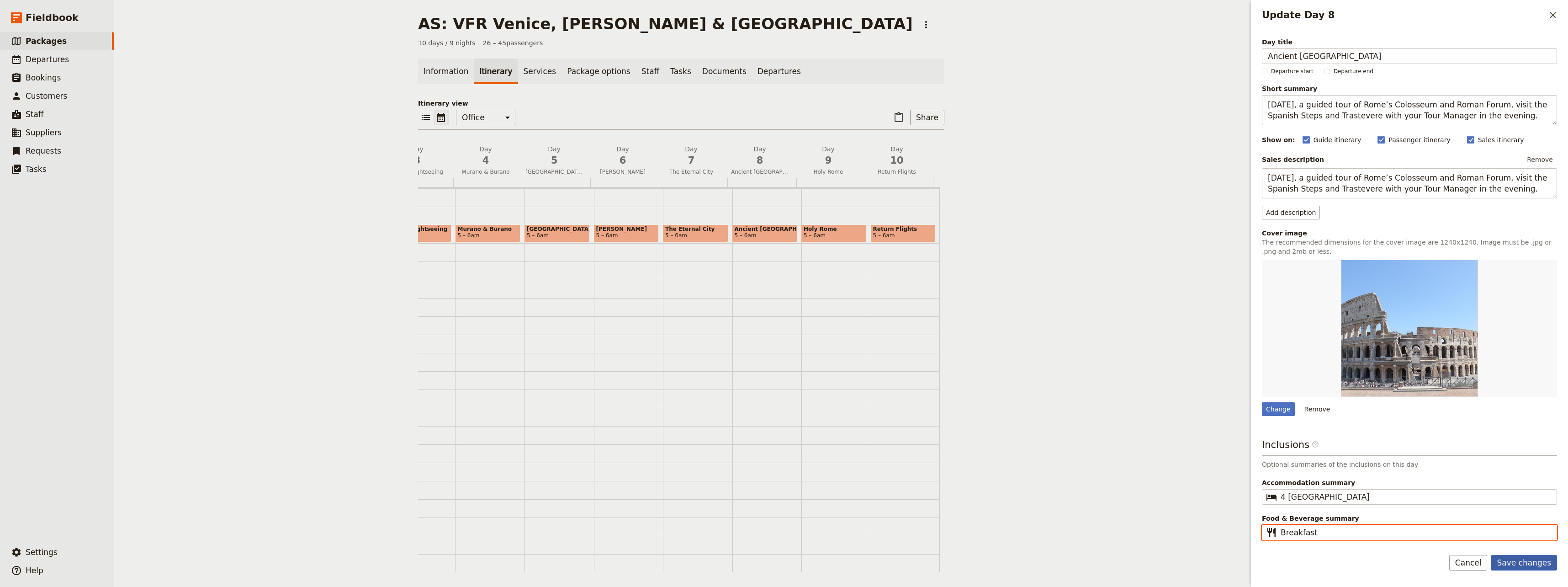
type input "Breakfast"
click at [939, 560] on button "Save changes" at bounding box center [1524, 563] width 66 height 16
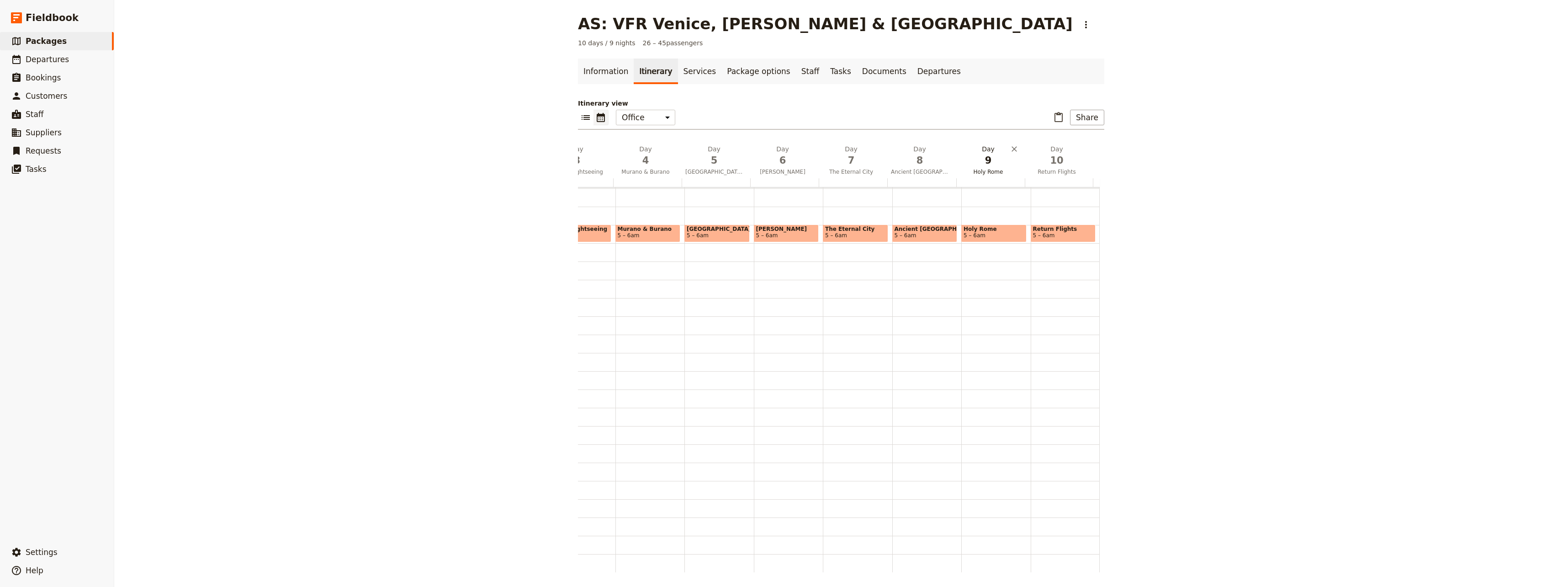
click at [939, 168] on span "Holy Rome" at bounding box center [988, 172] width 65 height 7
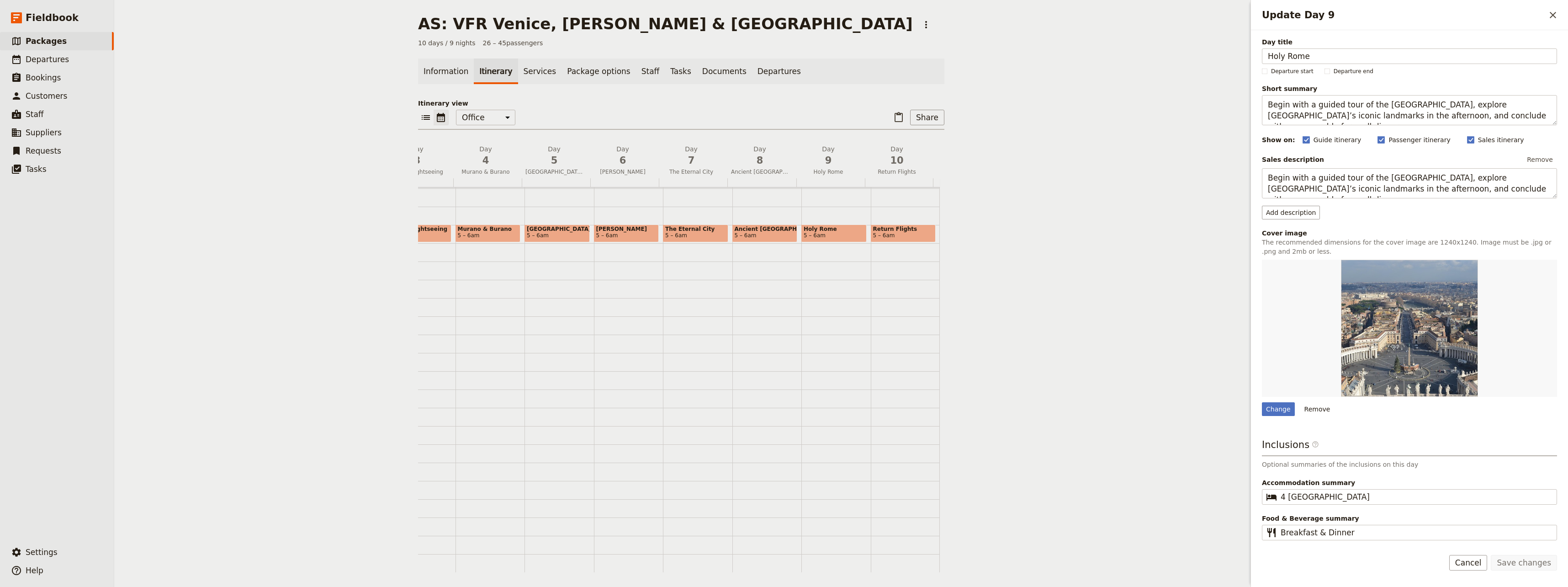
click at [814, 232] on span "5 – 6am" at bounding box center [834, 235] width 61 height 7
select select "9"
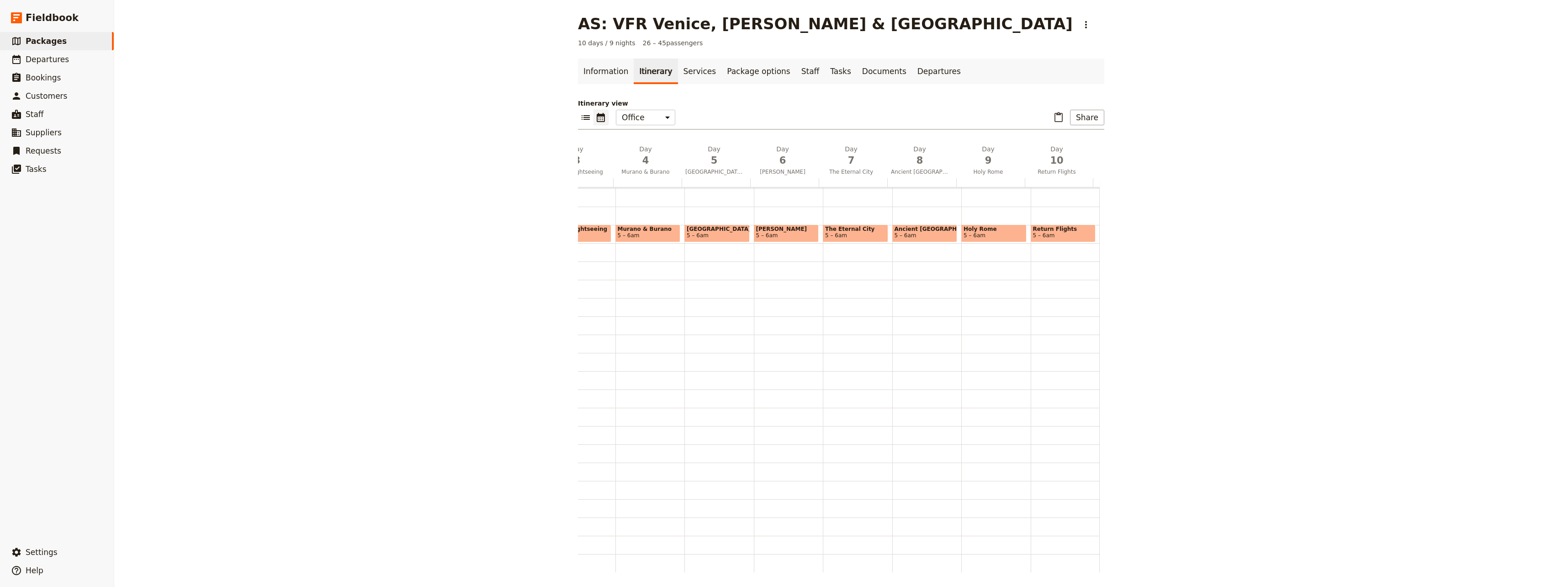
scroll to position [0, 0]
click at [861, 70] on link "Documents" at bounding box center [884, 71] width 55 height 26
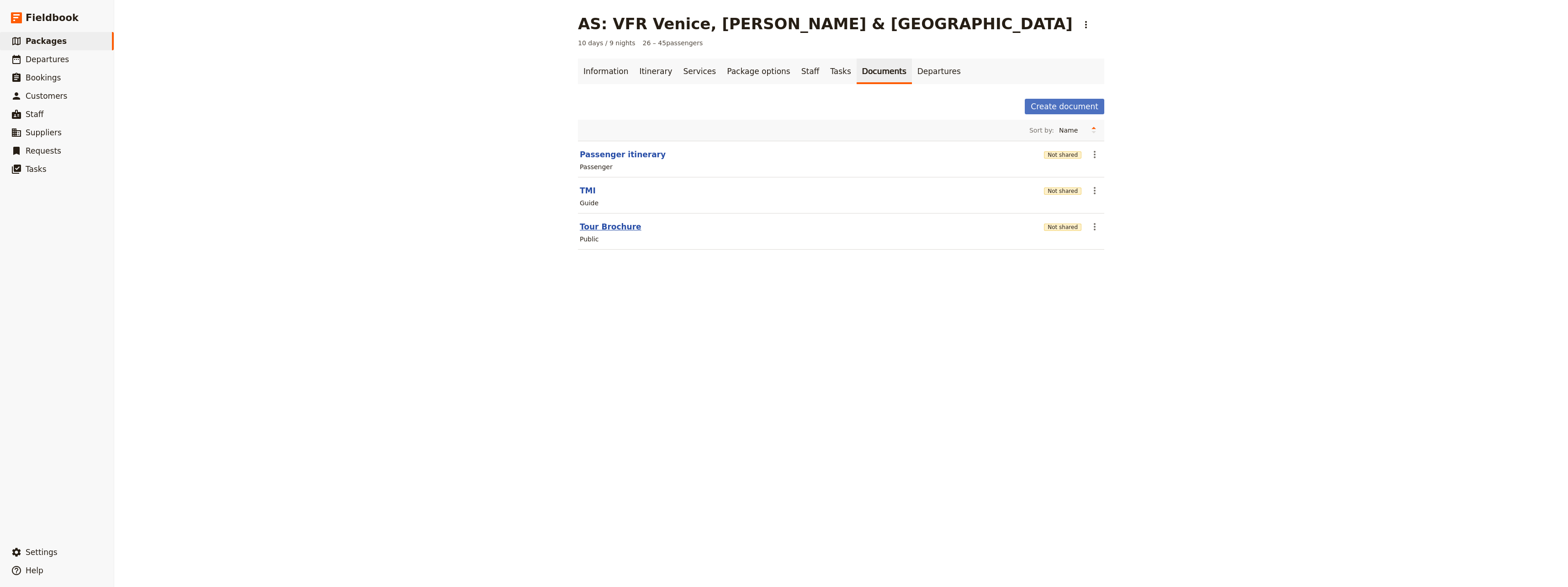
click at [607, 227] on button "Tour Brochure" at bounding box center [610, 227] width 61 height 11
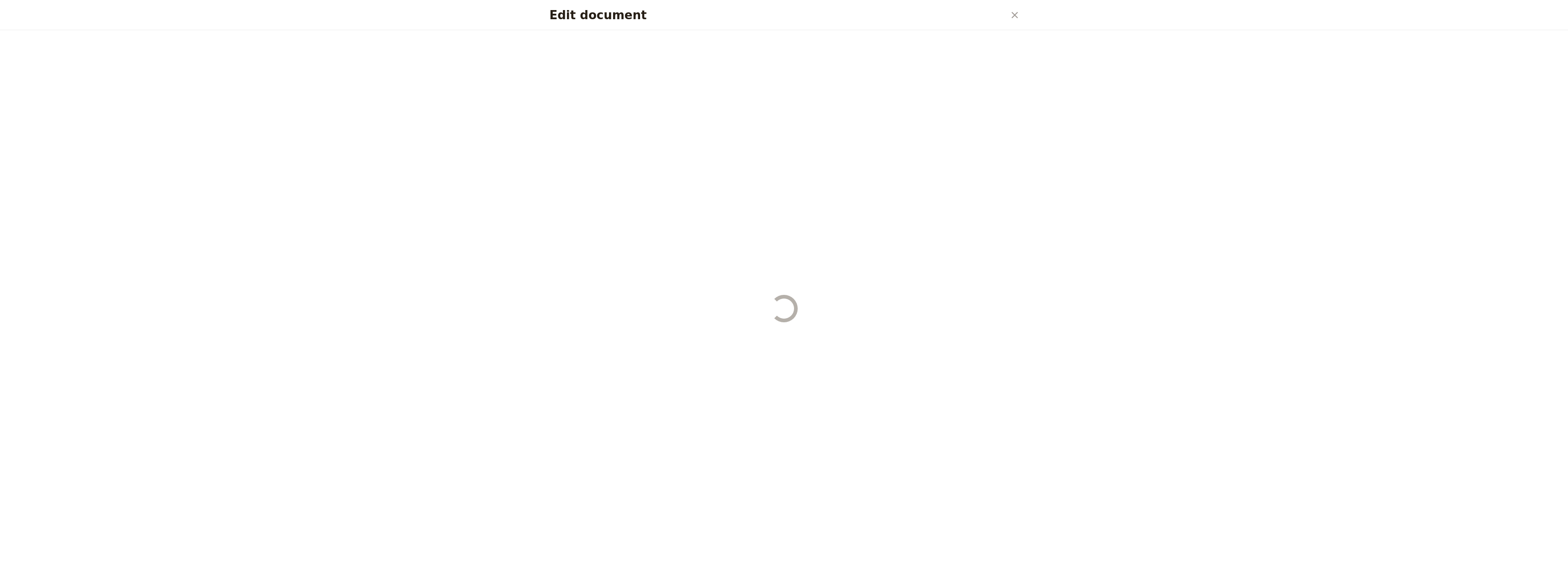
select select "DEFAULT"
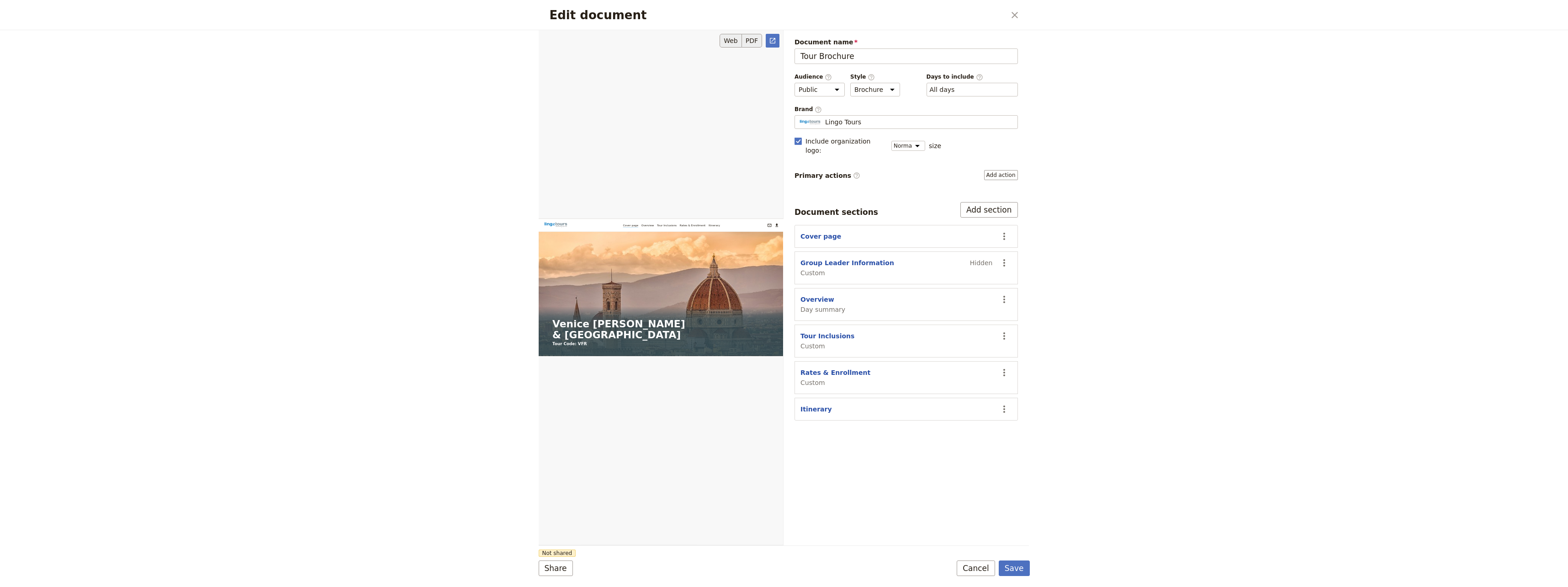
click at [755, 40] on button "PDF" at bounding box center [752, 41] width 20 height 14
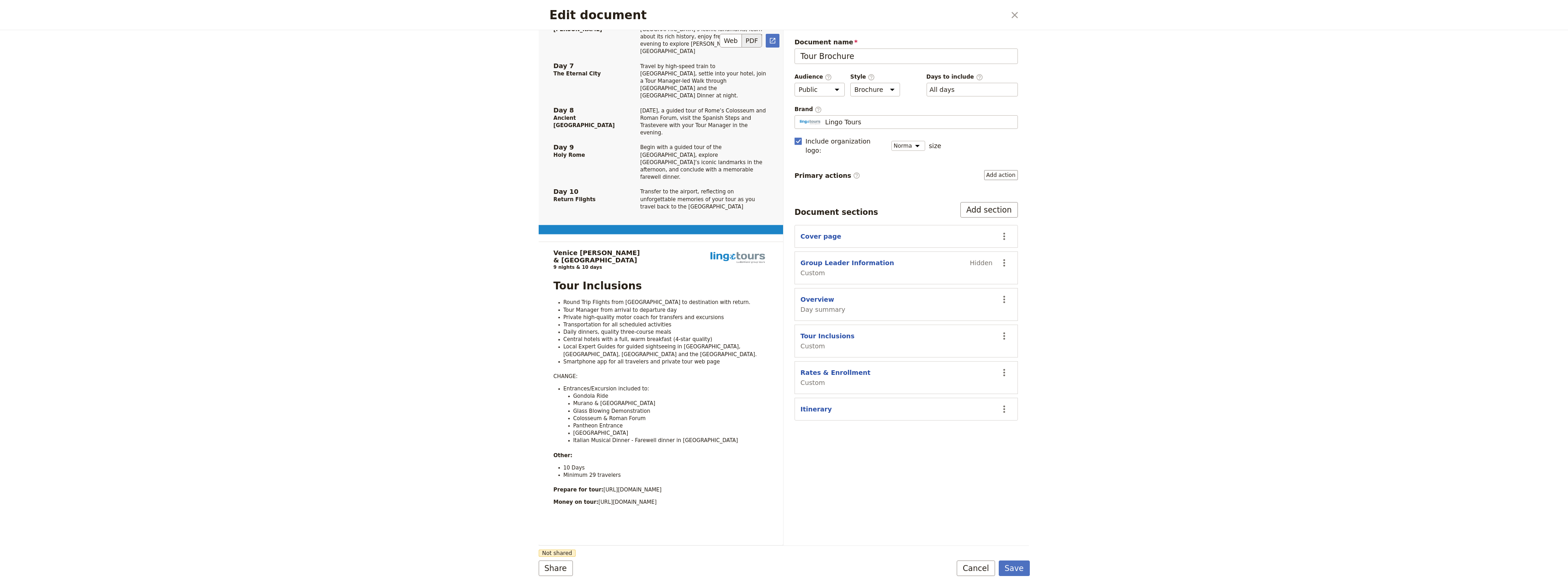
scroll to position [914, 0]
click at [825, 232] on button "Cover page" at bounding box center [821, 236] width 41 height 9
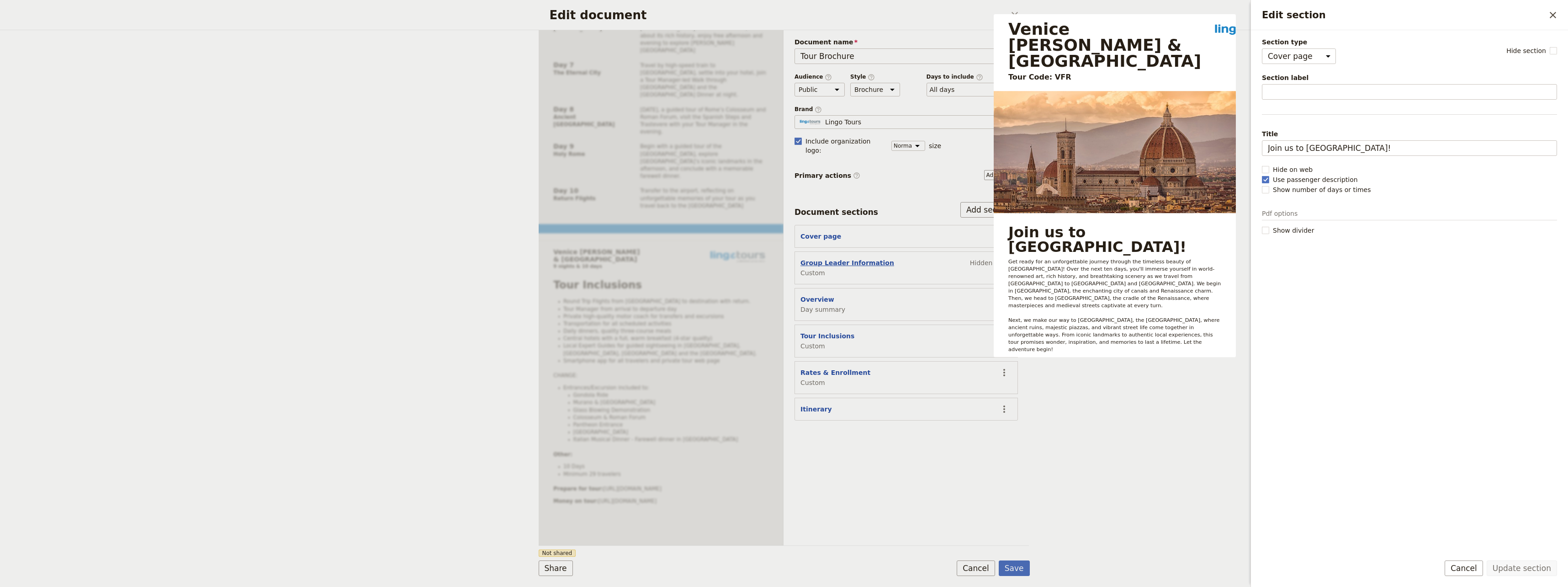
click at [831, 258] on button "Group Leader Information" at bounding box center [847, 262] width 94 height 9
select select "CUSTOM"
select select "default"
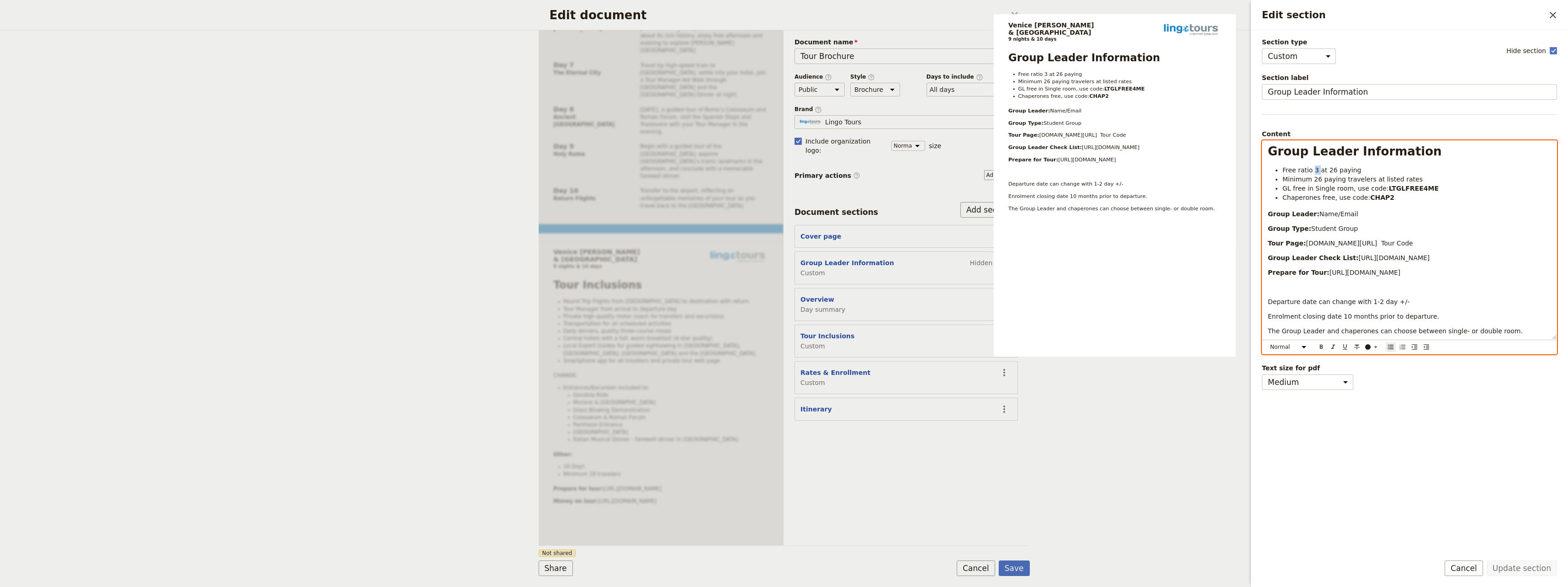
click at [939, 169] on span "Free ratio 3 at 26 paying" at bounding box center [1321, 170] width 79 height 7
drag, startPoint x: 1379, startPoint y: 197, endPoint x: 1283, endPoint y: 200, distance: 96.0
click at [939, 200] on li "Chaperones free, use code: CHAP2" at bounding box center [1416, 197] width 268 height 9
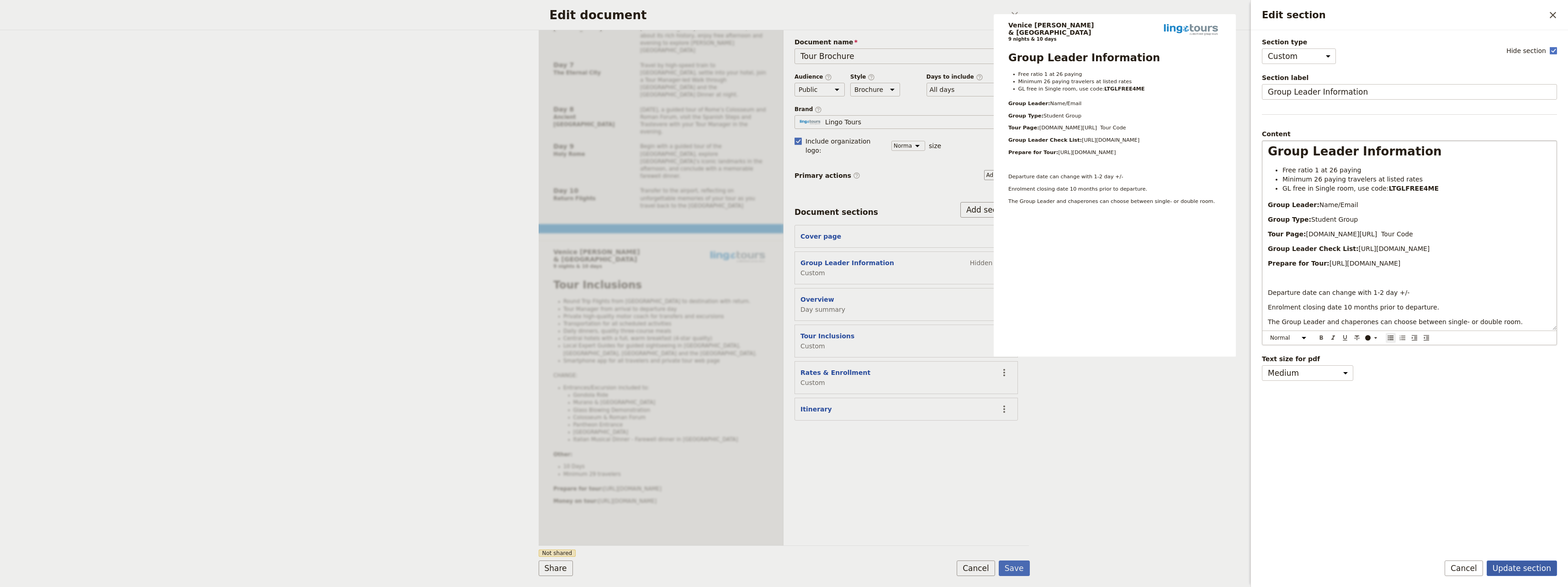
click at [939, 569] on button "Update section" at bounding box center [1522, 568] width 71 height 16
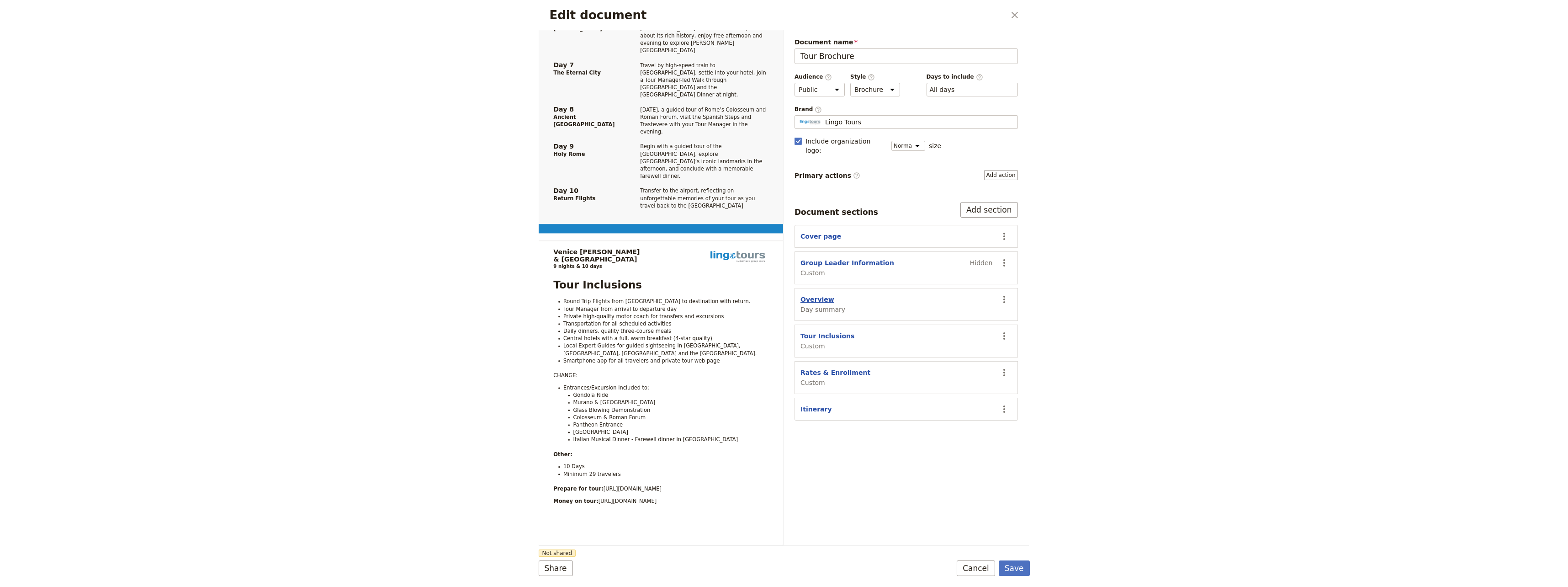
click at [817, 295] on button "Overview" at bounding box center [817, 299] width 34 height 9
select select "DAY_SUMMARY"
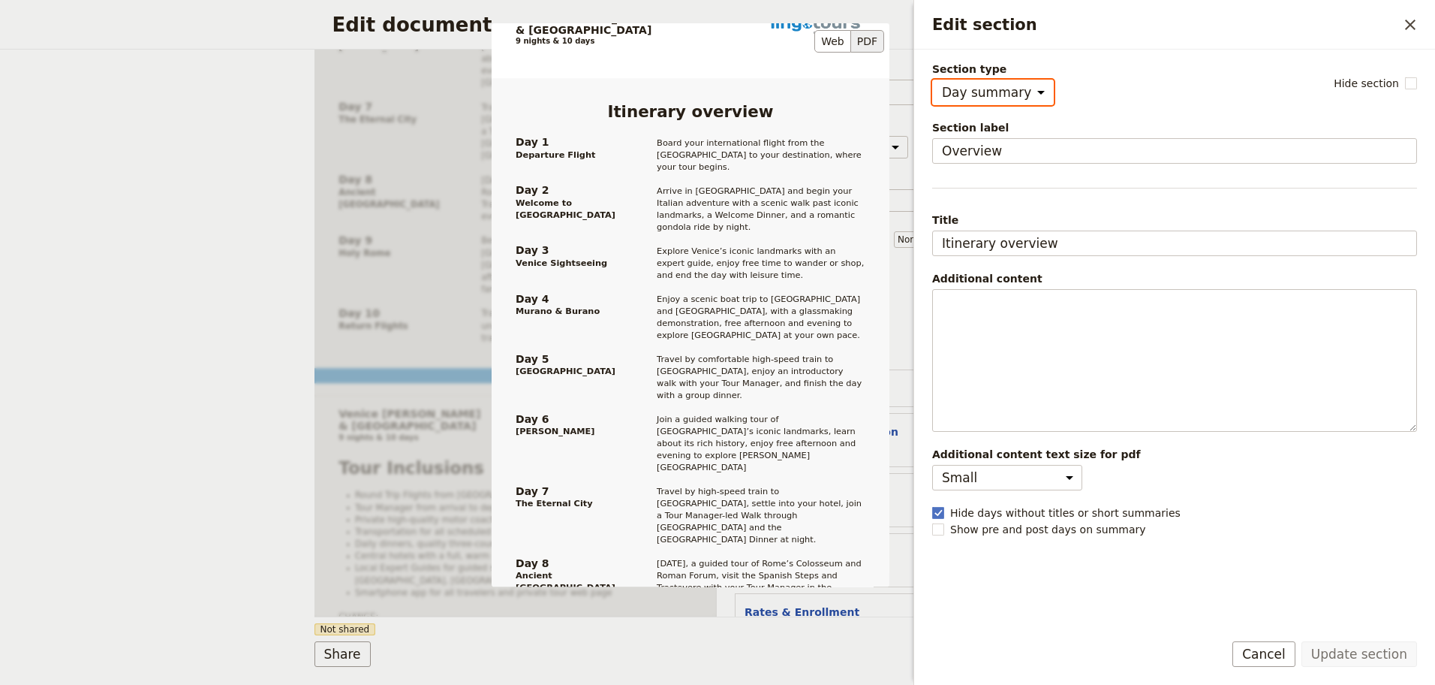
scroll to position [74, 0]
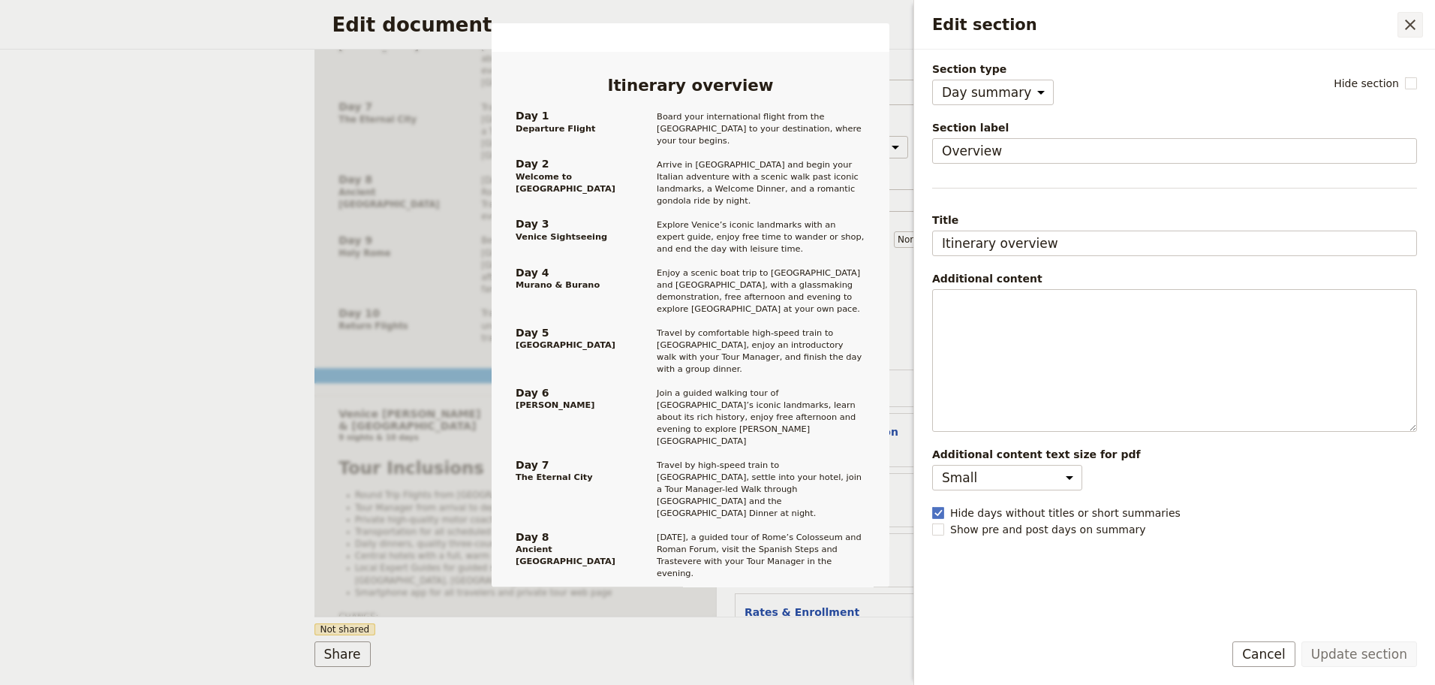
click at [1409, 23] on icon "Close drawer" at bounding box center [1410, 25] width 11 height 11
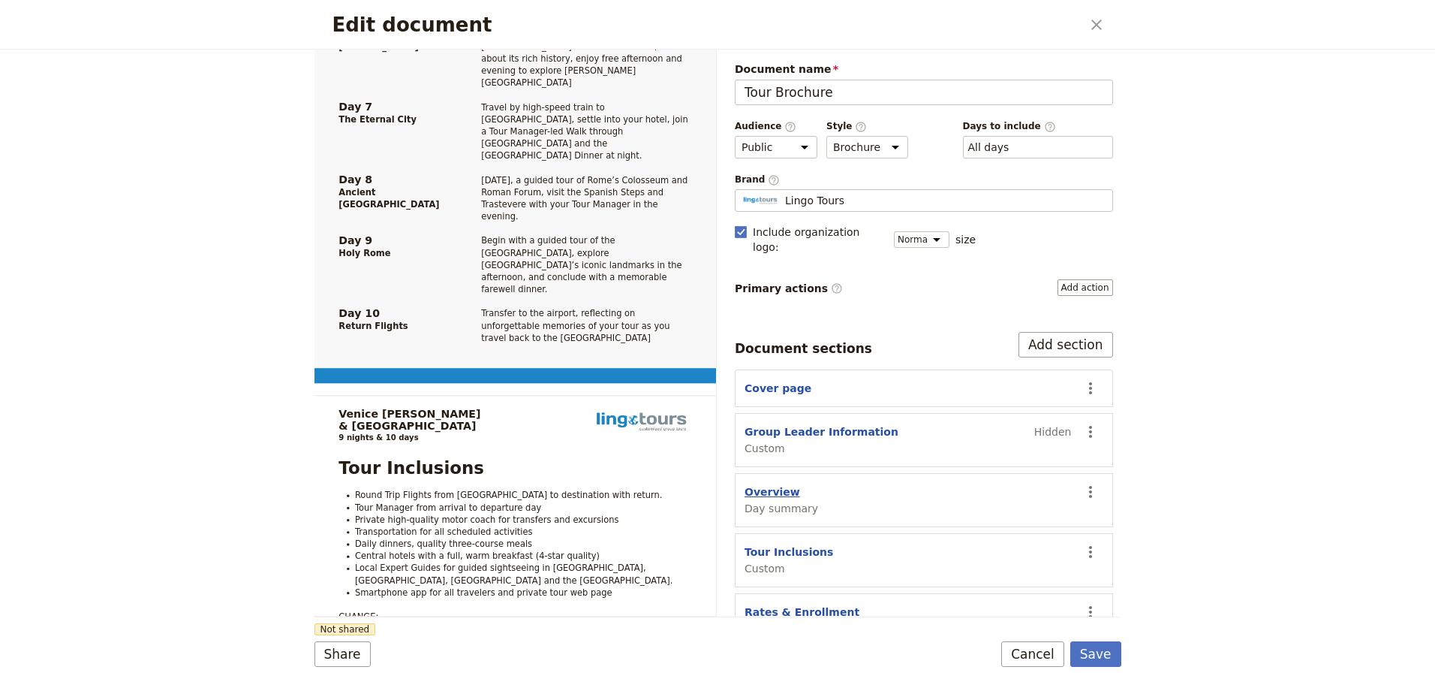
click at [766, 484] on button "Overview" at bounding box center [773, 491] width 56 height 15
select select "DAY_SUMMARY"
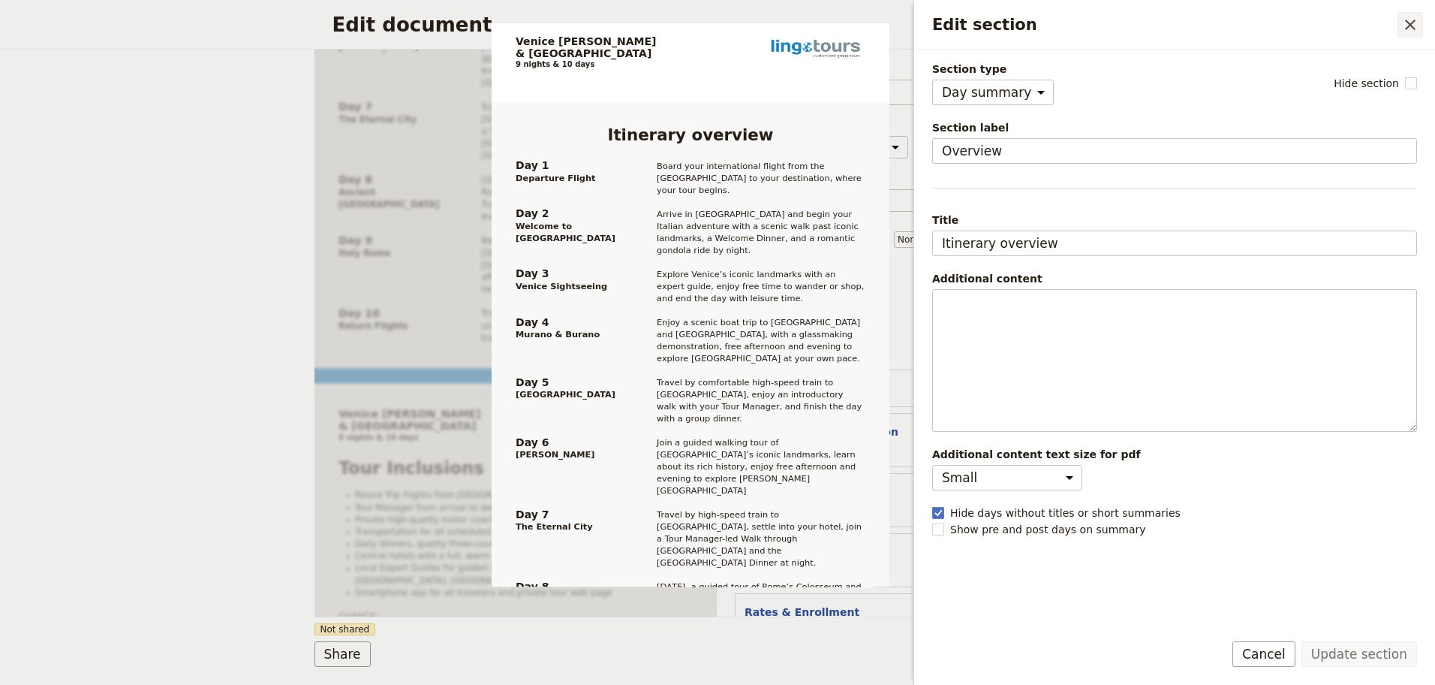
click at [1407, 26] on icon "Close drawer" at bounding box center [1410, 25] width 18 height 18
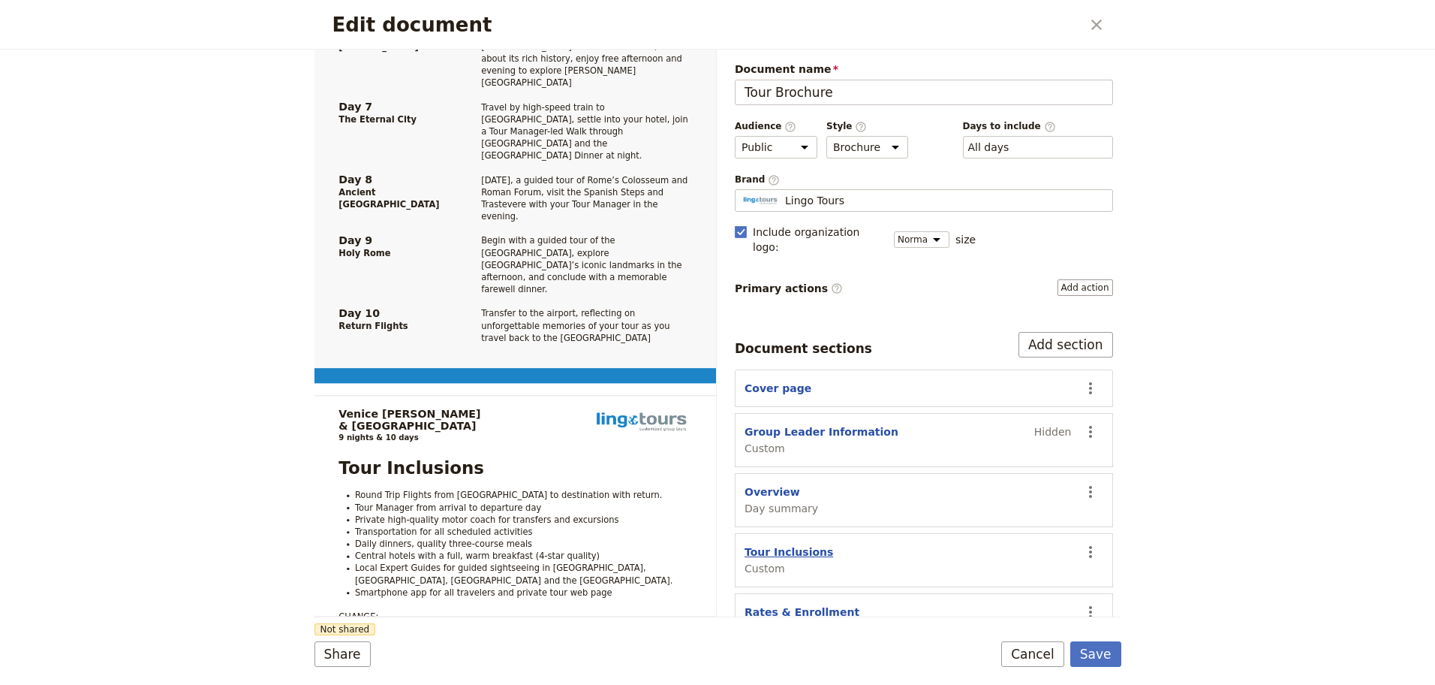
click at [771, 544] on button "Tour Inclusions" at bounding box center [789, 551] width 89 height 15
select select "CUSTOM"
select select "default"
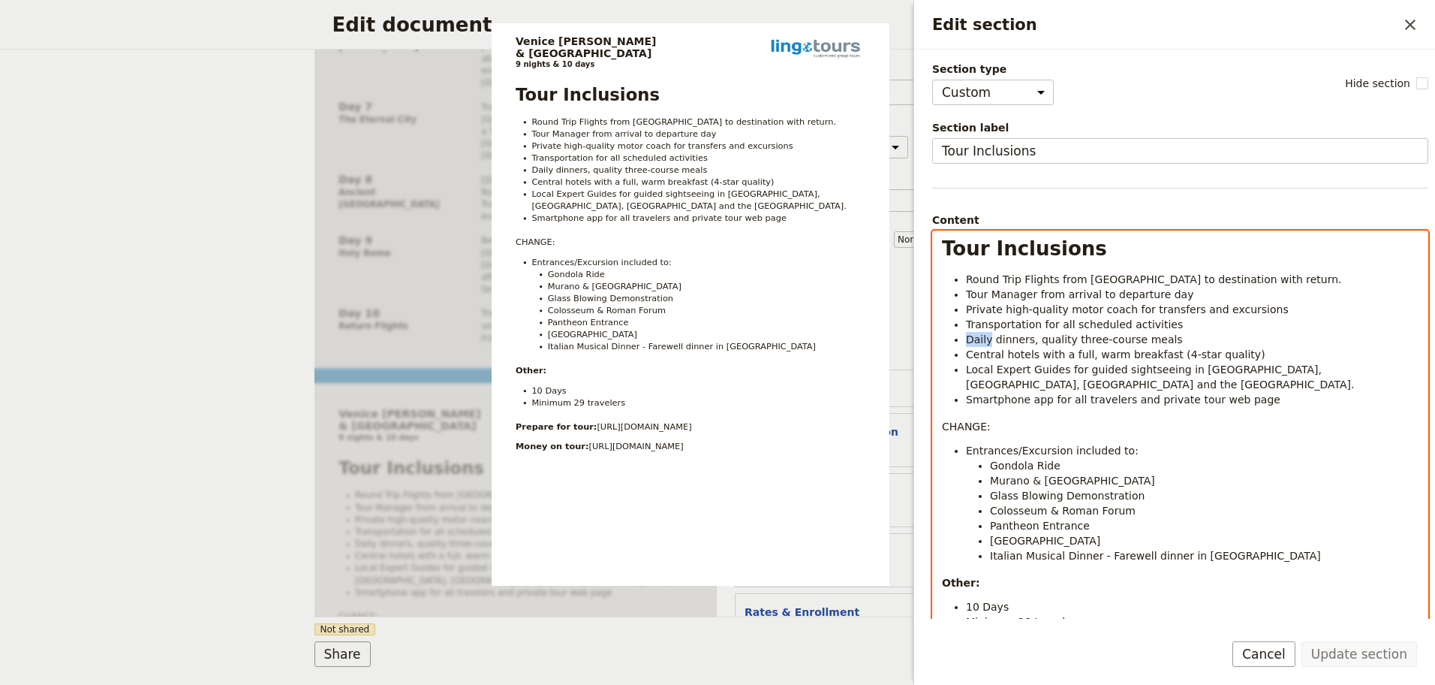
drag, startPoint x: 988, startPoint y: 341, endPoint x: 968, endPoint y: 342, distance: 20.3
click at [968, 342] on span "Daily dinners, quality three-course meals" at bounding box center [1074, 339] width 217 height 12
click at [1193, 342] on li "Selected (4) dinners, quality three-course meals" at bounding box center [1192, 339] width 453 height 15
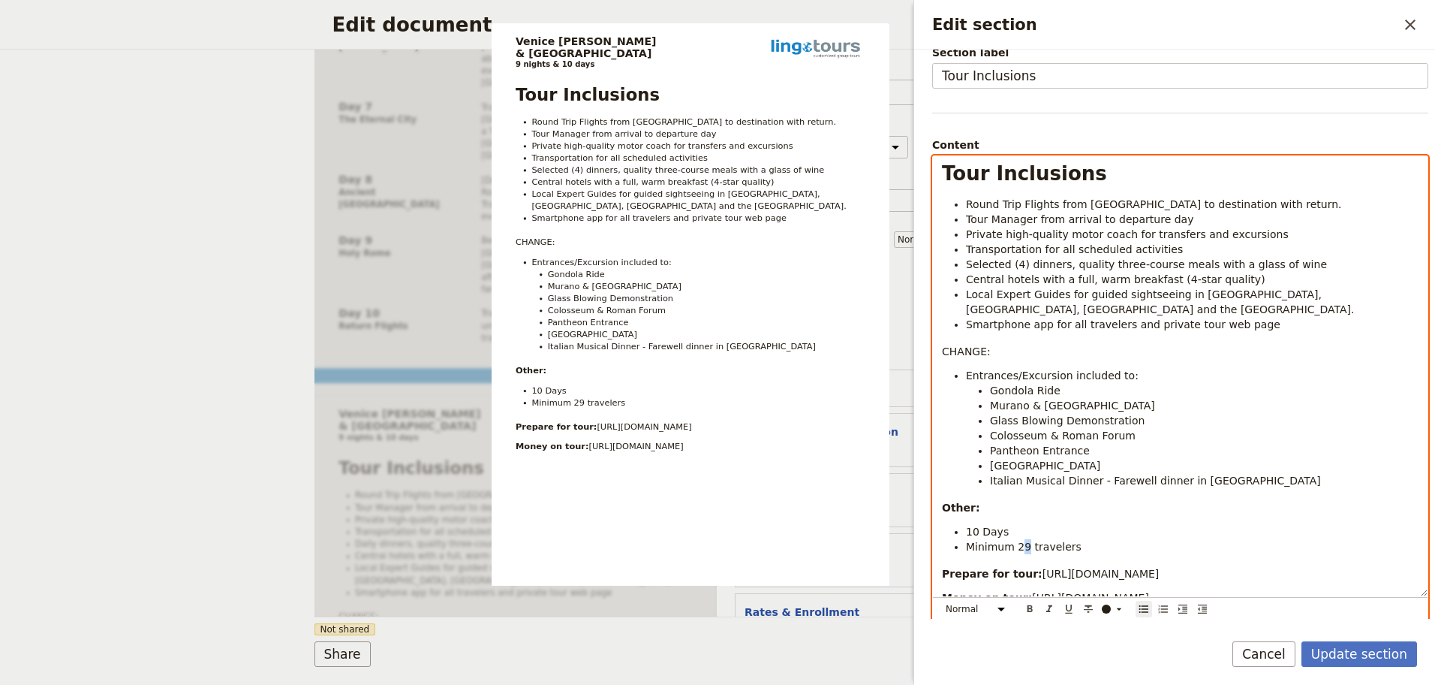
click at [1019, 540] on span "Minimum 29 travelers" at bounding box center [1024, 546] width 116 height 12
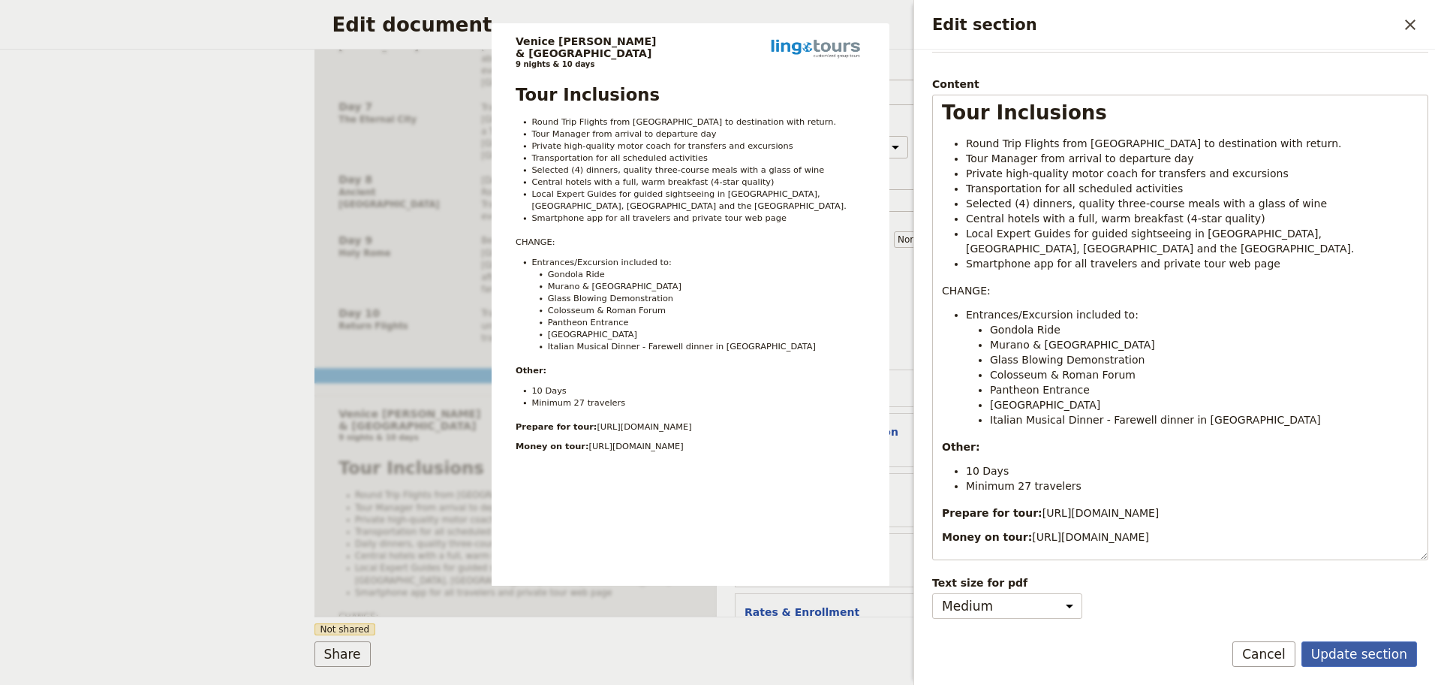
click at [1380, 649] on button "Update section" at bounding box center [1360, 654] width 116 height 26
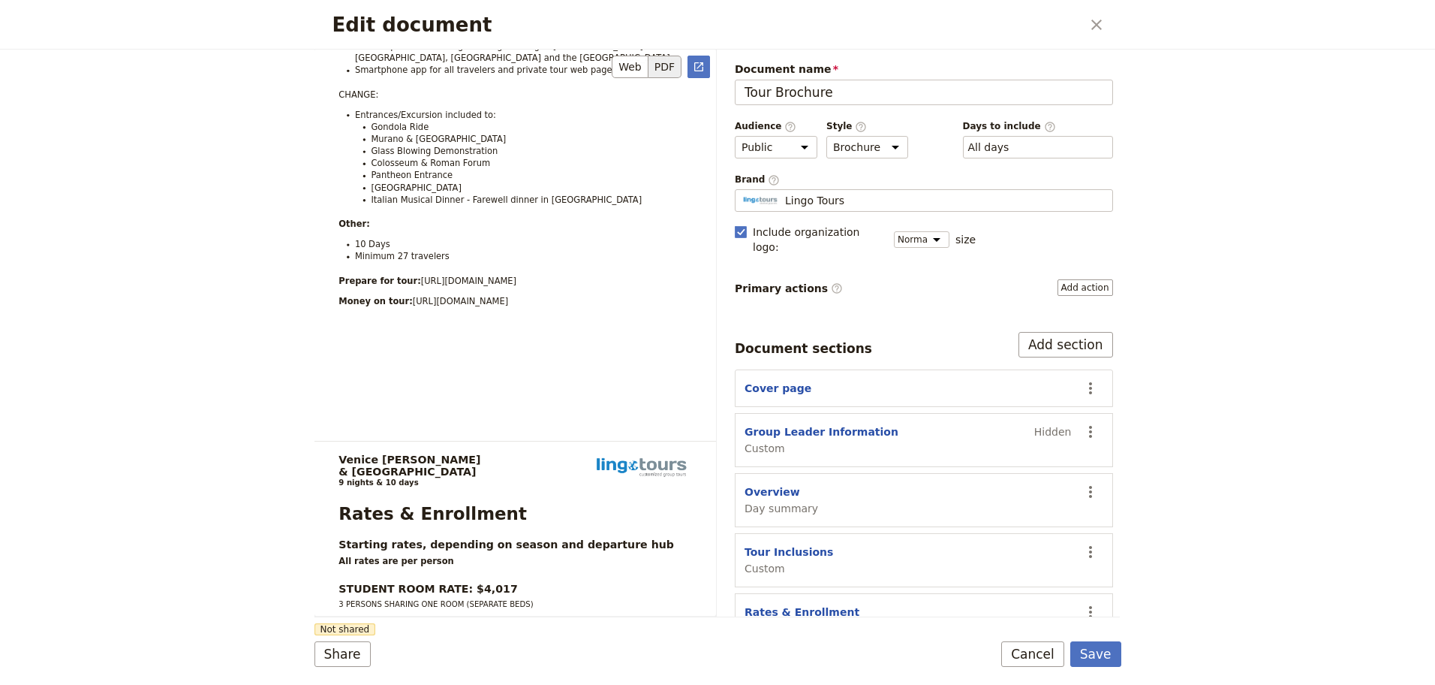
scroll to position [2402, 0]
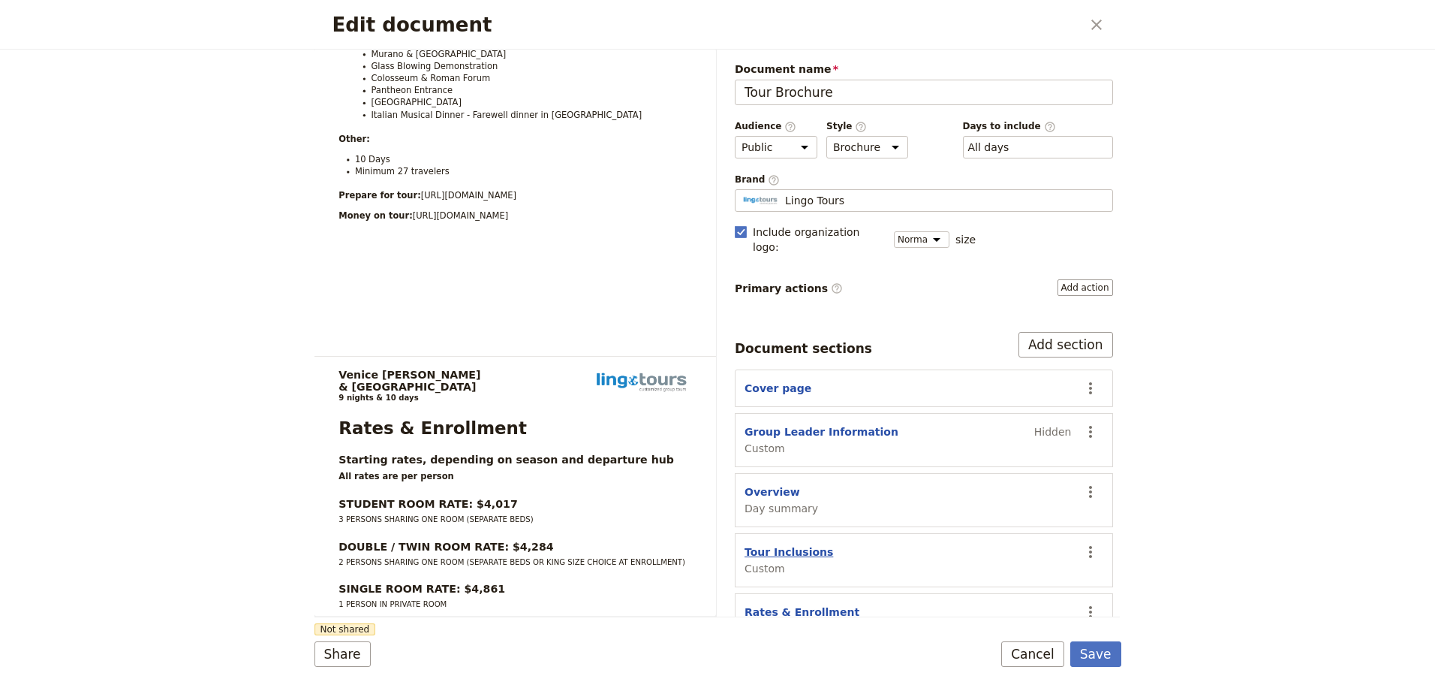
click at [785, 544] on button "Tour Inclusions" at bounding box center [789, 551] width 89 height 15
select select "CUSTOM"
select select "default"
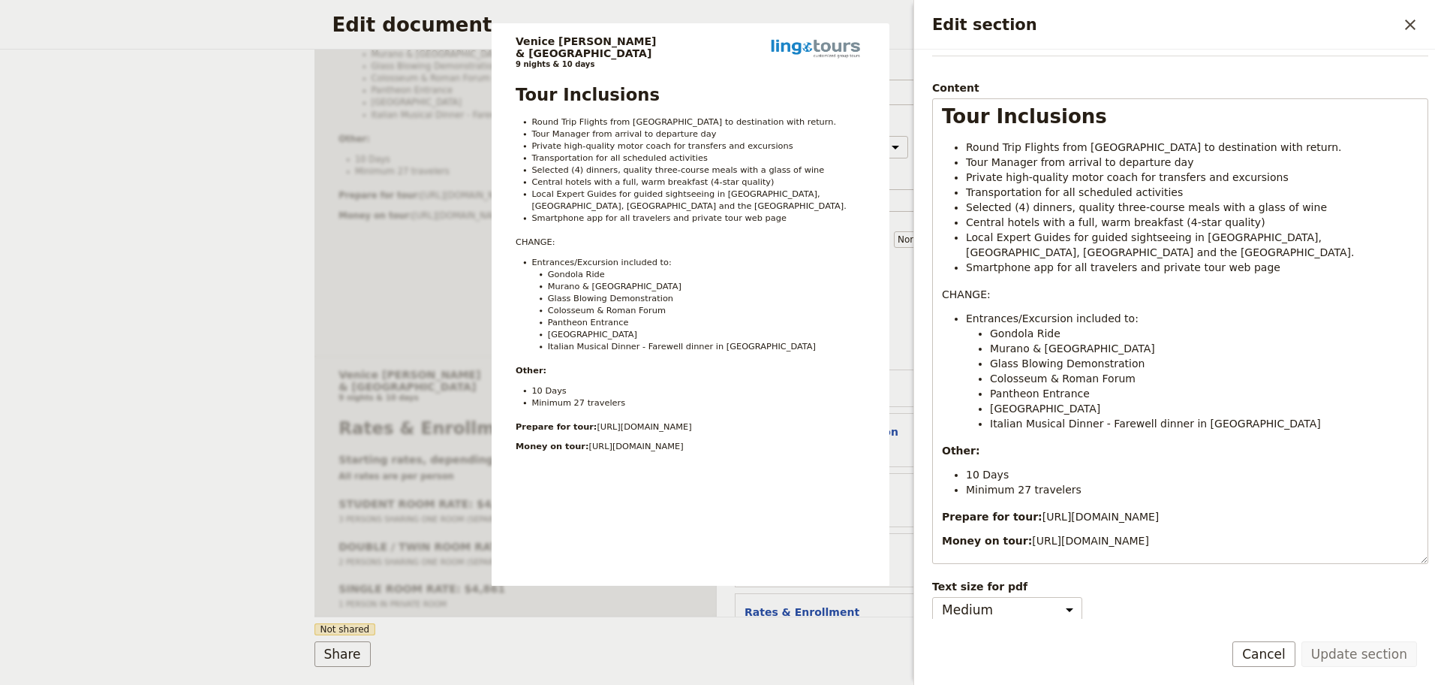
scroll to position [136, 0]
click at [1285, 652] on button "Cancel" at bounding box center [1263, 654] width 63 height 26
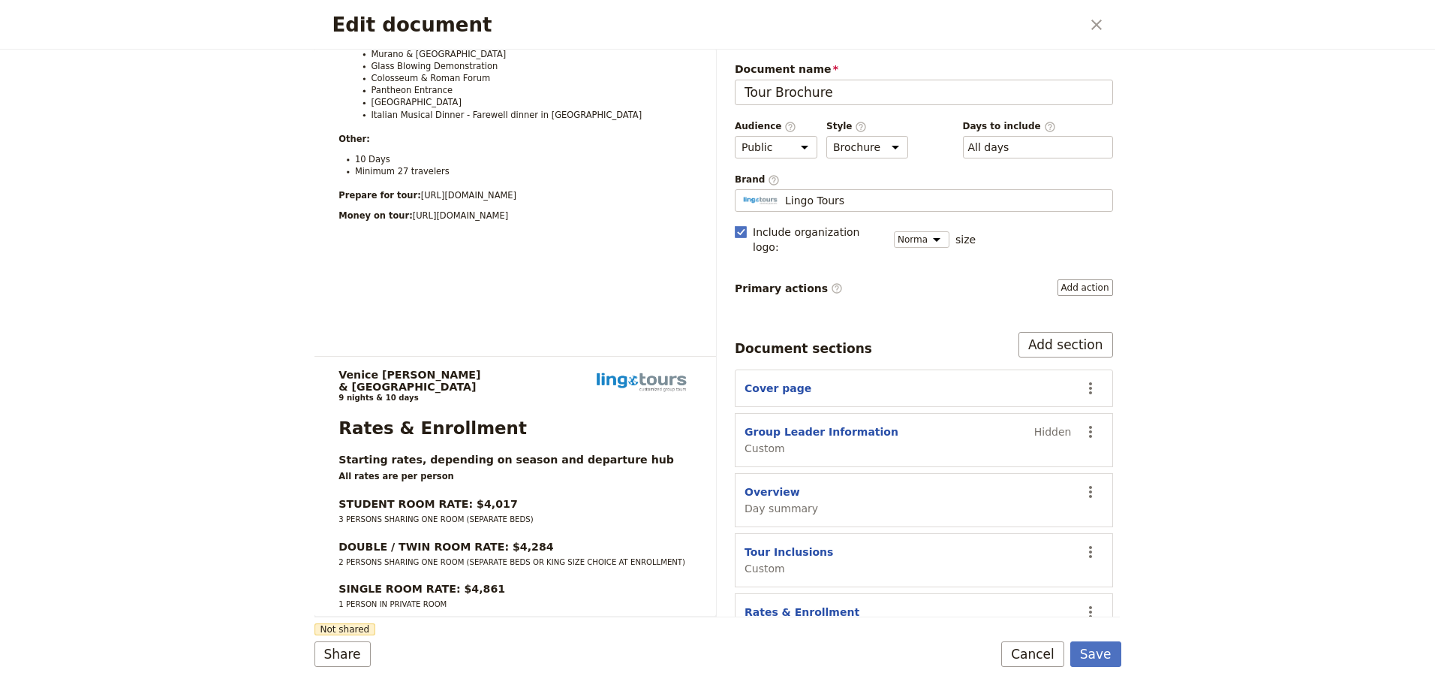
scroll to position [65, 0]
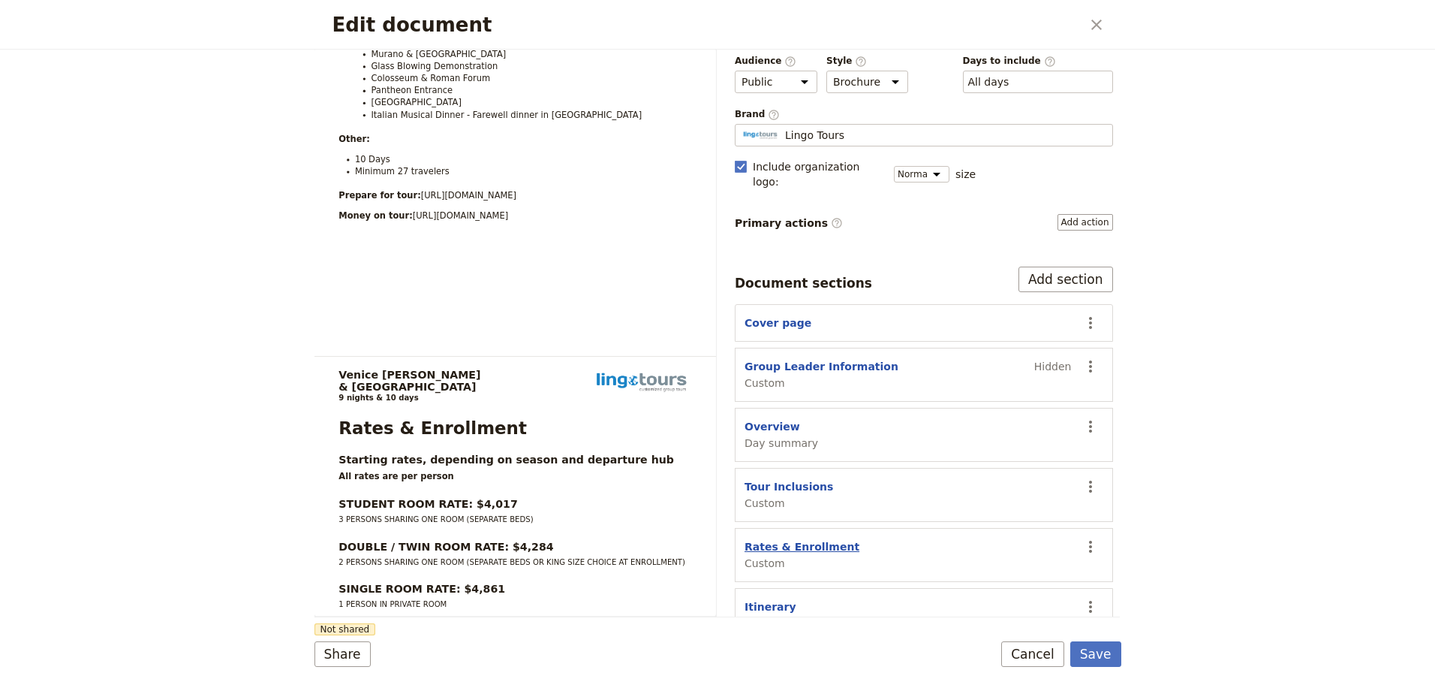
click at [785, 539] on button "Rates & Enrollment" at bounding box center [802, 546] width 115 height 15
select select "CUSTOM"
select select "default"
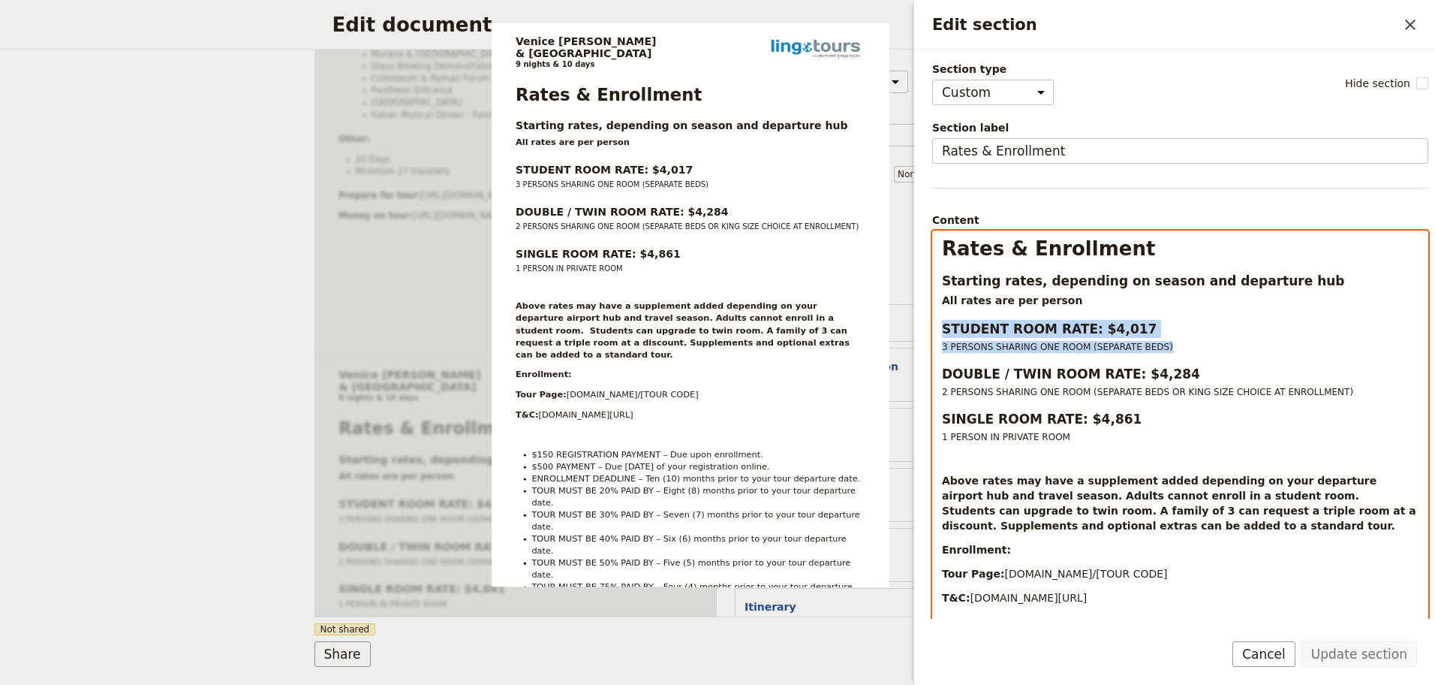
drag, startPoint x: 1174, startPoint y: 348, endPoint x: 936, endPoint y: 335, distance: 238.3
click at [936, 335] on div "Rates & Enrollment Starting rates, depending on season and departure hub All ra…" at bounding box center [1180, 512] width 495 height 563
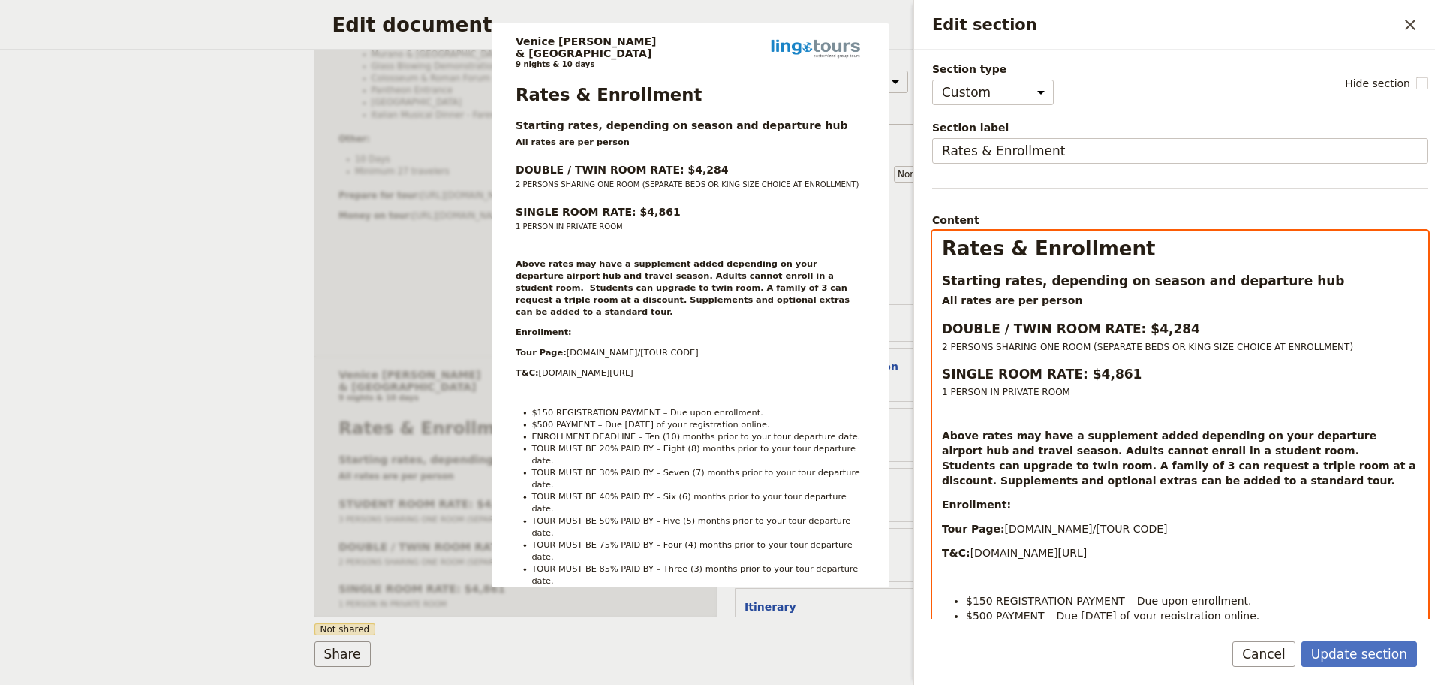
select select "paragraph"
drag, startPoint x: 1013, startPoint y: 453, endPoint x: 1387, endPoint y: 450, distance: 374.5
click at [1387, 450] on strong "Above rates may have a supplement added depending on your departure airport hub…" at bounding box center [1181, 457] width 478 height 57
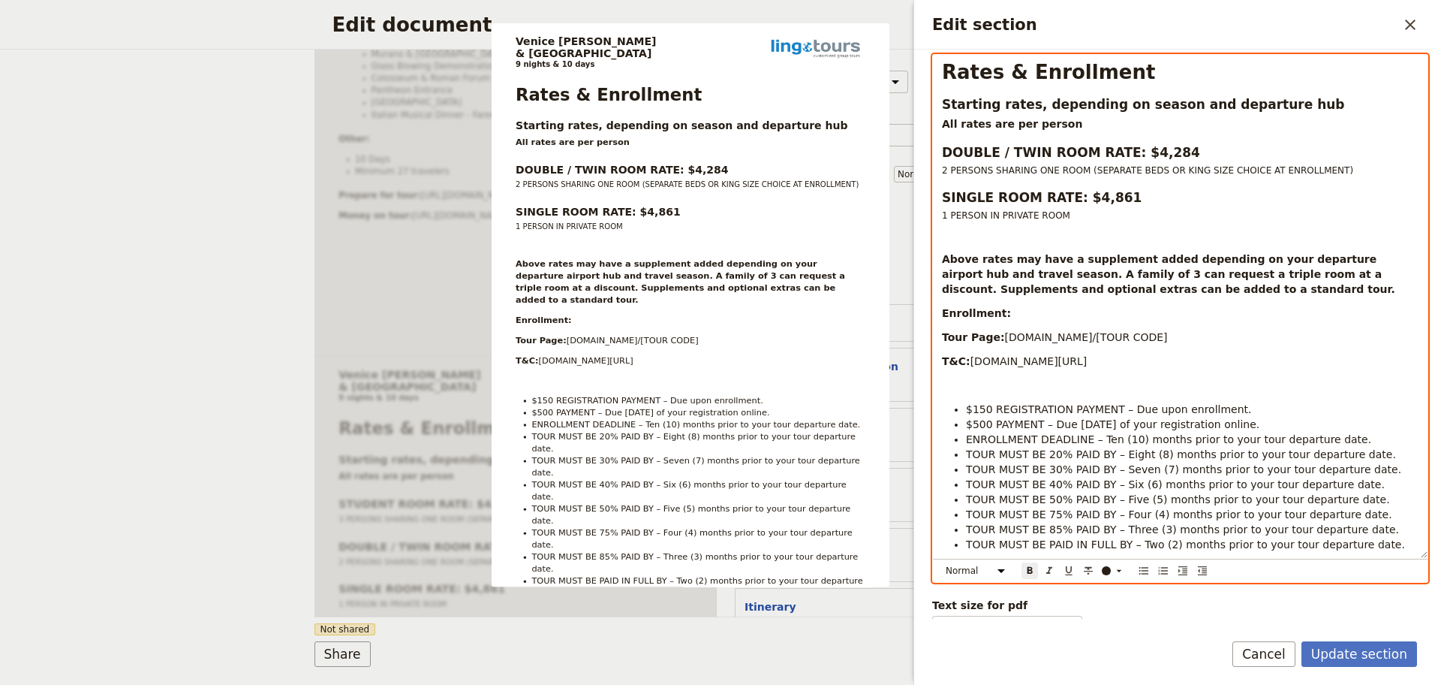
scroll to position [199, 0]
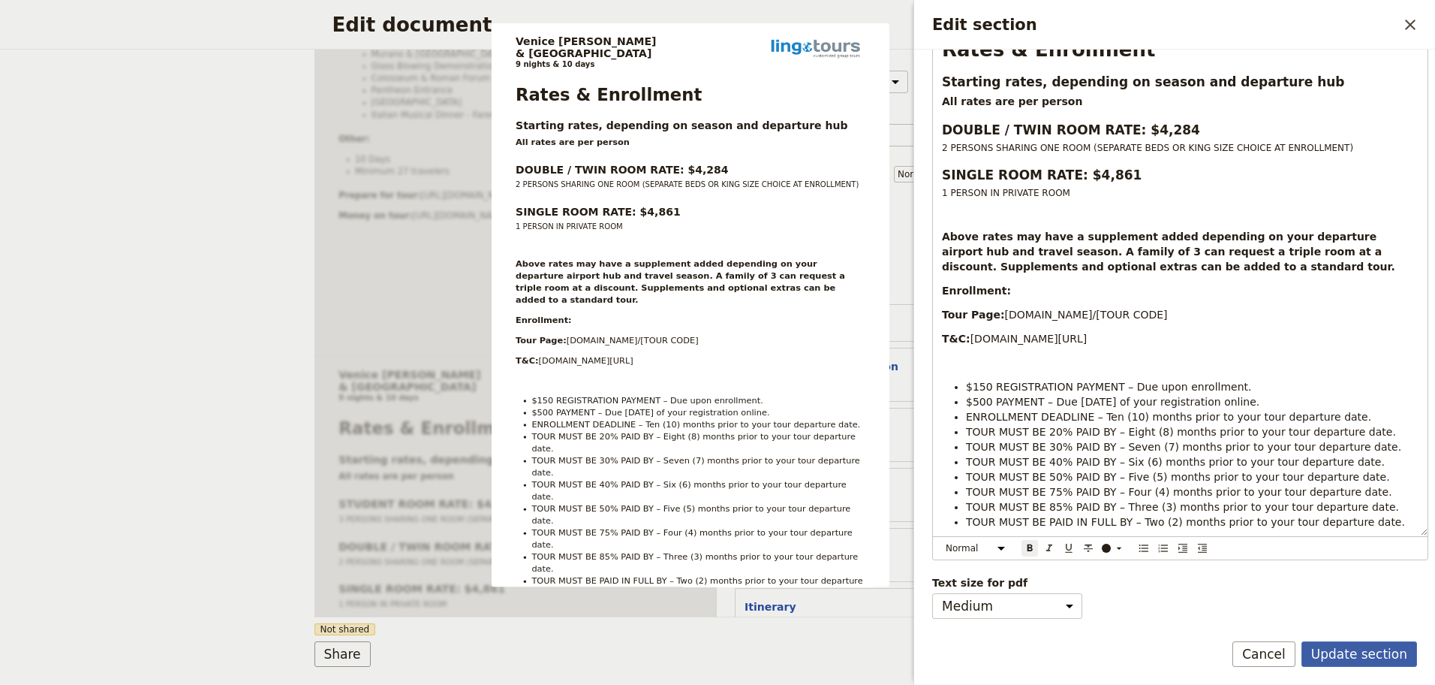
click at [1368, 655] on button "Update section" at bounding box center [1360, 654] width 116 height 26
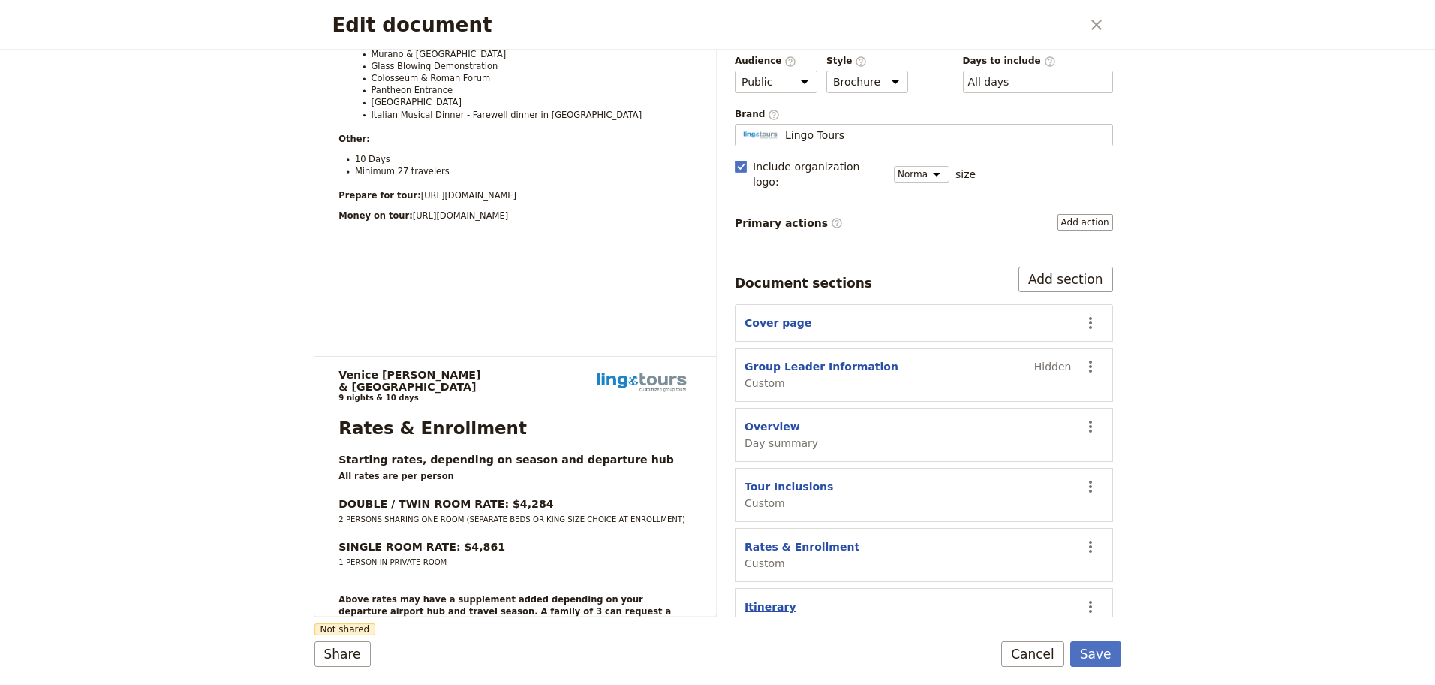
click at [771, 599] on button "Itinerary" at bounding box center [771, 606] width 52 height 15
select select "ITINERARY"
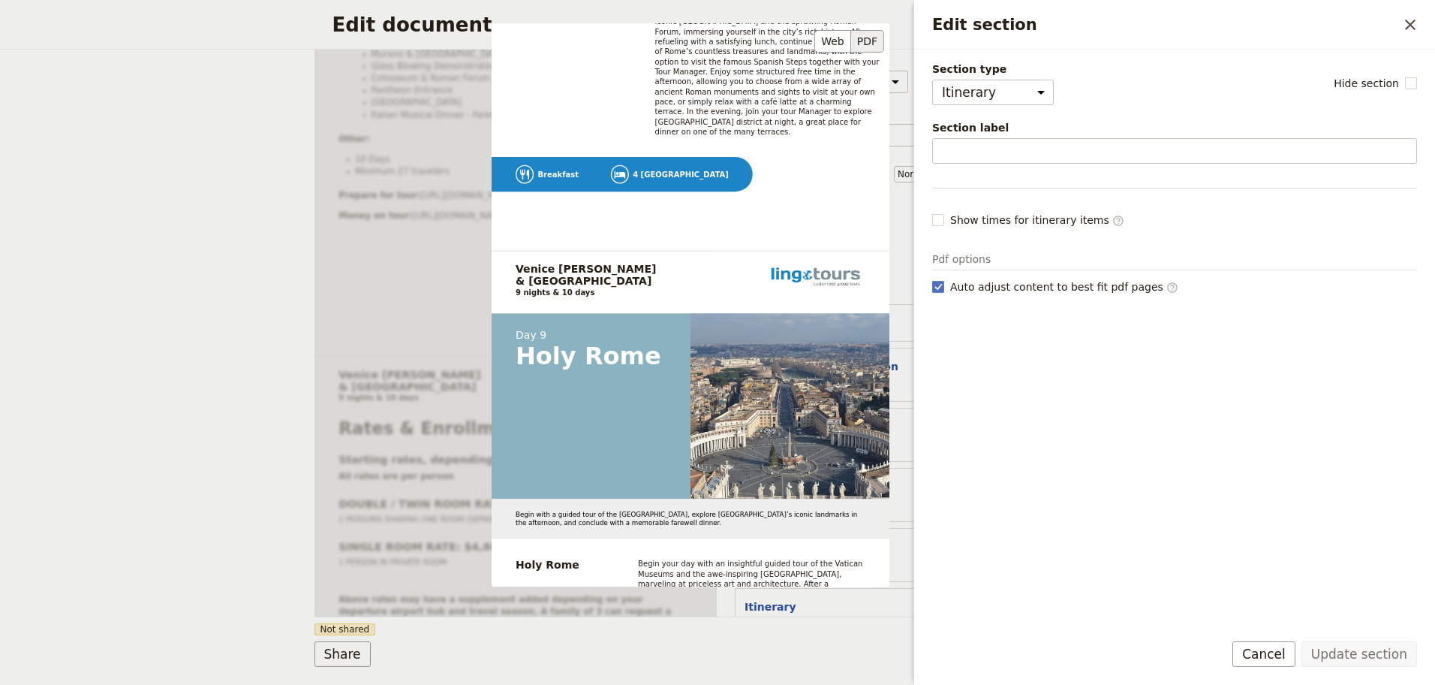
scroll to position [7578, 0]
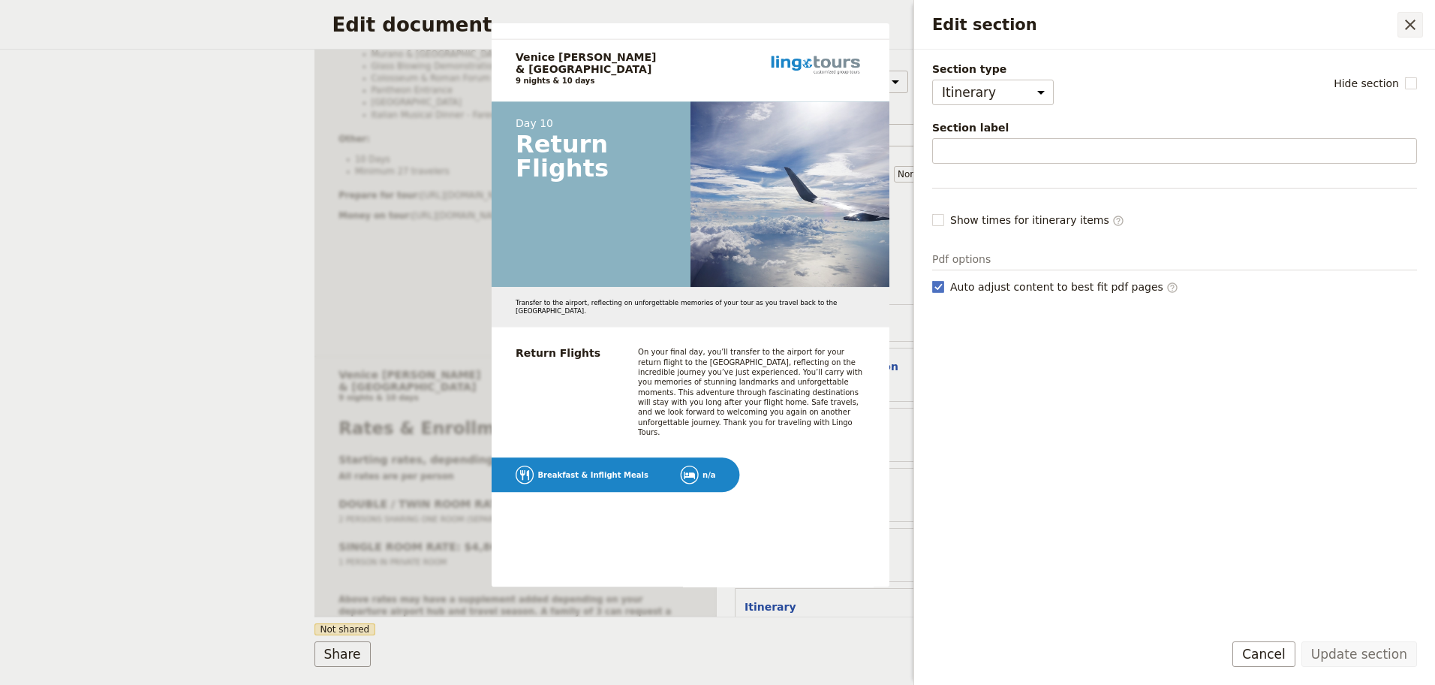
click at [1413, 26] on icon "Close drawer" at bounding box center [1410, 25] width 18 height 18
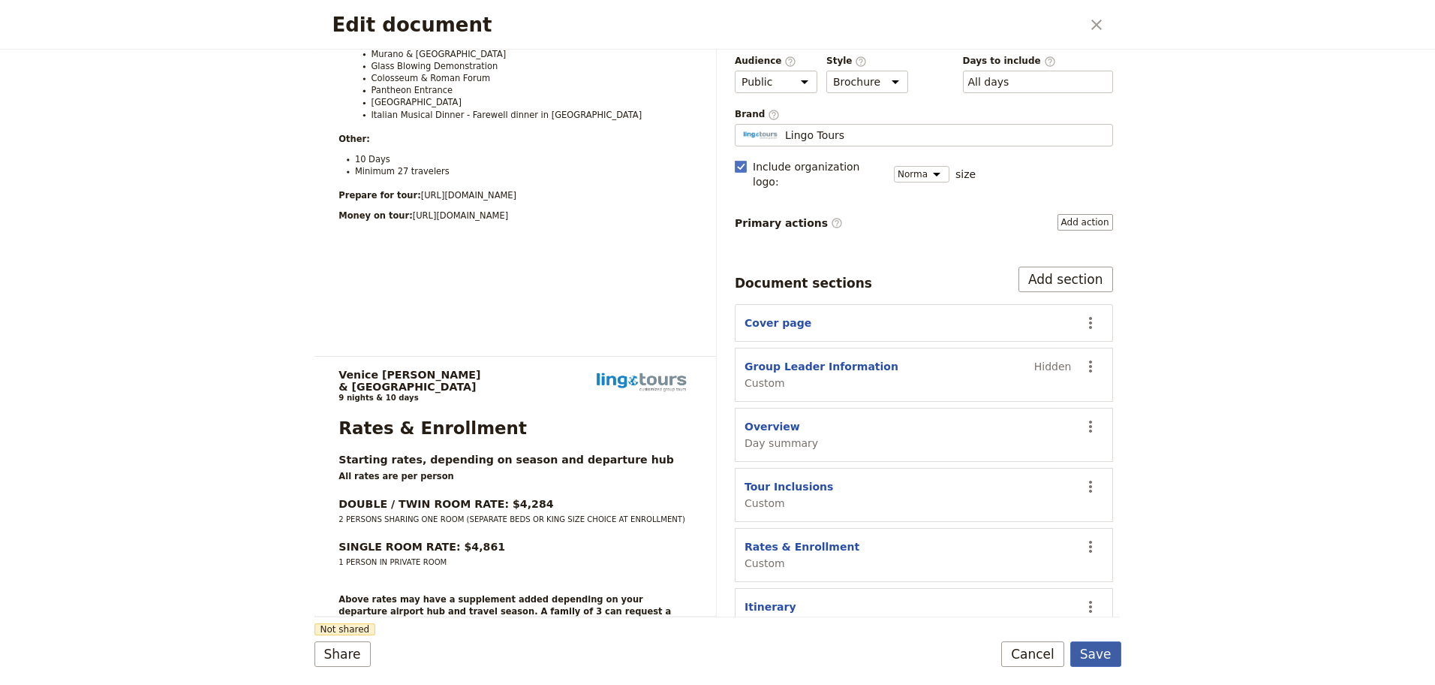
click at [1097, 657] on button "Save" at bounding box center [1095, 654] width 51 height 26
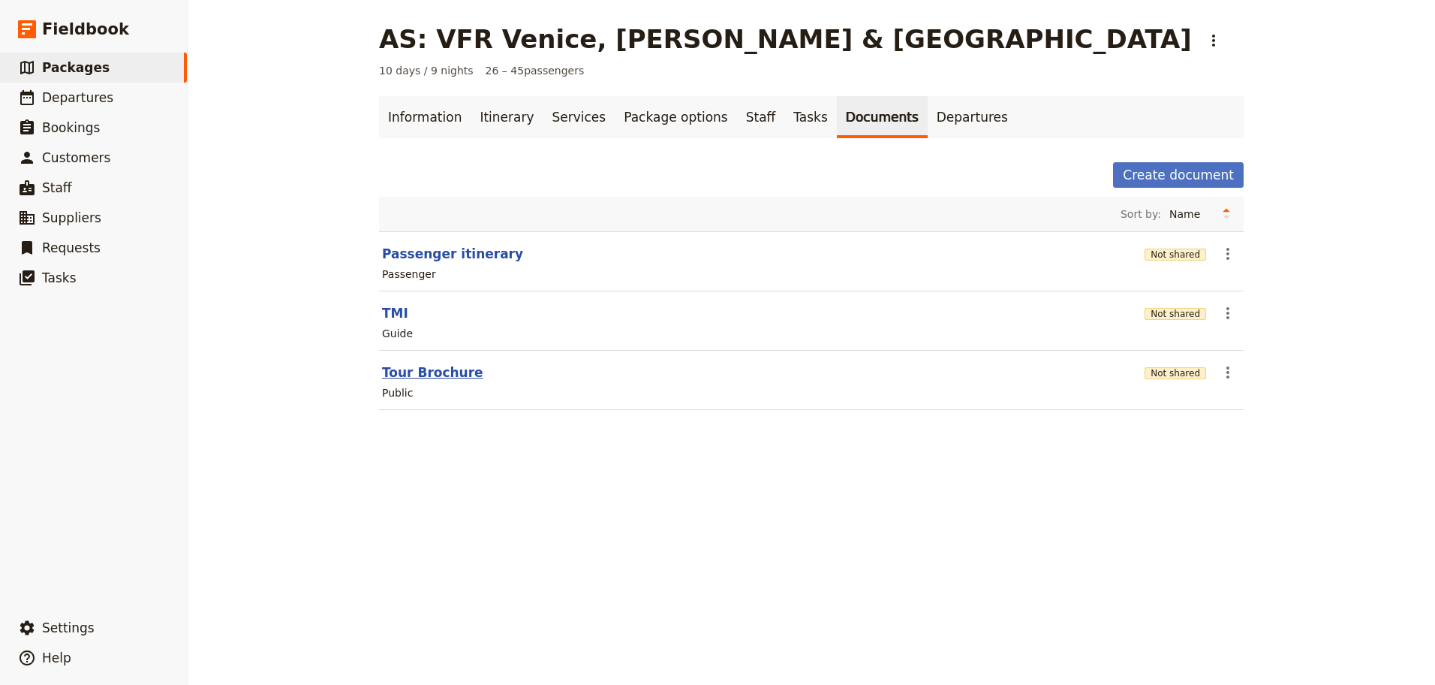
click at [426, 367] on button "Tour Brochure" at bounding box center [432, 372] width 101 height 18
select select "DEFAULT"
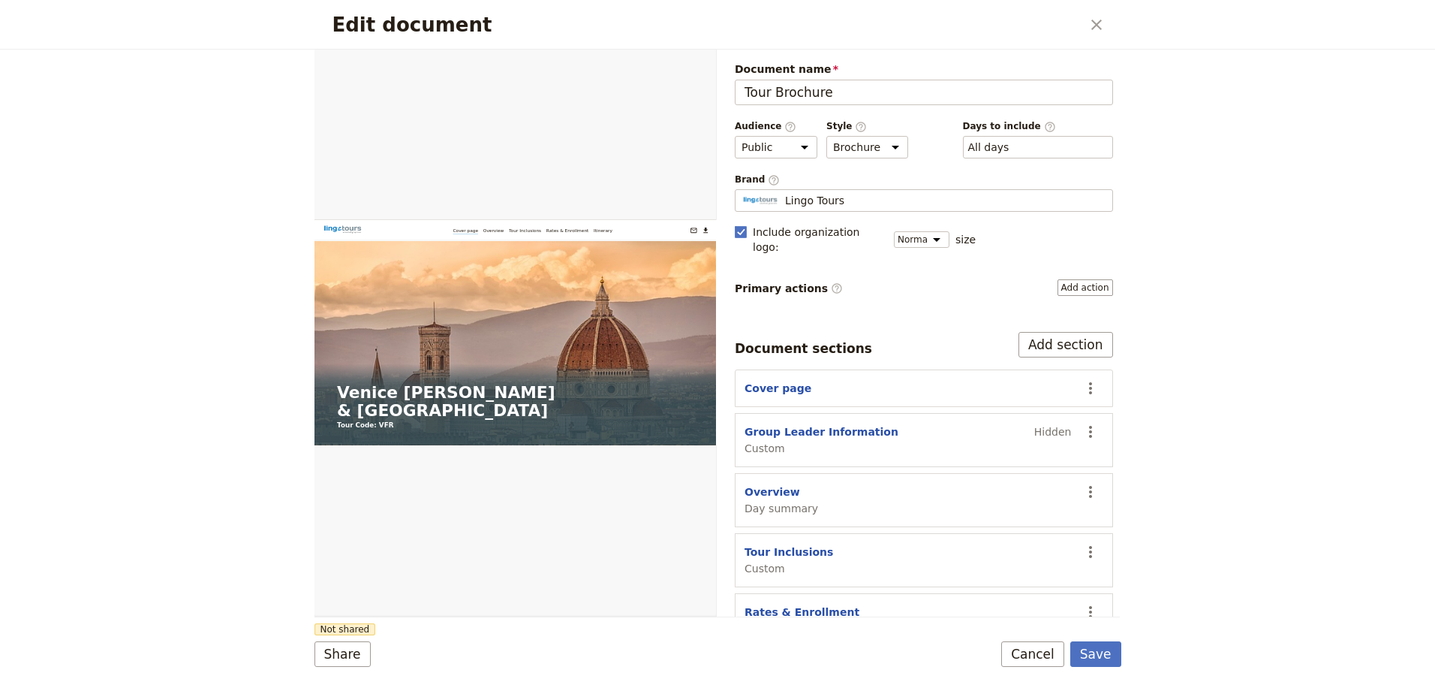
click at [778, 604] on button "Rates & Enrollment" at bounding box center [802, 611] width 115 height 15
select select "CUSTOM"
select select "default"
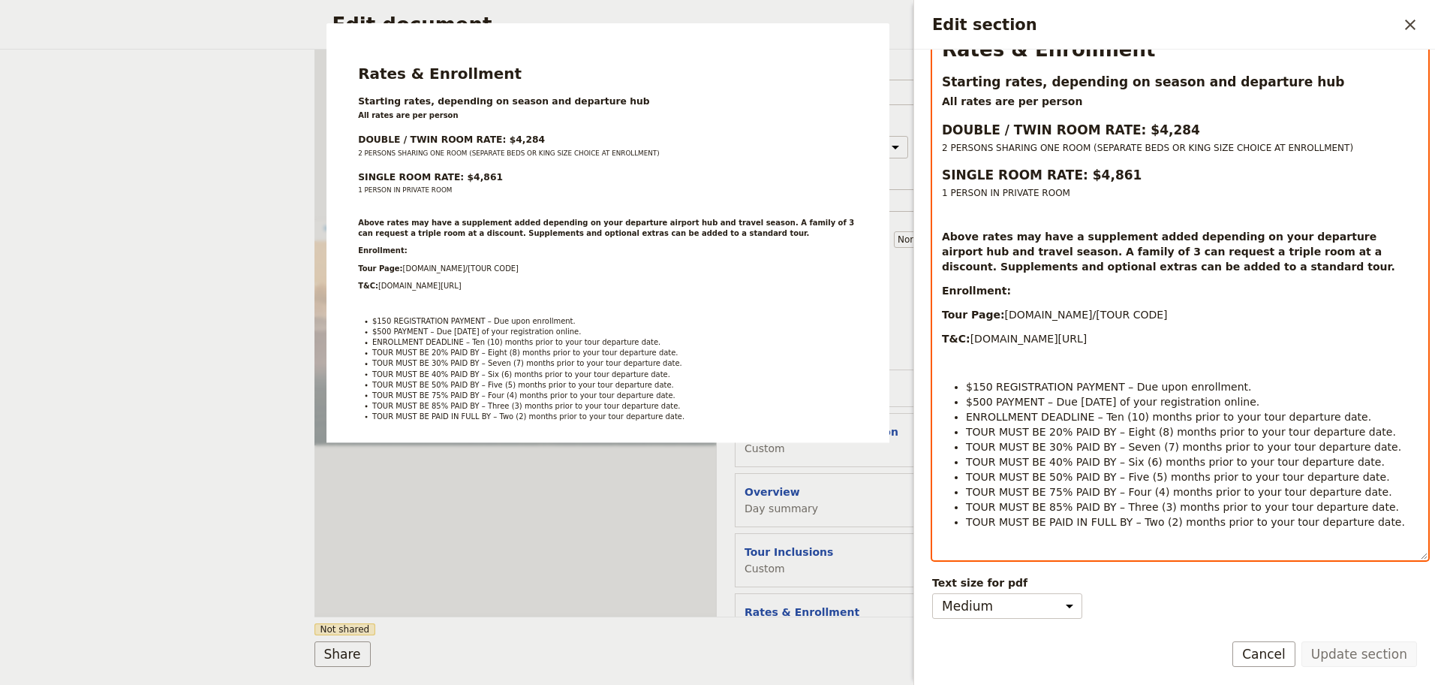
scroll to position [175, 0]
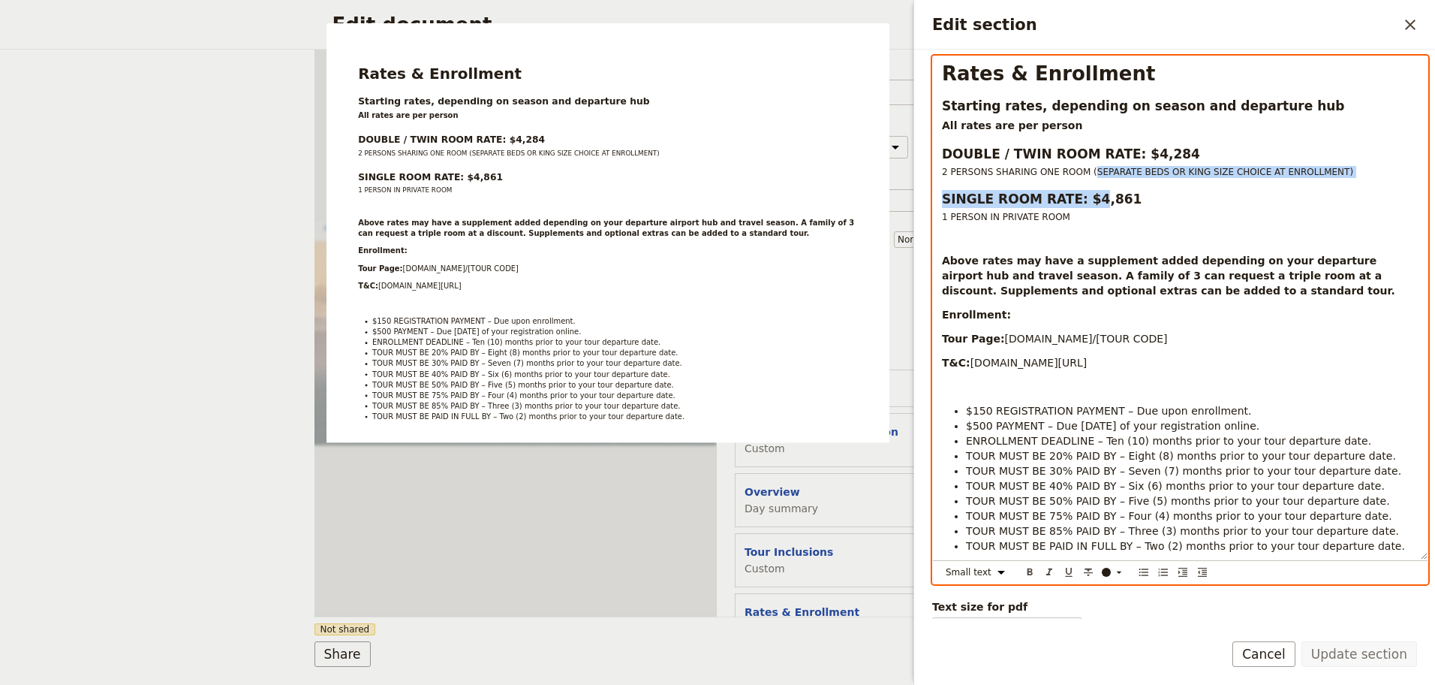
drag, startPoint x: 1084, startPoint y: 174, endPoint x: 1082, endPoint y: 203, distance: 28.6
click at [1082, 203] on strong "SINGLE ROOM RATE: $4,861" at bounding box center [1042, 198] width 200 height 15
select select "h3"
click at [1083, 199] on strong "SINGLE ROOM RATE: $4,861" at bounding box center [1042, 198] width 200 height 15
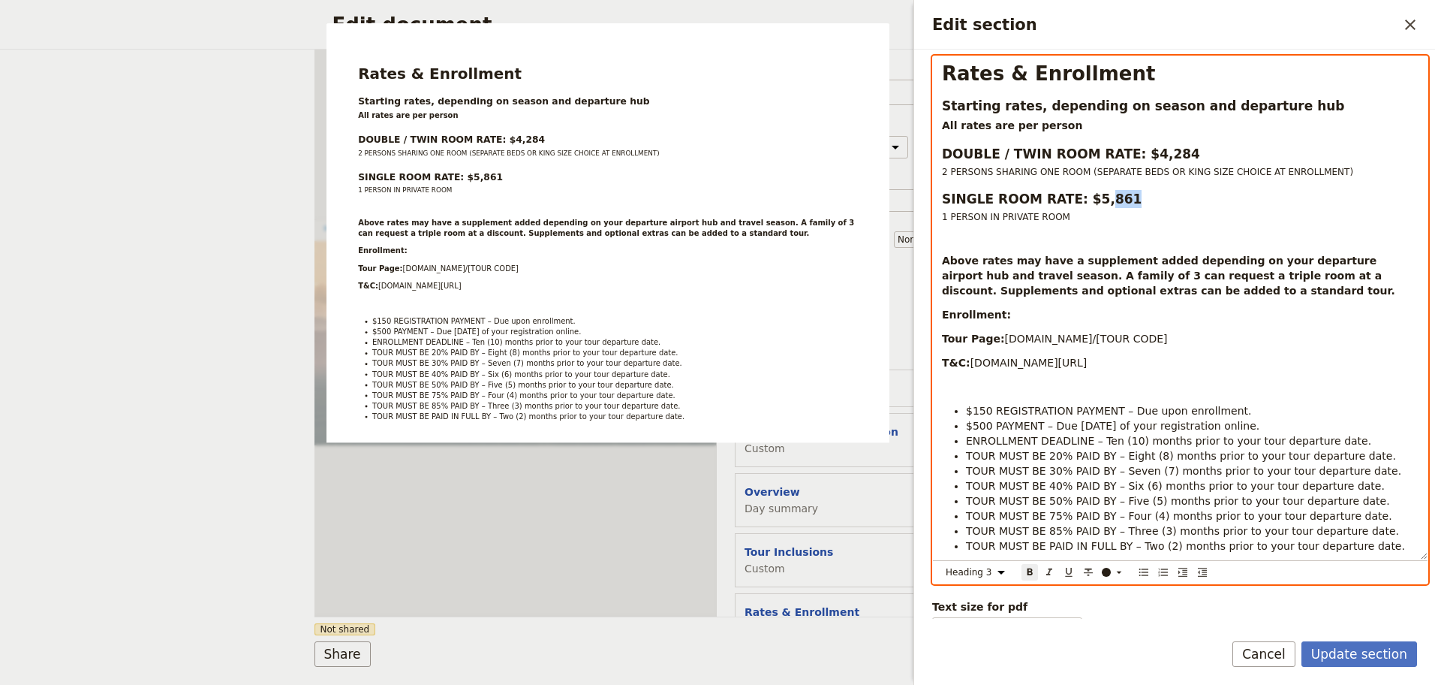
drag, startPoint x: 1110, startPoint y: 200, endPoint x: 1090, endPoint y: 197, distance: 20.5
click at [1090, 197] on strong "SINGLE ROOM RATE: $5,861" at bounding box center [1042, 198] width 200 height 15
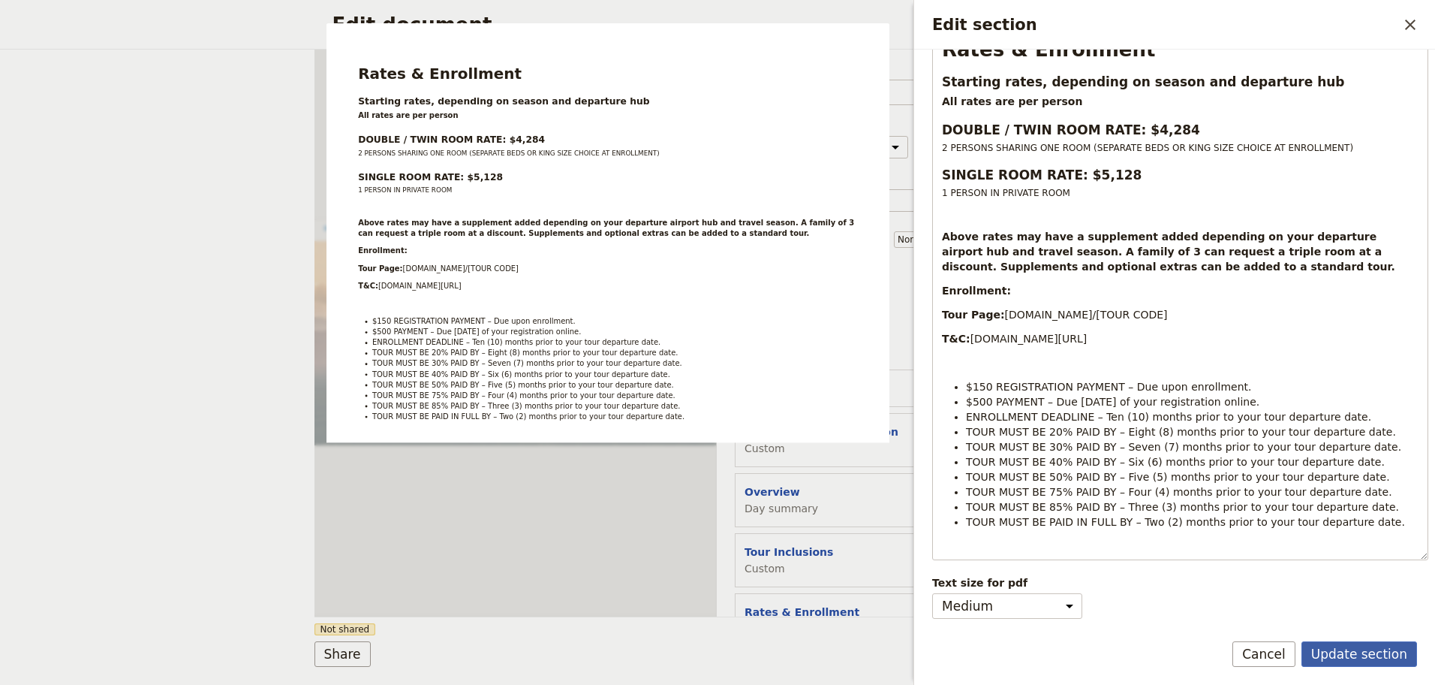
click at [1370, 655] on button "Update section" at bounding box center [1360, 654] width 116 height 26
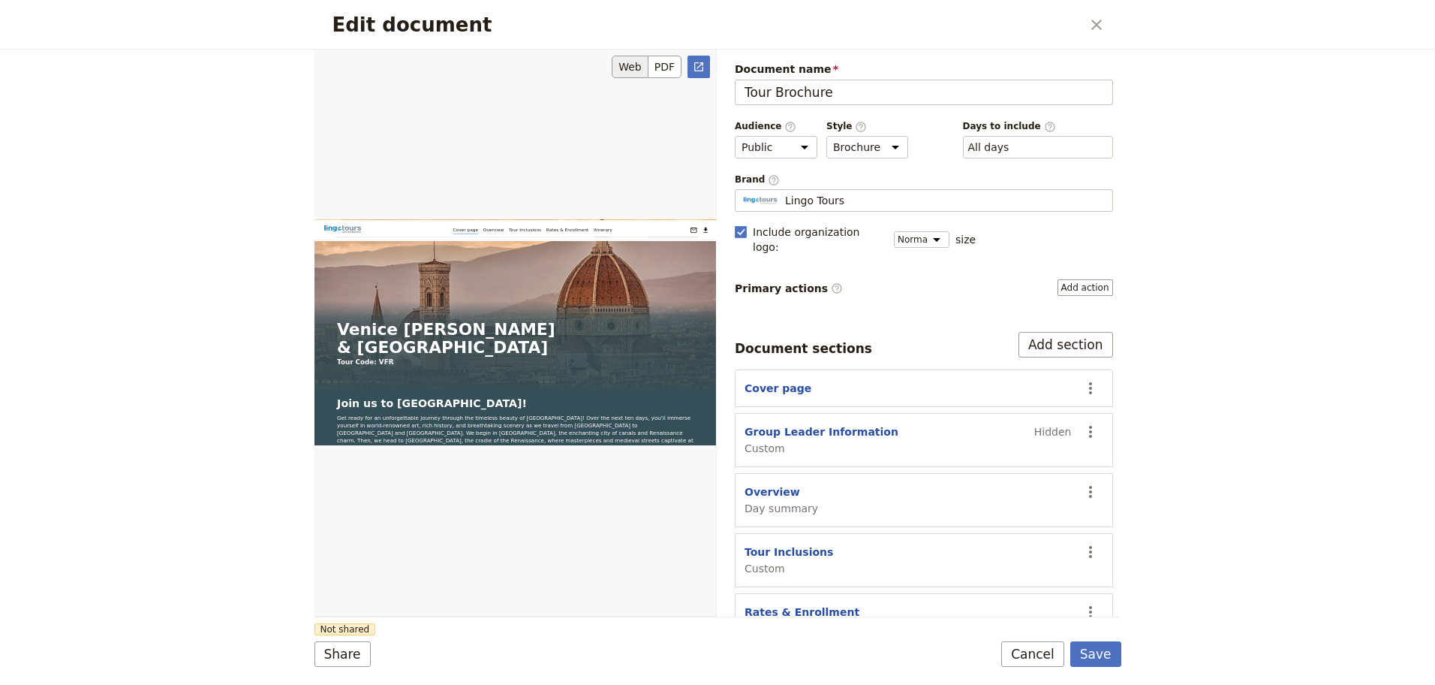
scroll to position [225, 0]
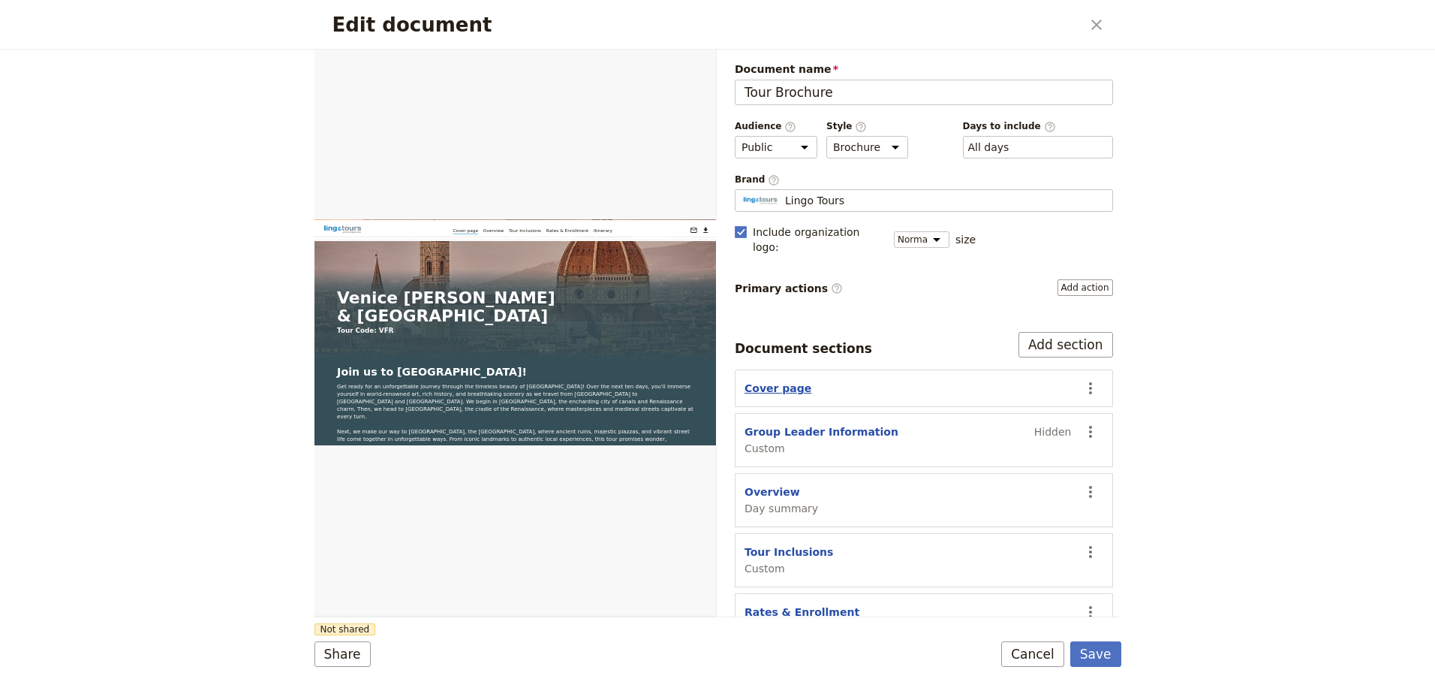
click at [760, 381] on button "Cover page" at bounding box center [778, 388] width 67 height 15
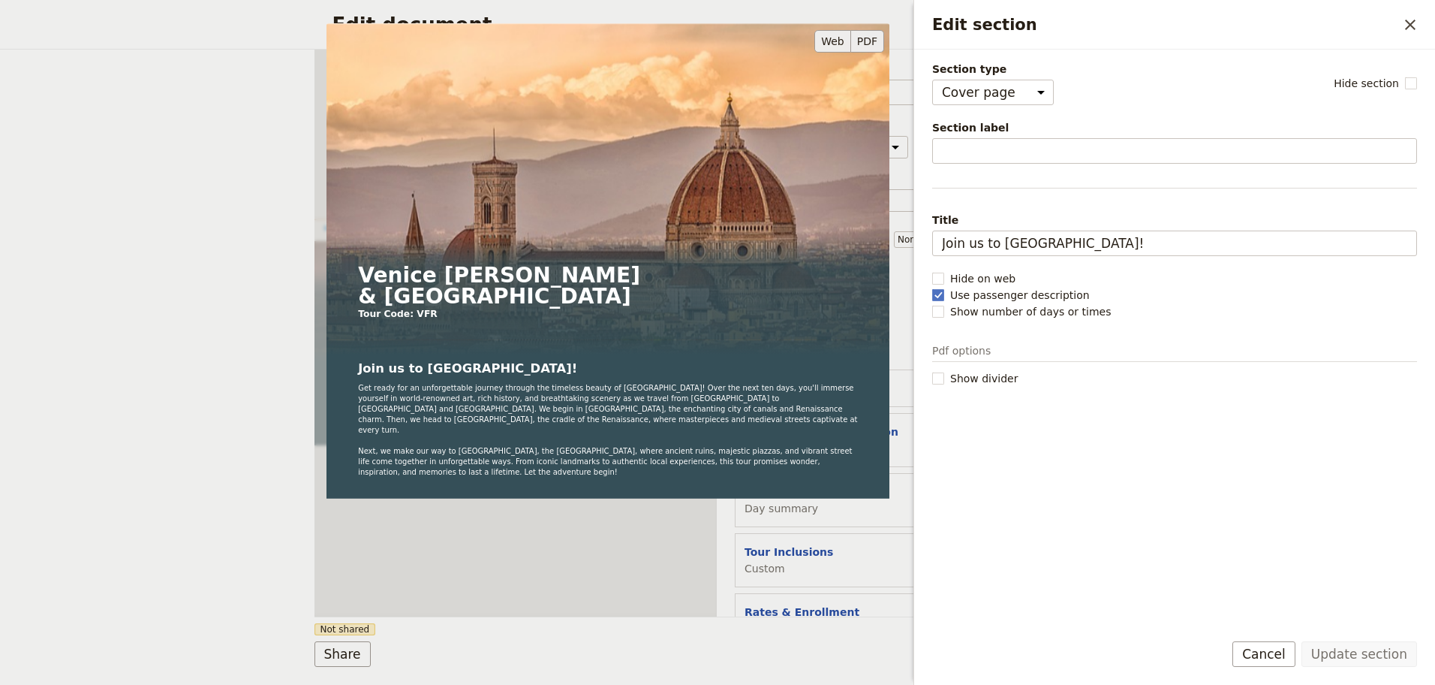
click at [874, 39] on button "PDF" at bounding box center [867, 41] width 33 height 23
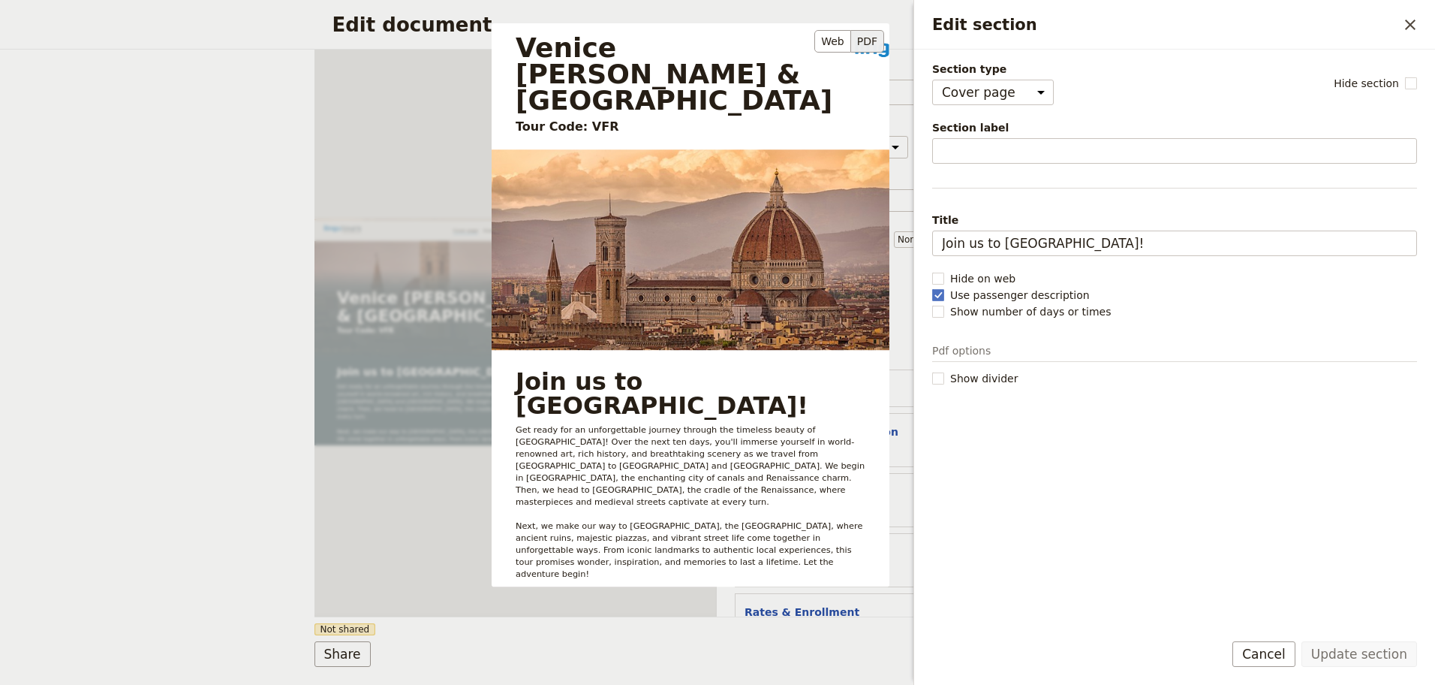
click at [867, 42] on button "PDF" at bounding box center [867, 41] width 33 height 23
click at [1416, 23] on icon "Close drawer" at bounding box center [1410, 25] width 18 height 18
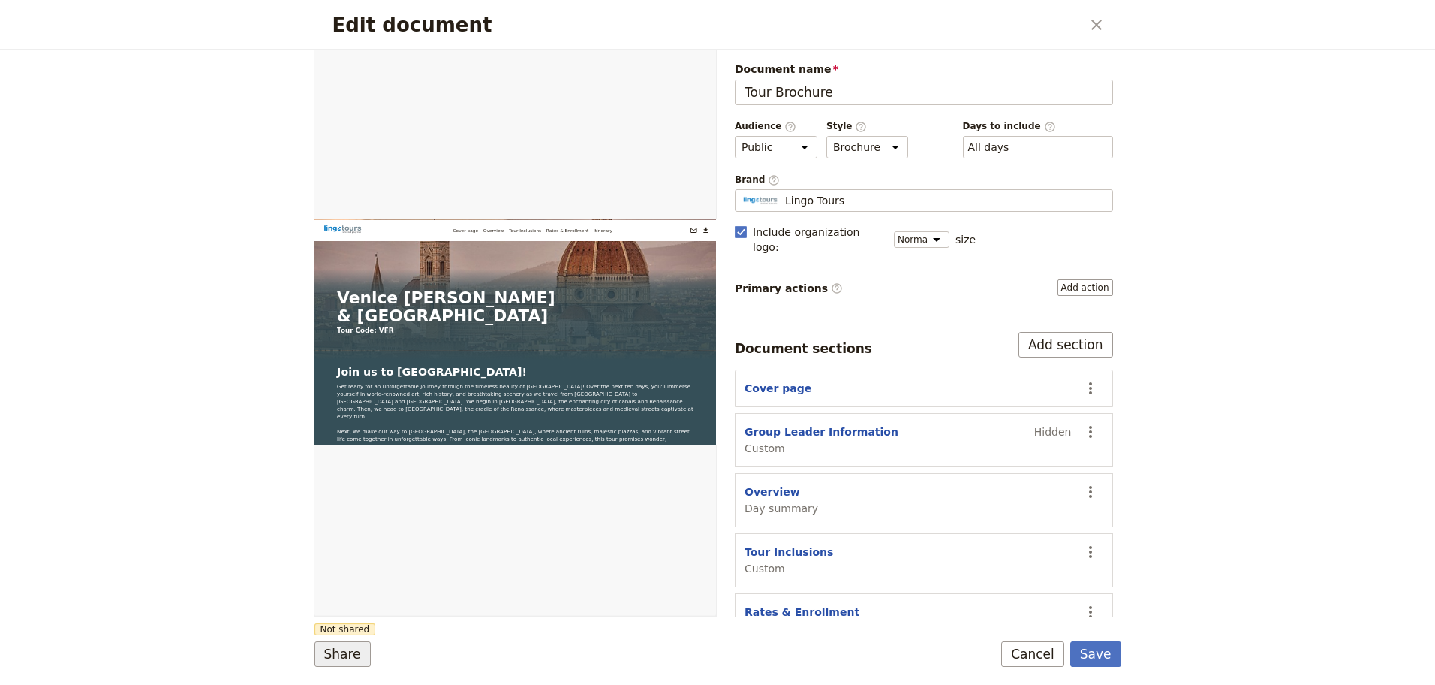
click at [351, 658] on button "Share" at bounding box center [342, 654] width 56 height 26
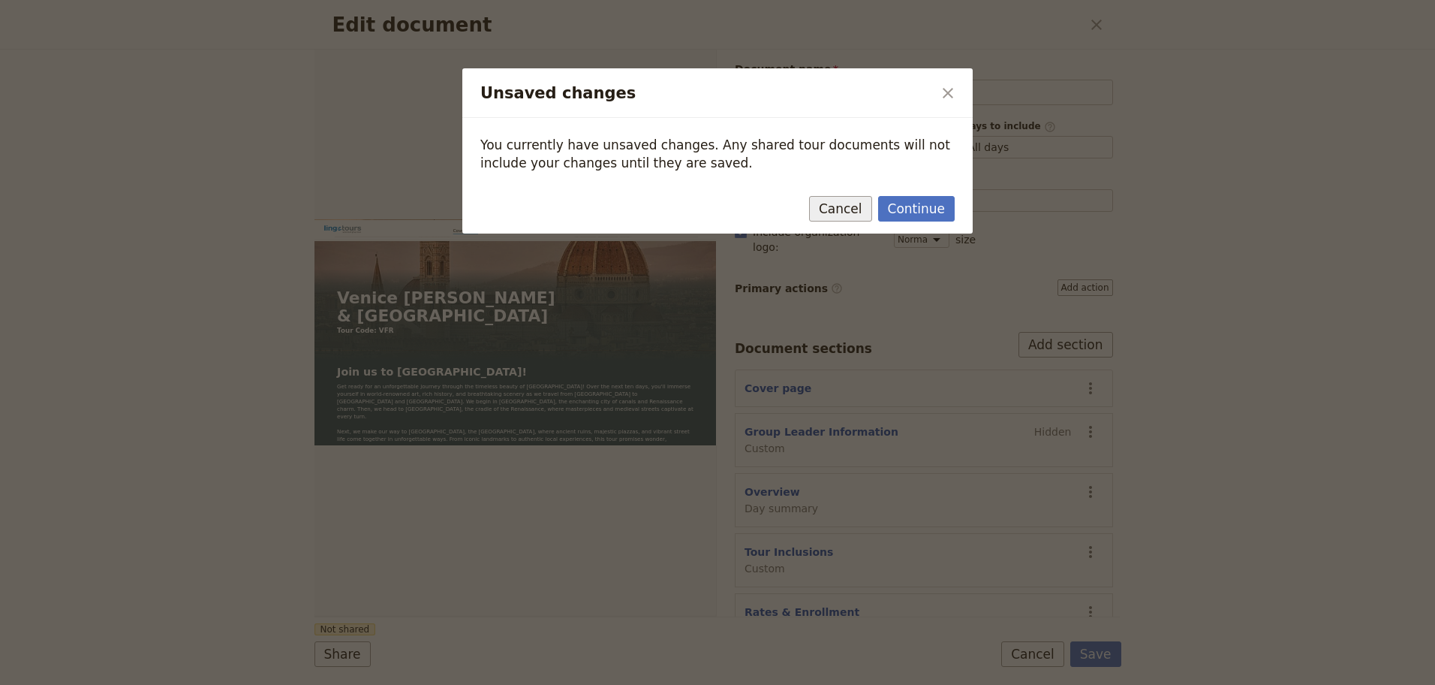
click at [852, 208] on button "Cancel" at bounding box center [840, 209] width 63 height 26
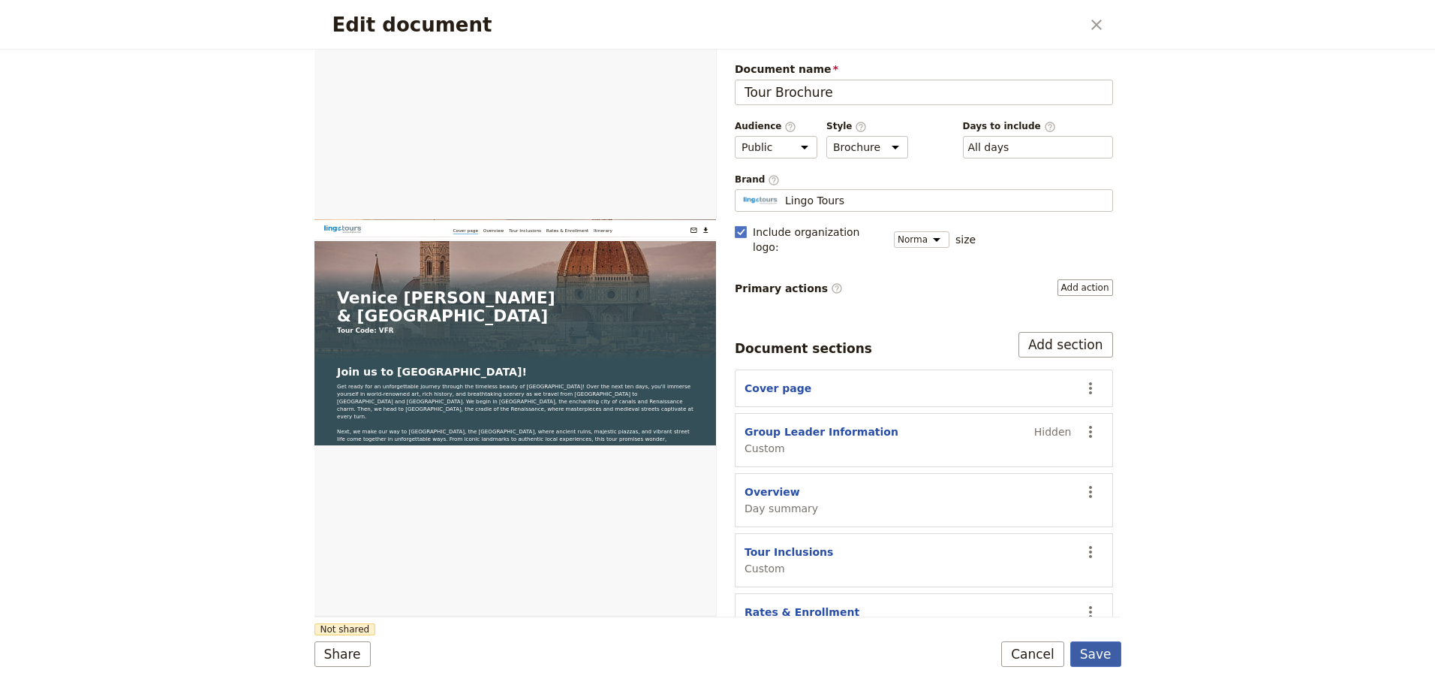
click at [1103, 653] on button "Save" at bounding box center [1095, 654] width 51 height 26
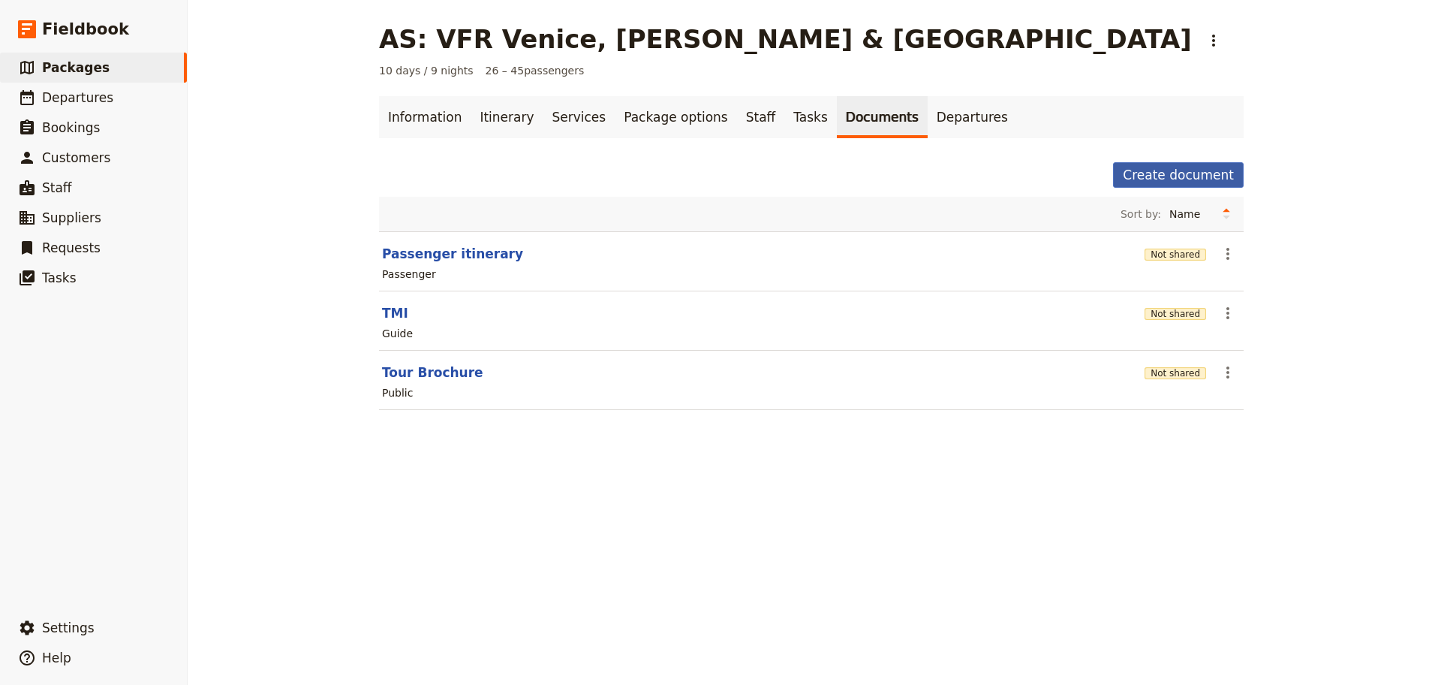
click at [1192, 176] on button "Create document" at bounding box center [1178, 175] width 131 height 26
select select "RUN_SHEET"
select select "DEFAULT"
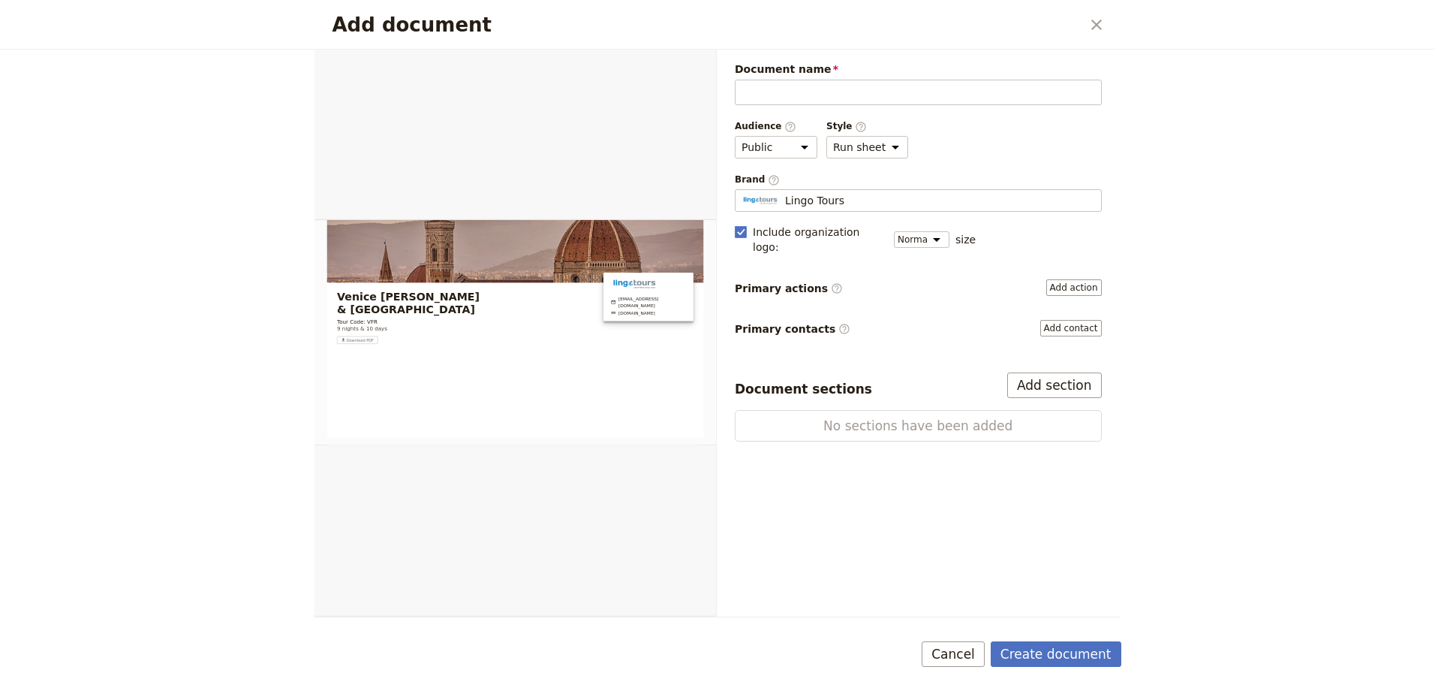
scroll to position [0, 0]
click at [970, 652] on button "Cancel" at bounding box center [953, 654] width 63 height 26
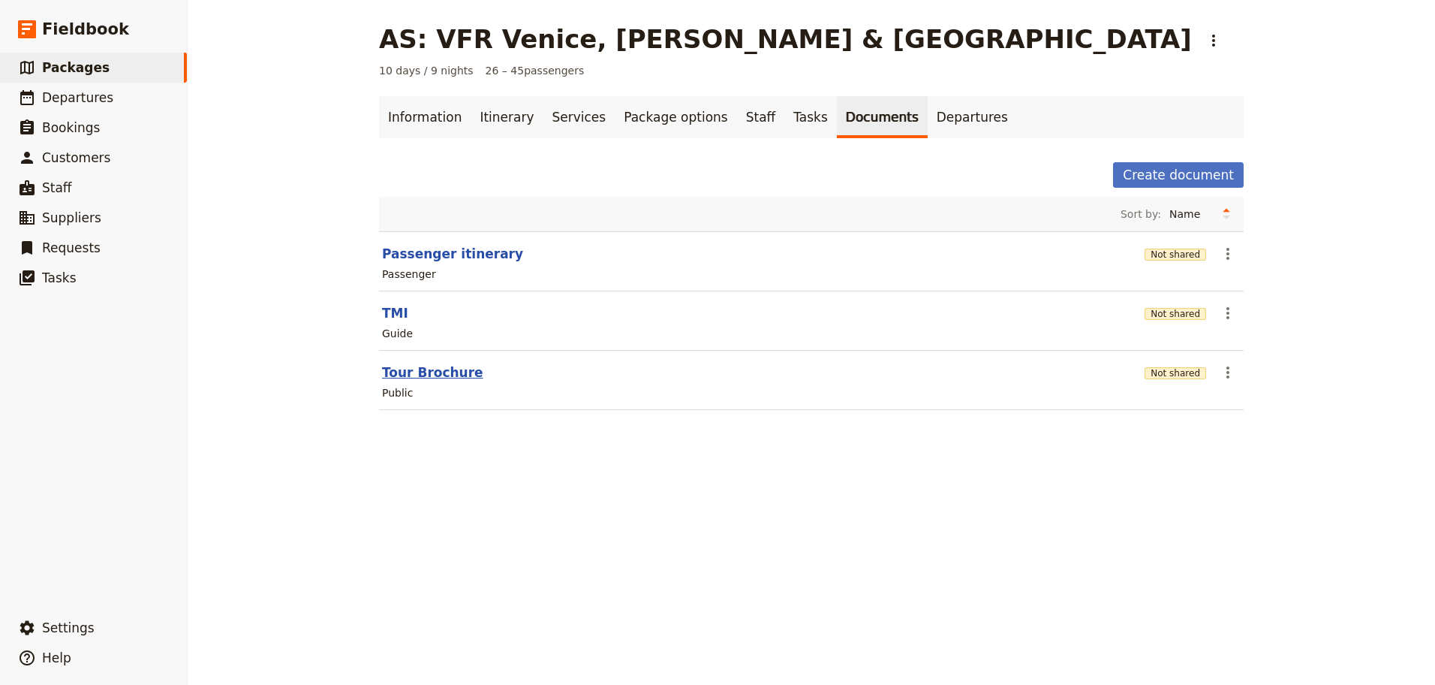
click at [409, 369] on button "Tour Brochure" at bounding box center [432, 372] width 101 height 18
select select "DEFAULT"
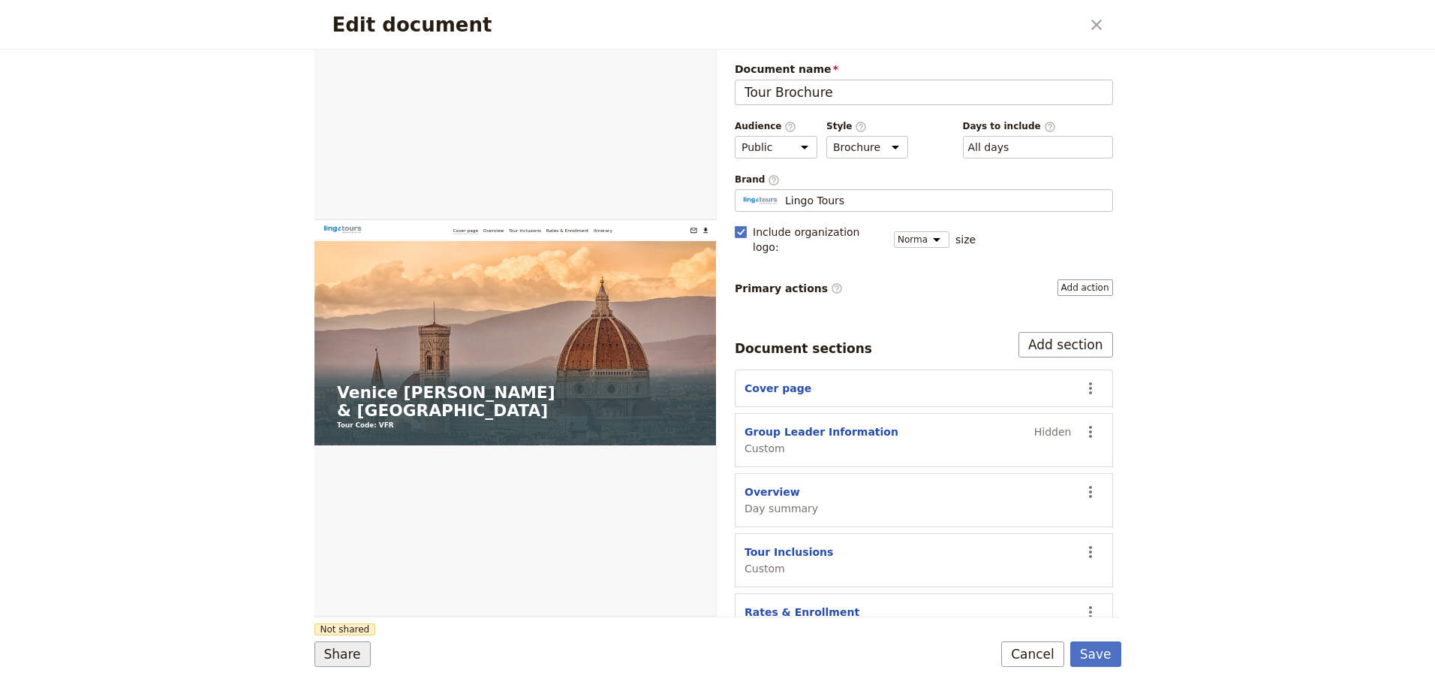
click at [344, 658] on button "Share" at bounding box center [342, 654] width 56 height 26
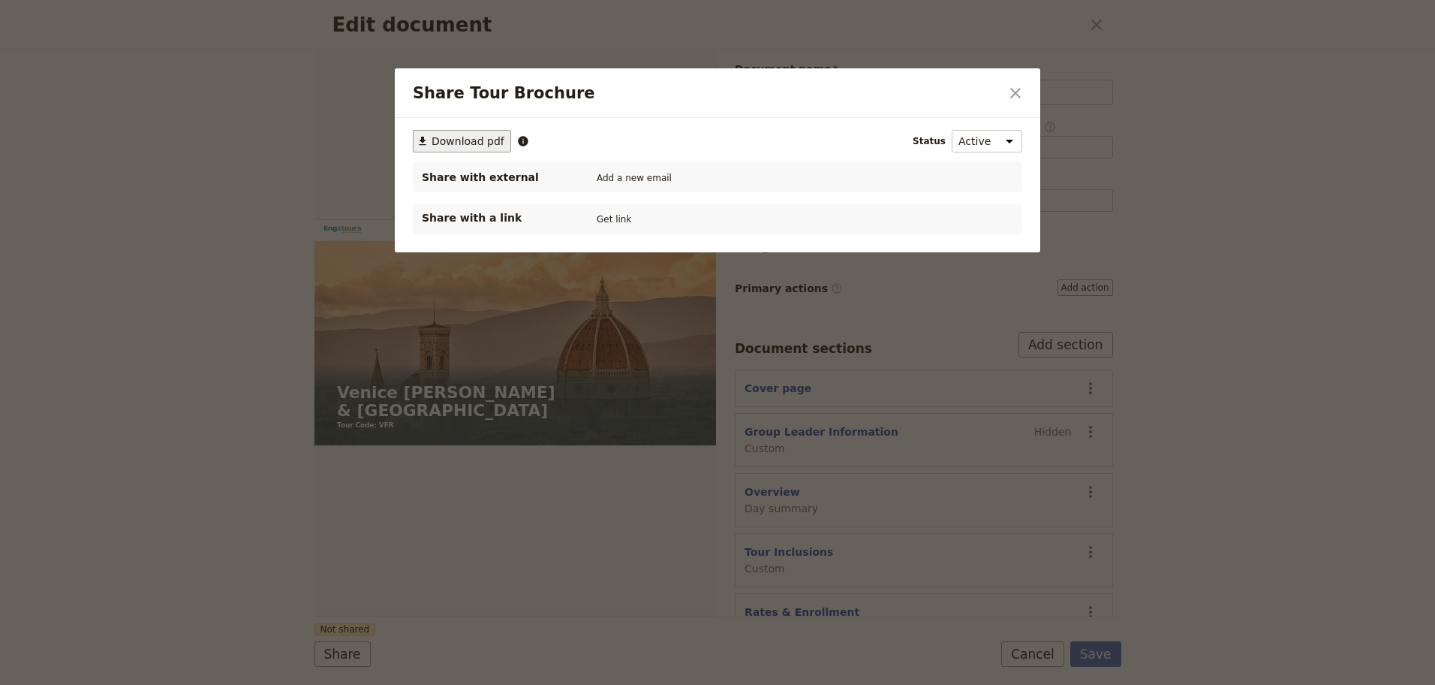
click at [466, 132] on button "​ Download pdf" at bounding box center [462, 141] width 98 height 23
